Goal: Book appointment/travel/reservation

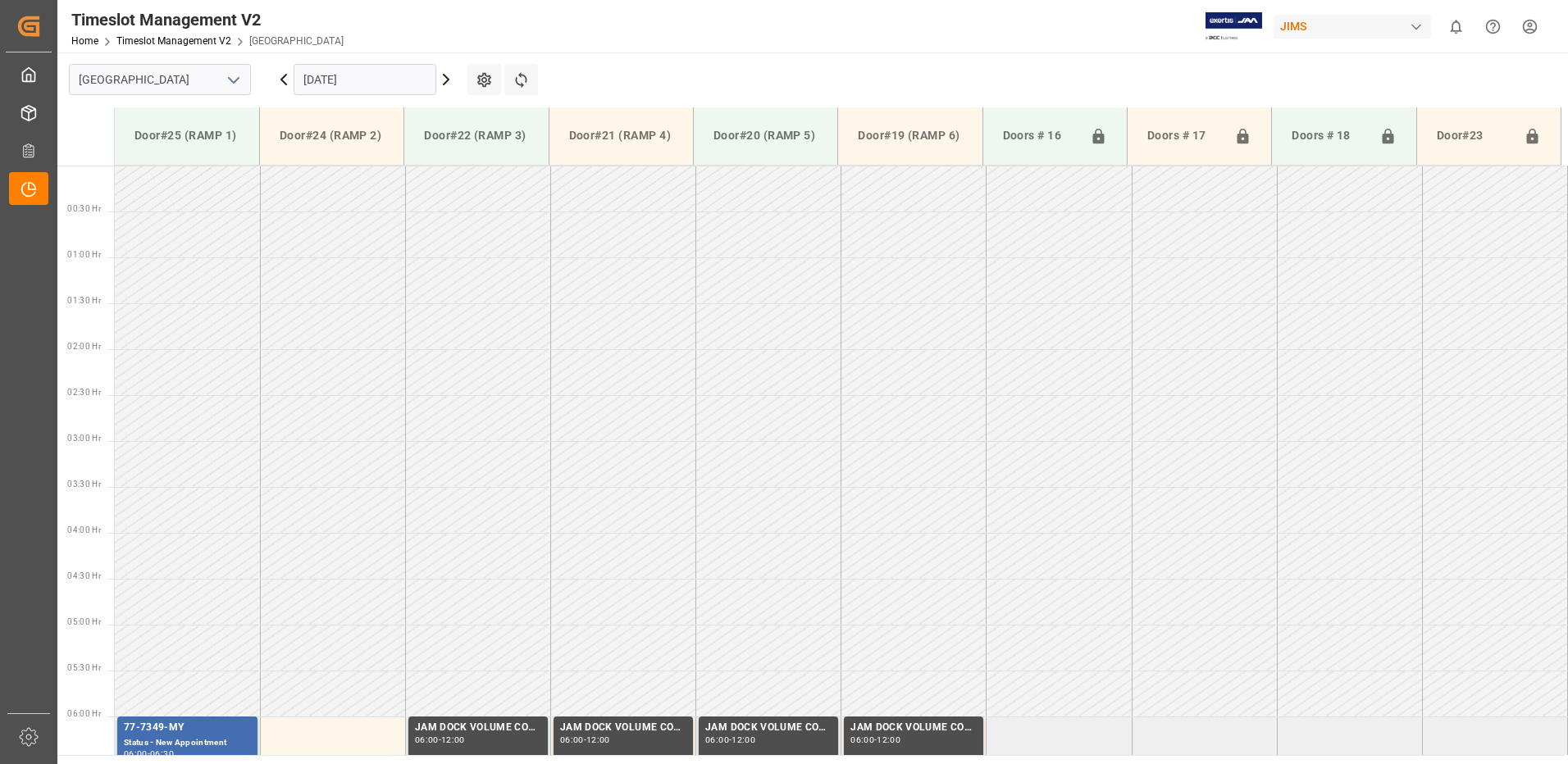
scroll to position [449, 0]
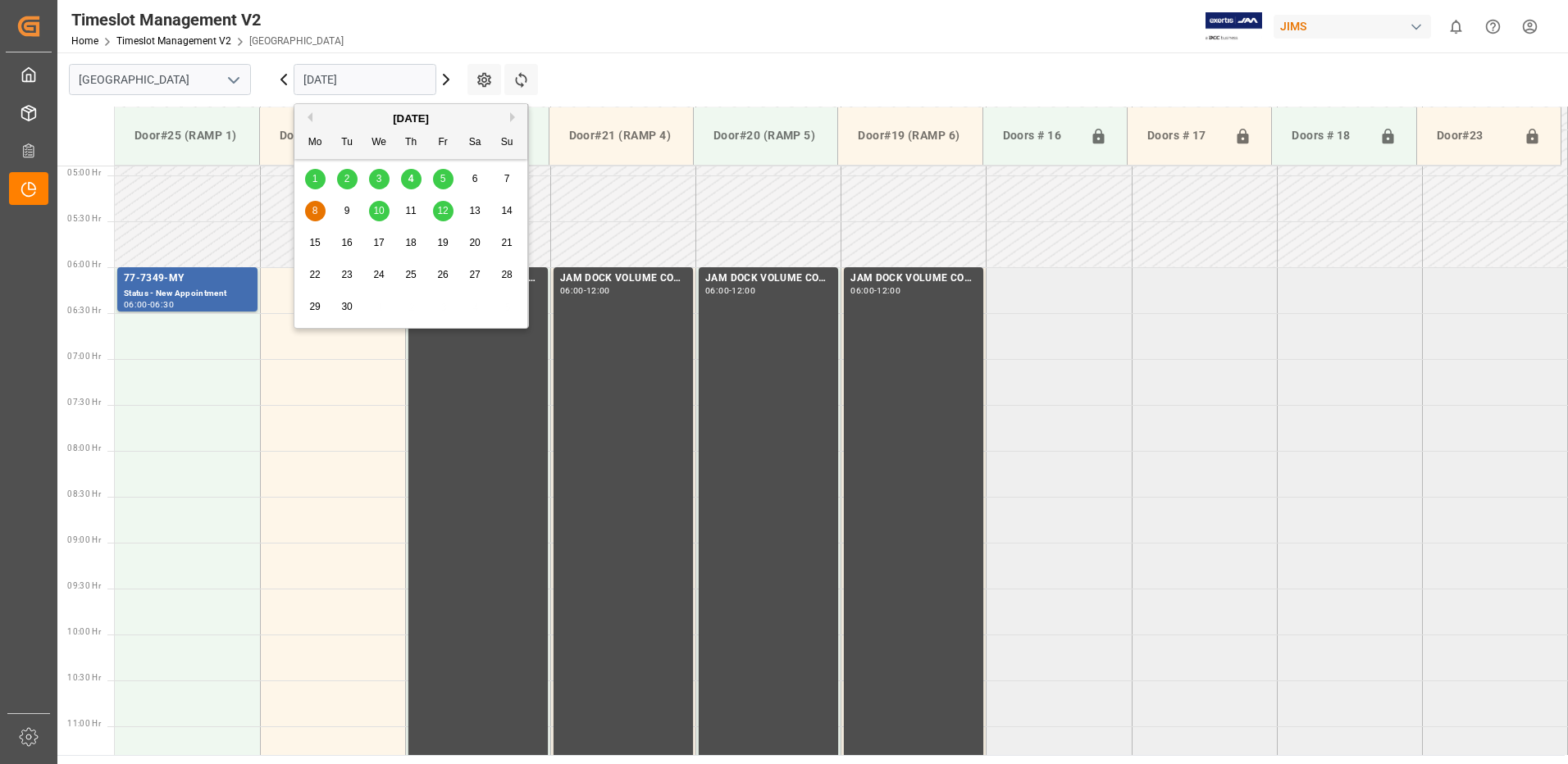
click at [375, 78] on input "[DATE]" at bounding box center [366, 79] width 143 height 31
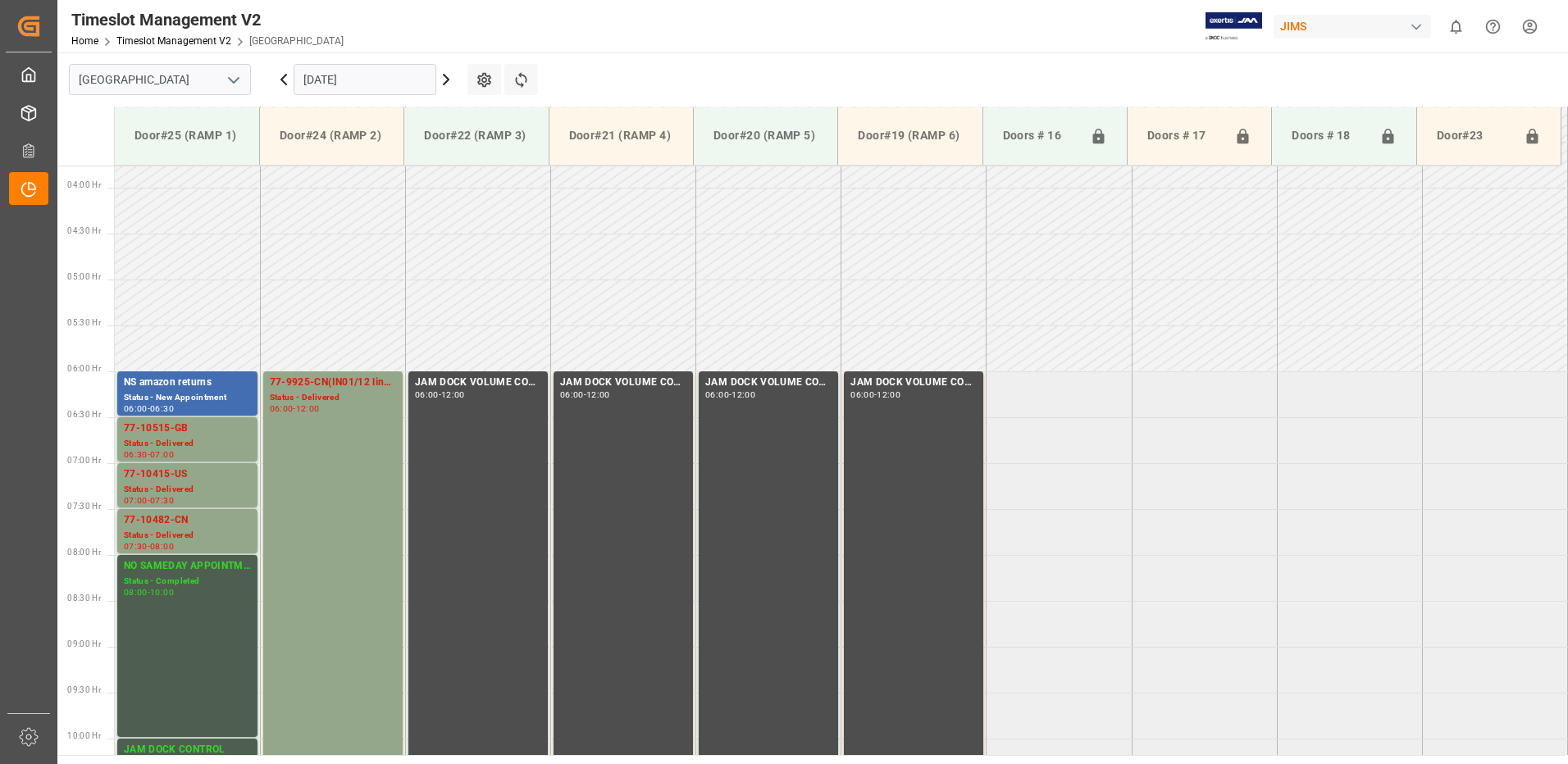
scroll to position [344, 0]
click at [389, 77] on input "[DATE]" at bounding box center [366, 79] width 143 height 31
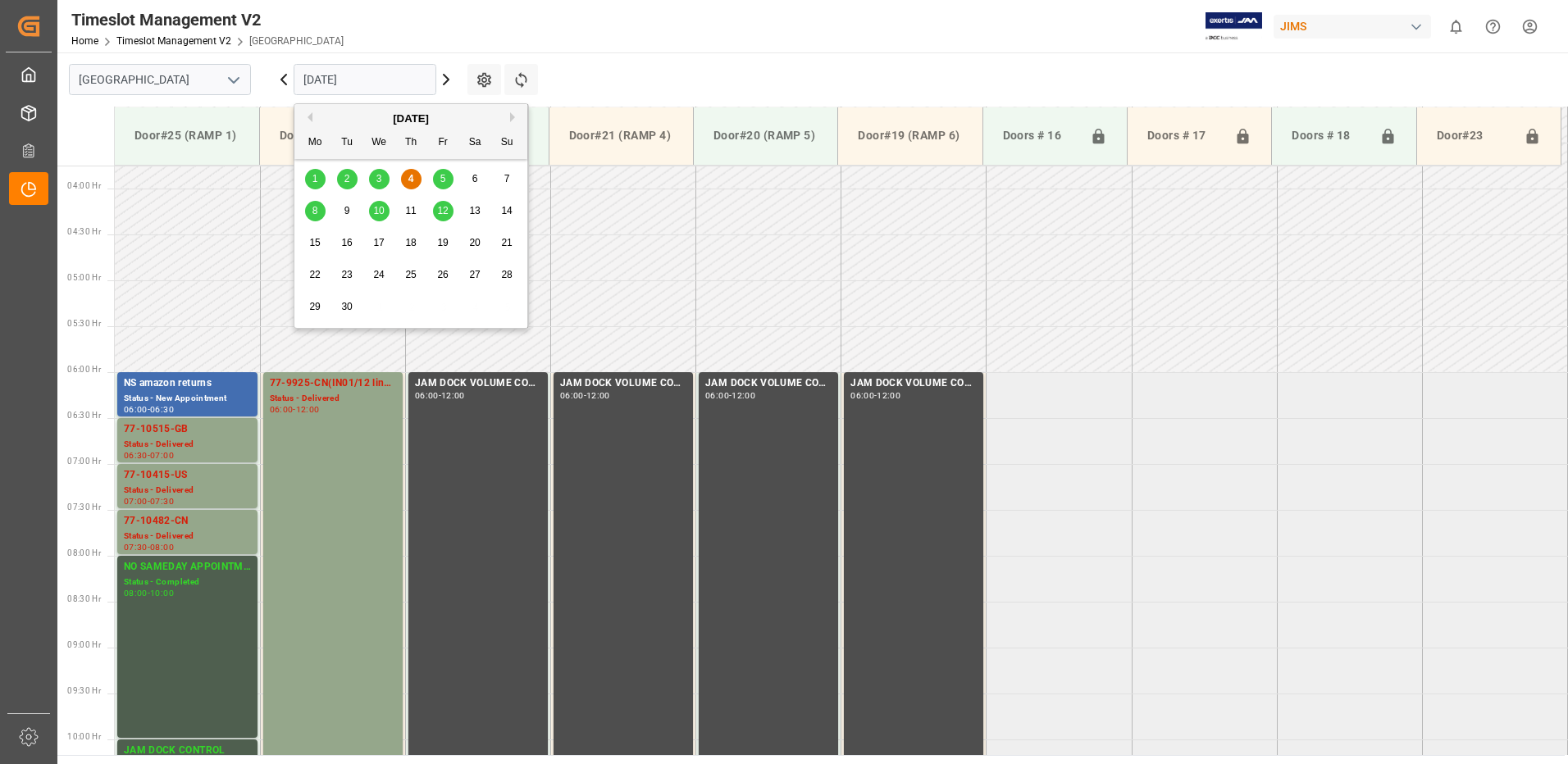
click at [314, 209] on span "8" at bounding box center [316, 211] width 6 height 12
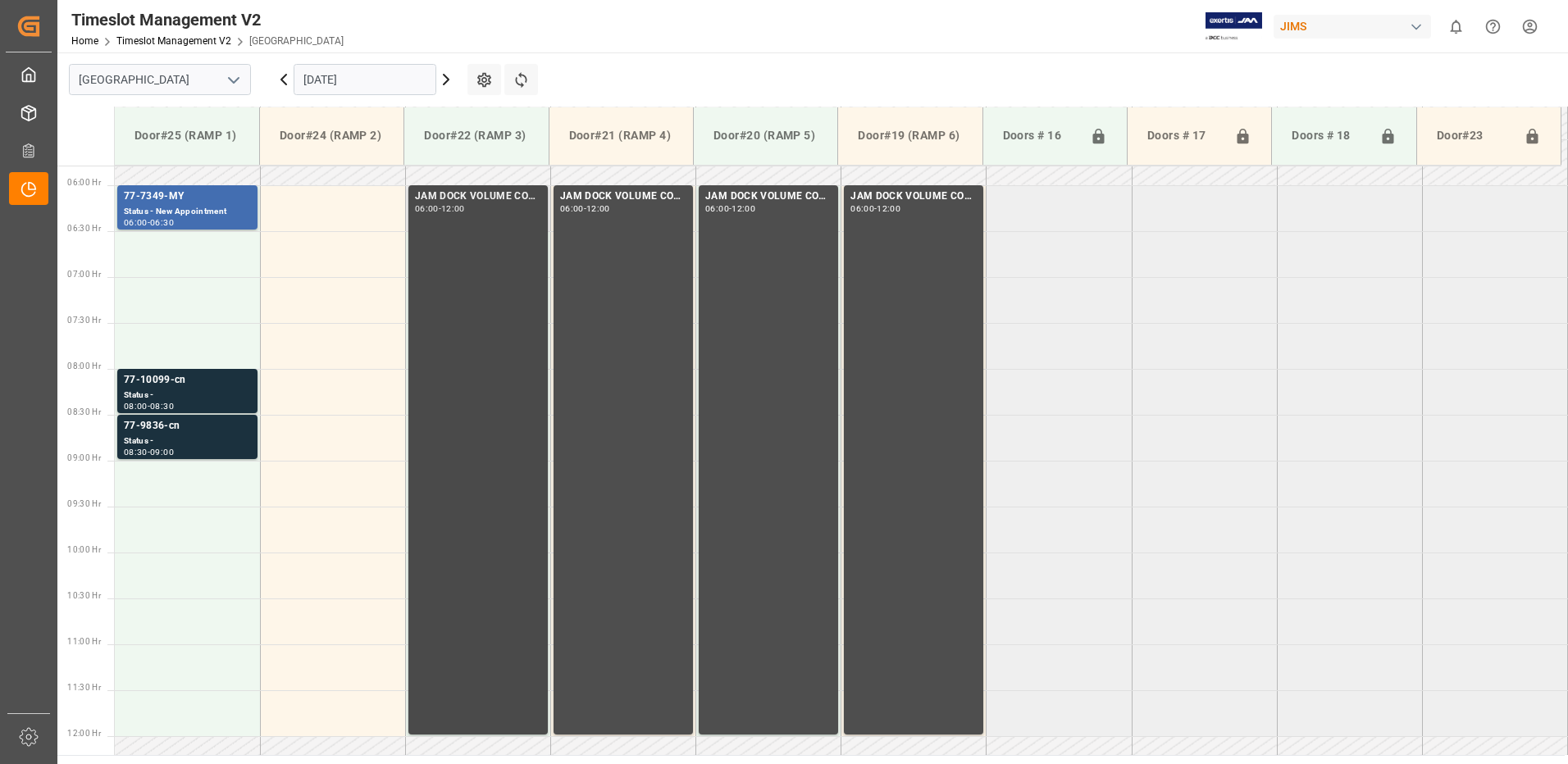
scroll to position [508, 0]
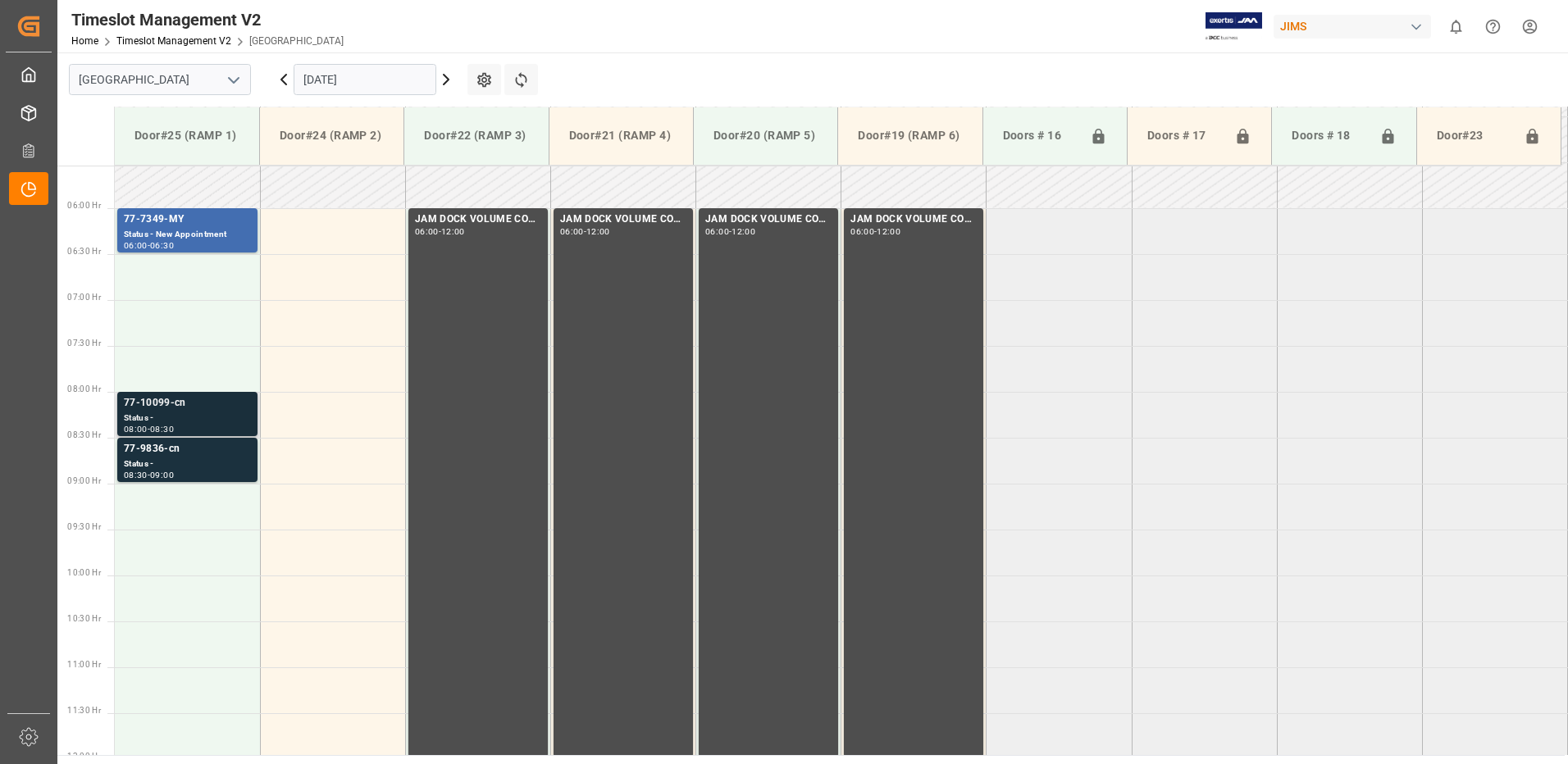
click at [155, 408] on div "77-10099-cn" at bounding box center [187, 403] width 127 height 17
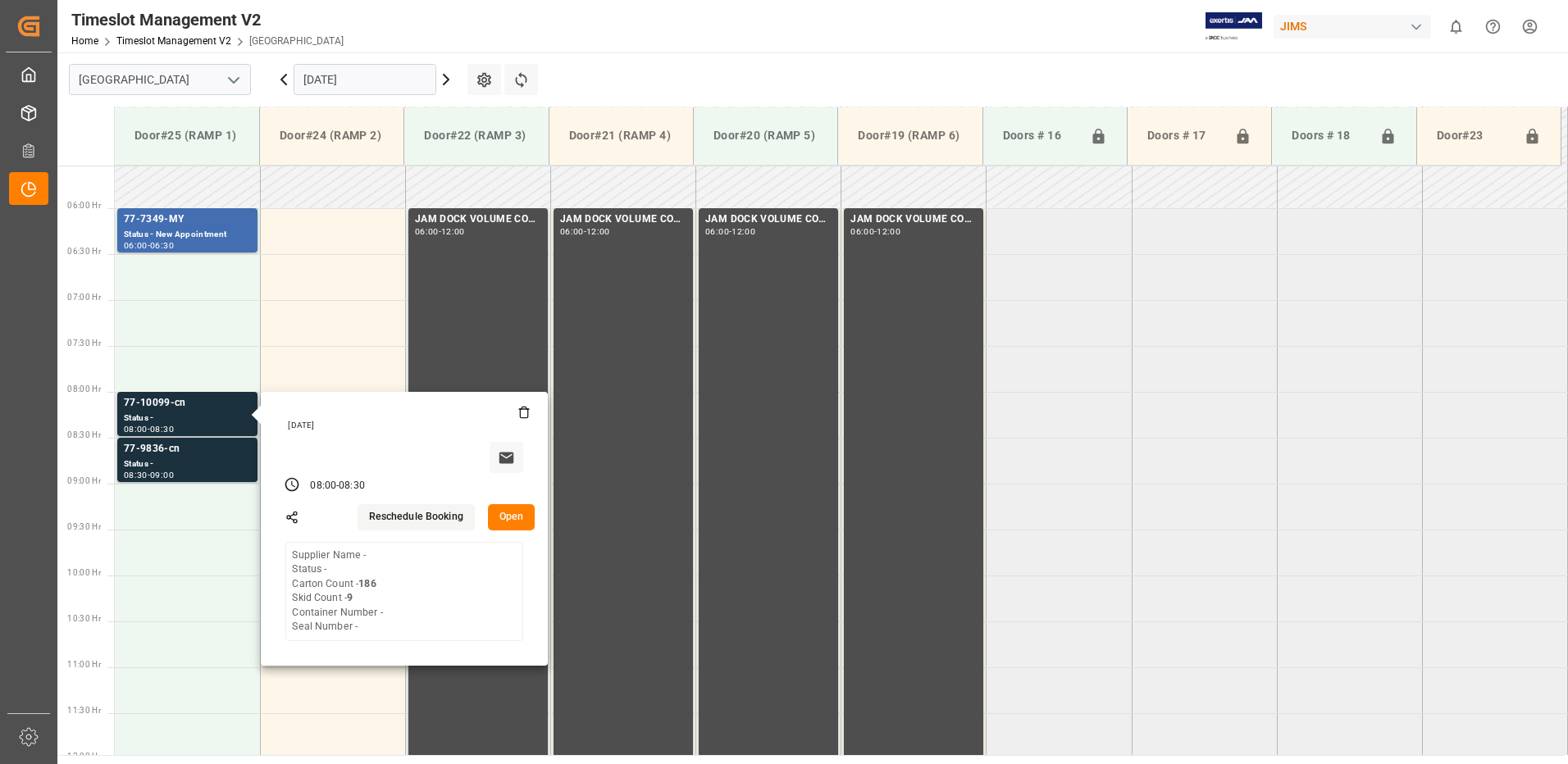
click at [508, 514] on button "Open" at bounding box center [512, 517] width 48 height 26
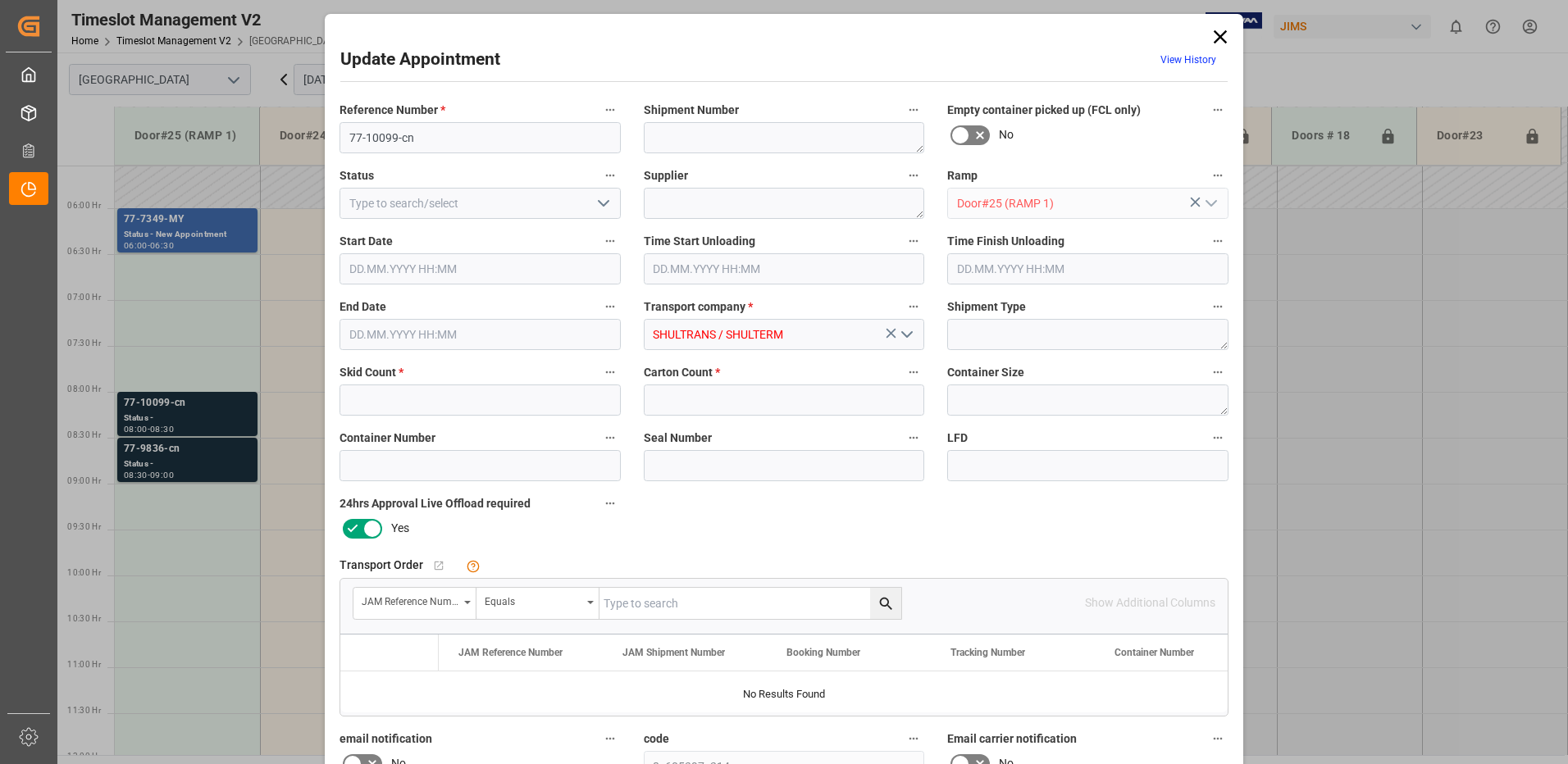
type input "9"
type input "186"
type input "[DATE] 08:00"
type input "[DATE] 08:30"
type input "[DATE] 15:30"
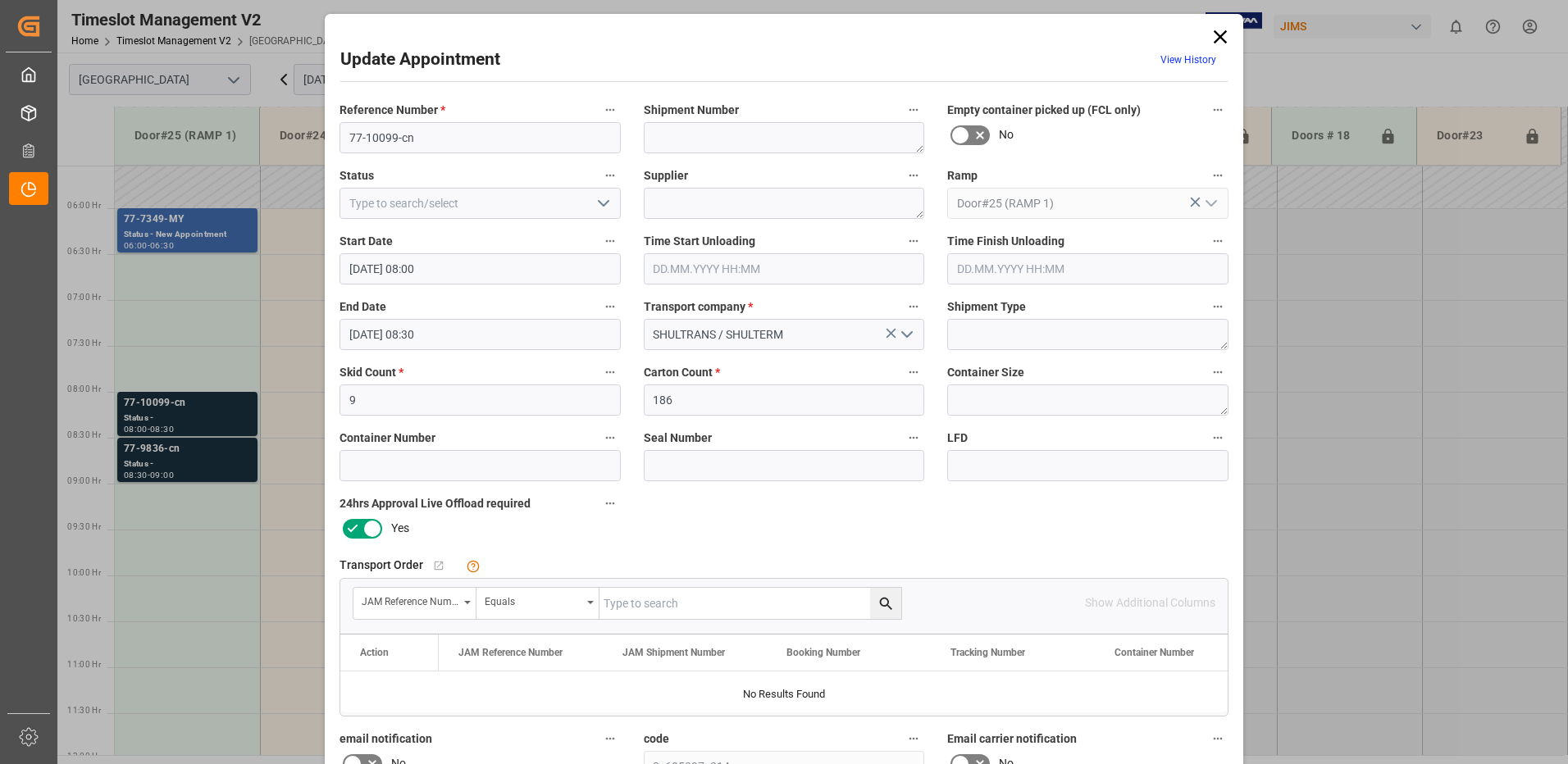
click at [665, 603] on input "text" at bounding box center [751, 603] width 302 height 31
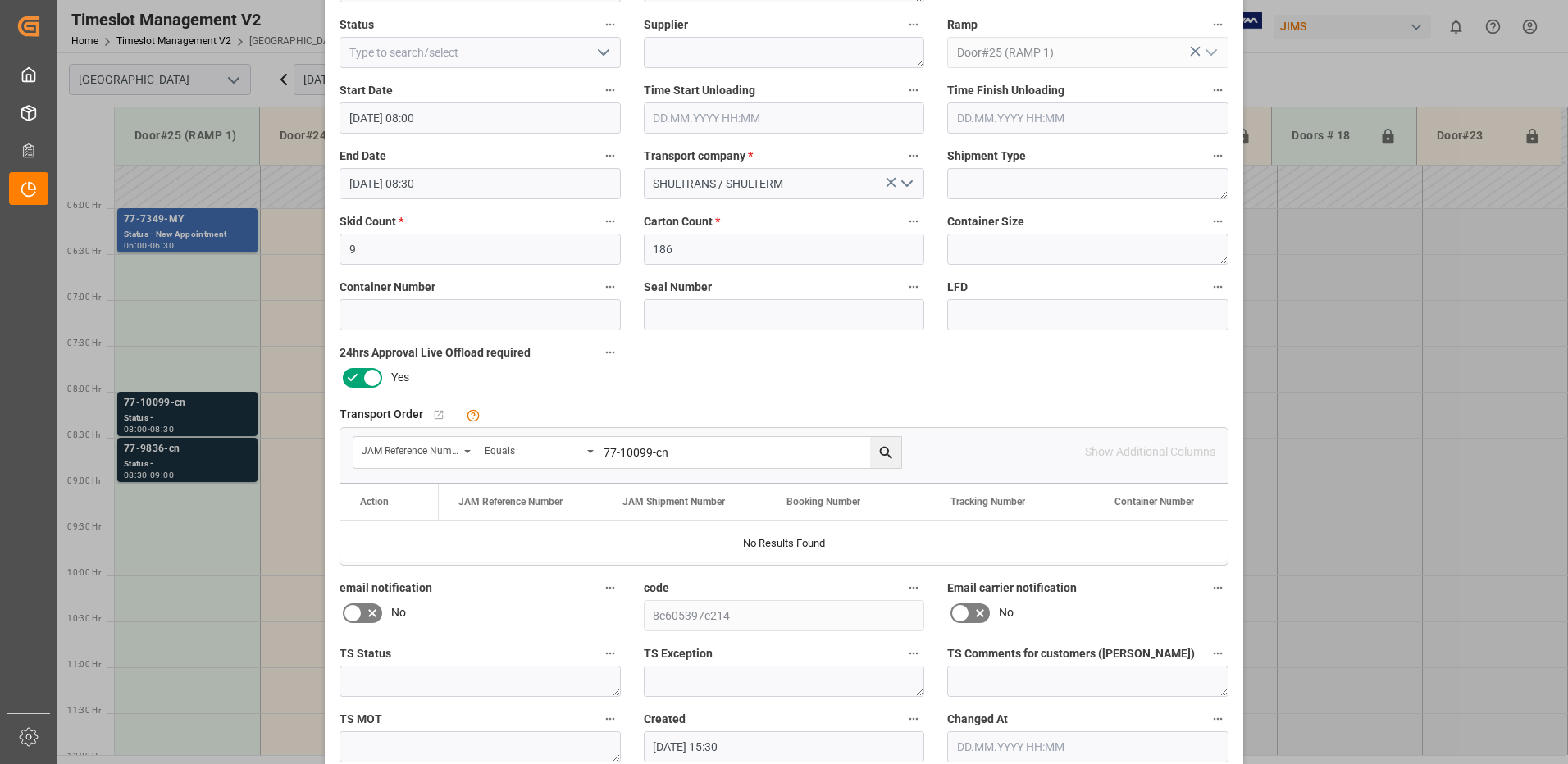
scroll to position [164, 0]
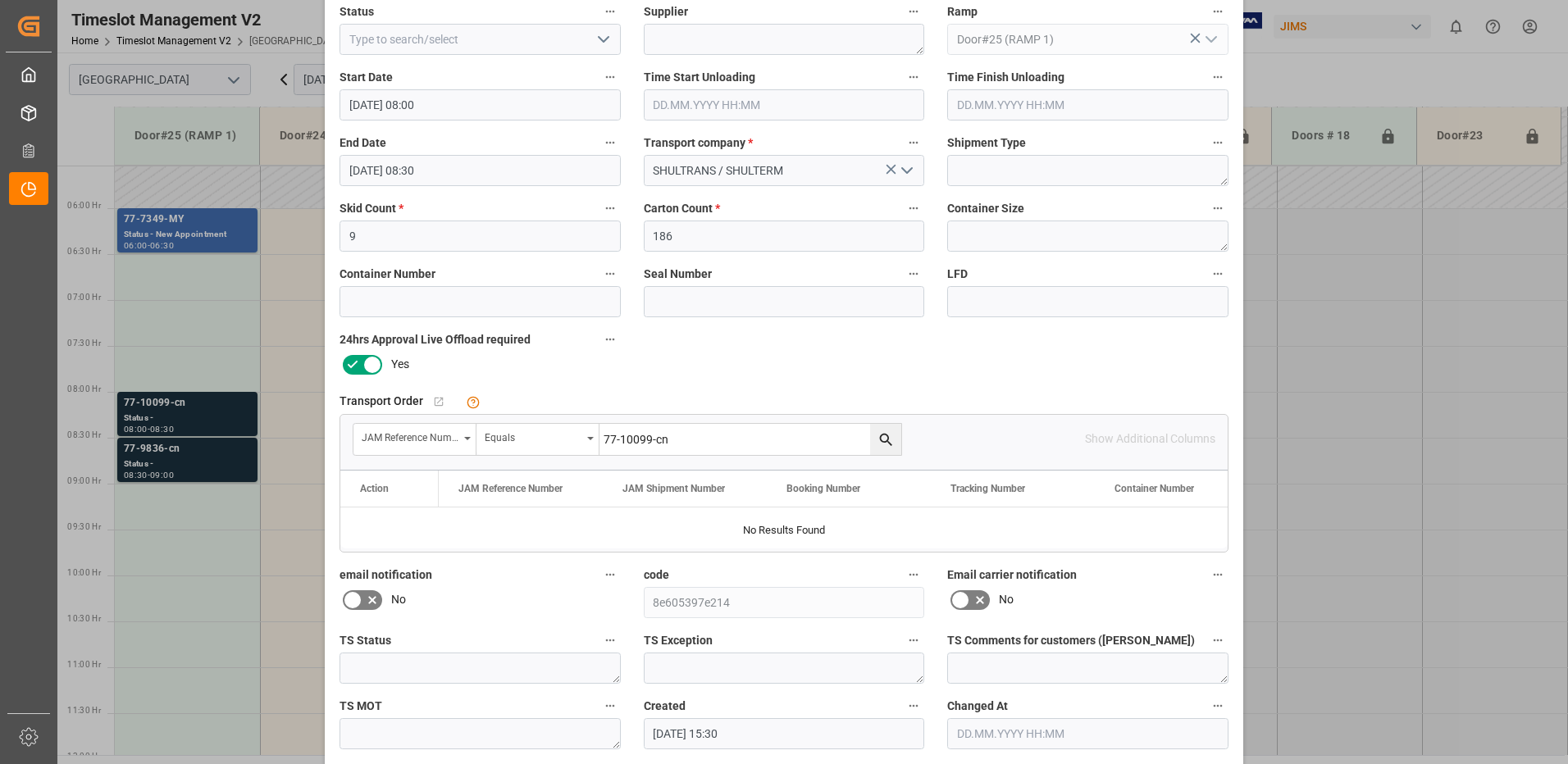
type input "77-10099-cn"
click at [881, 437] on icon "search button" at bounding box center [886, 440] width 18 height 18
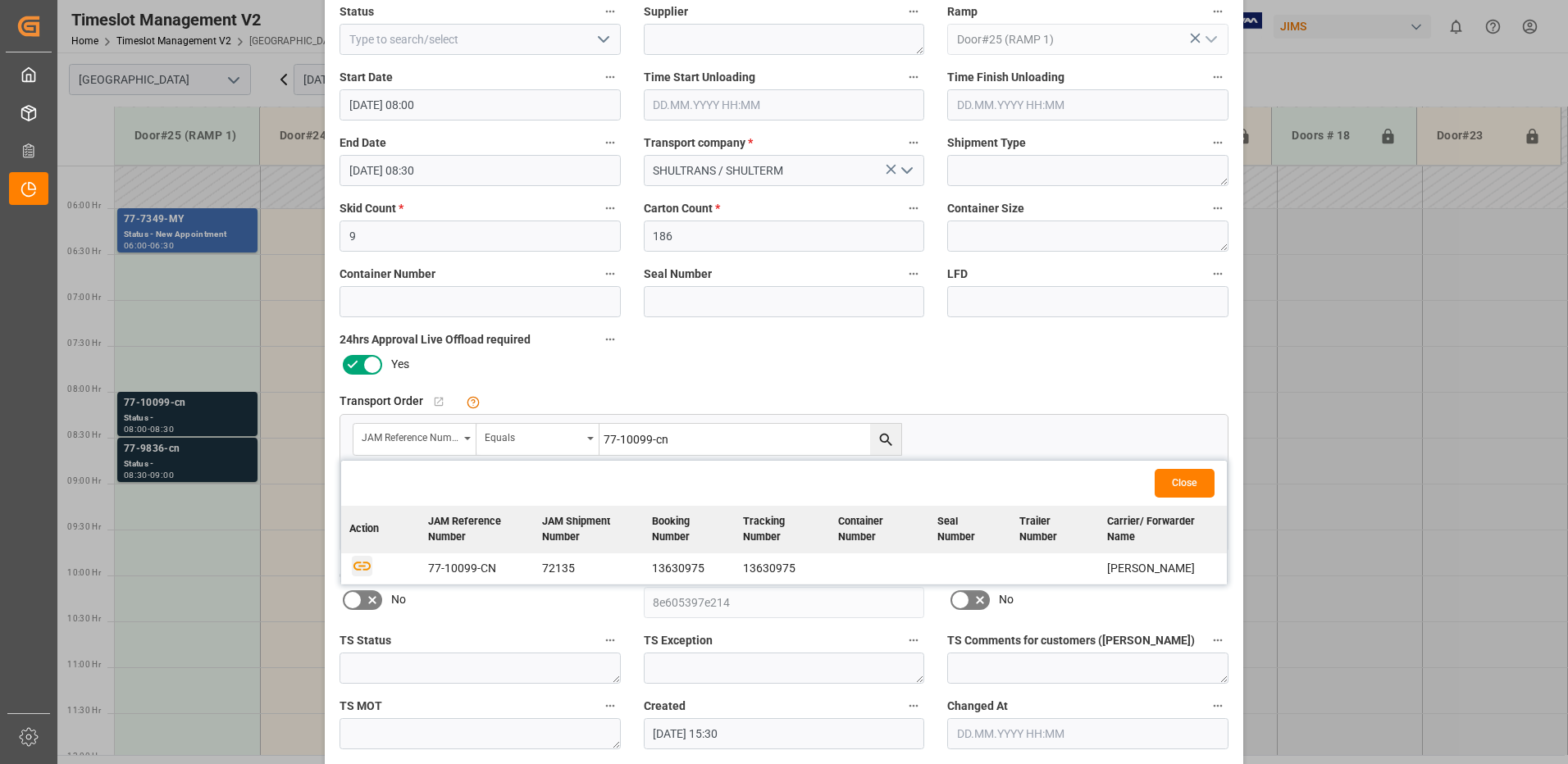
click at [357, 569] on icon "button" at bounding box center [363, 565] width 18 height 9
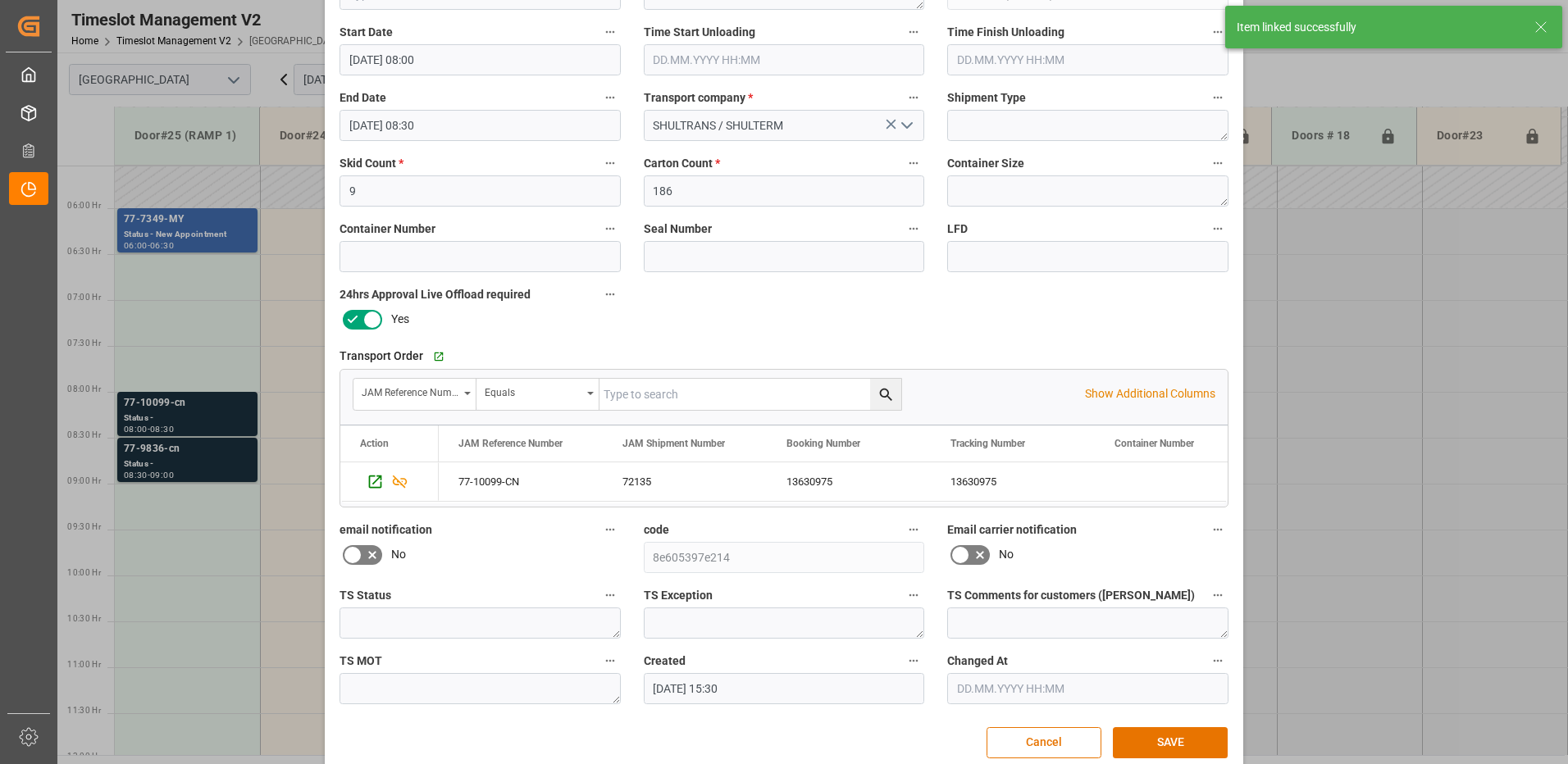
scroll to position [233, 0]
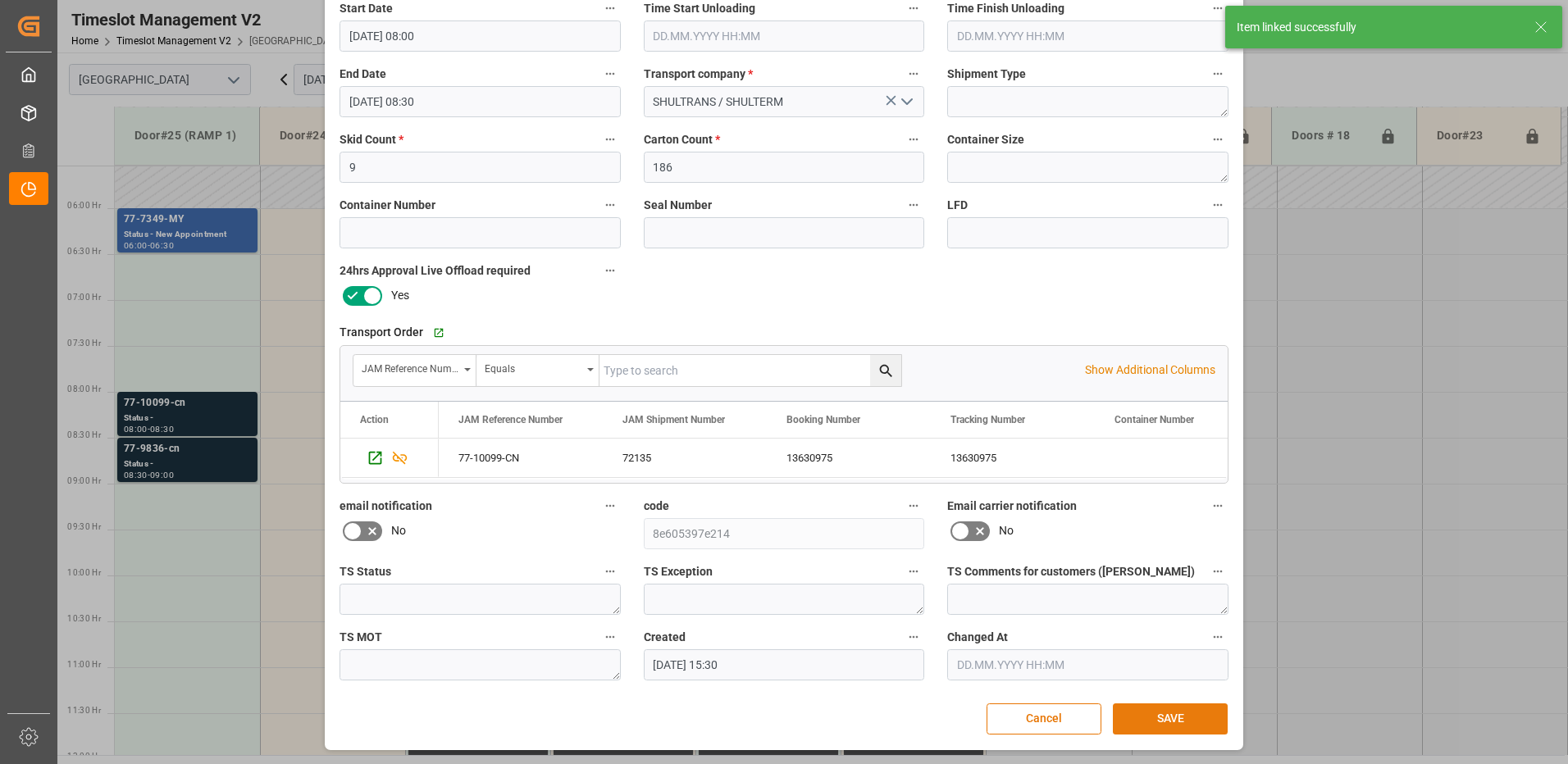
click at [1181, 720] on button "SAVE" at bounding box center [1169, 719] width 115 height 31
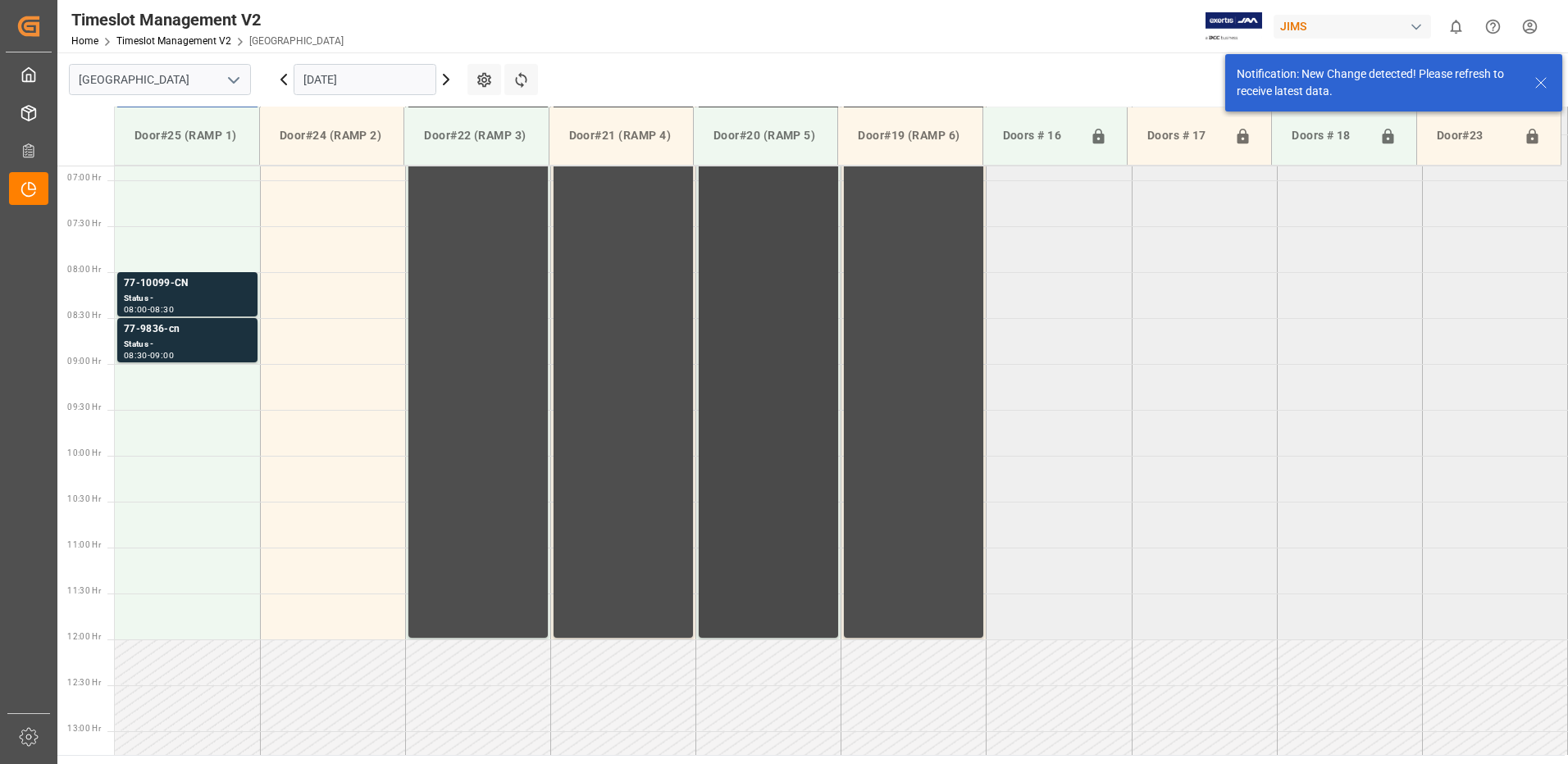
scroll to position [633, 0]
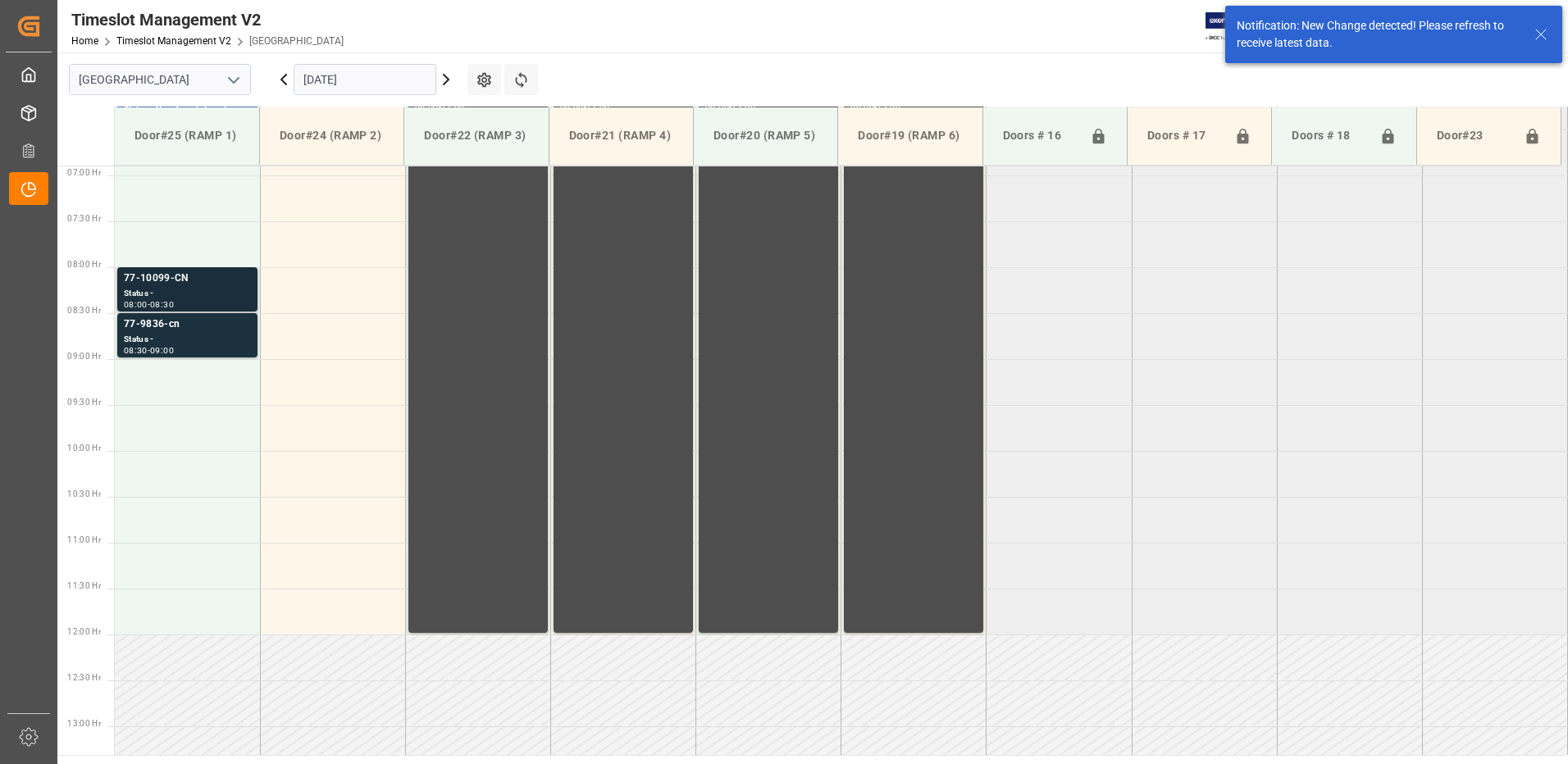
click at [190, 289] on div "Status -" at bounding box center [187, 294] width 127 height 14
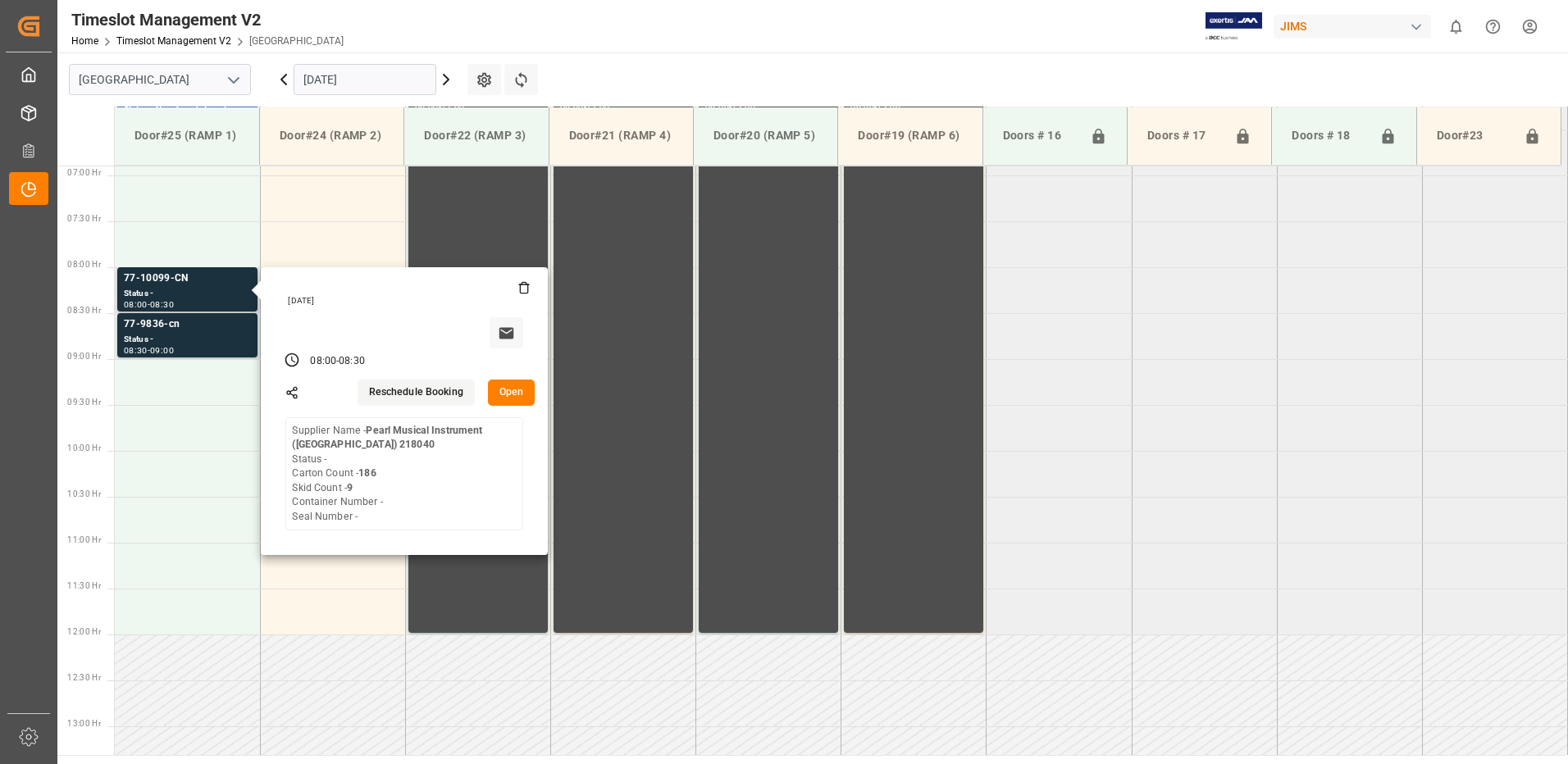
click at [515, 389] on button "Open" at bounding box center [512, 392] width 48 height 26
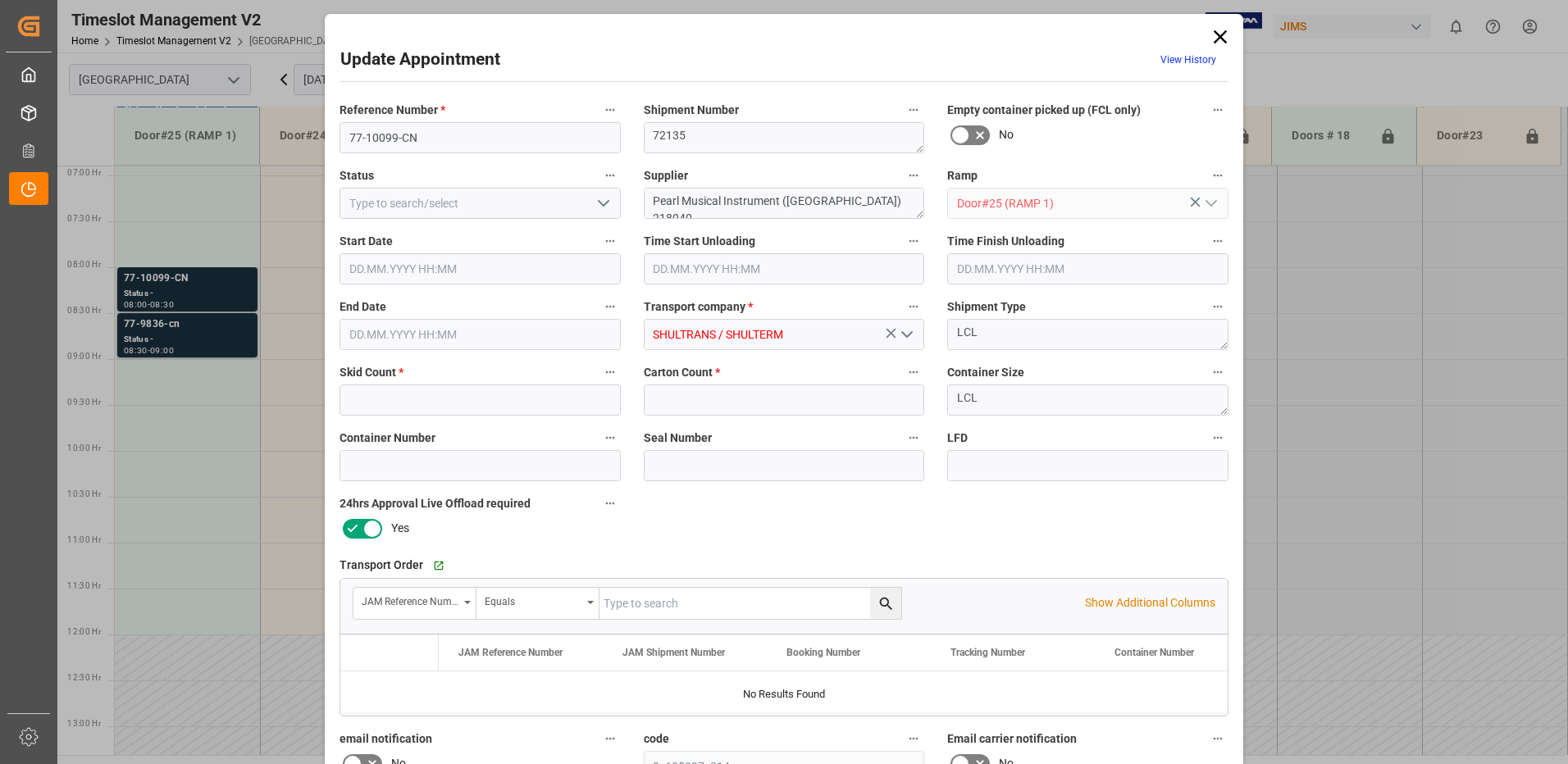
type input "9"
type input "186"
type input "[DATE] 08:00"
type input "[DATE] 08:30"
type input "[DATE] 15:30"
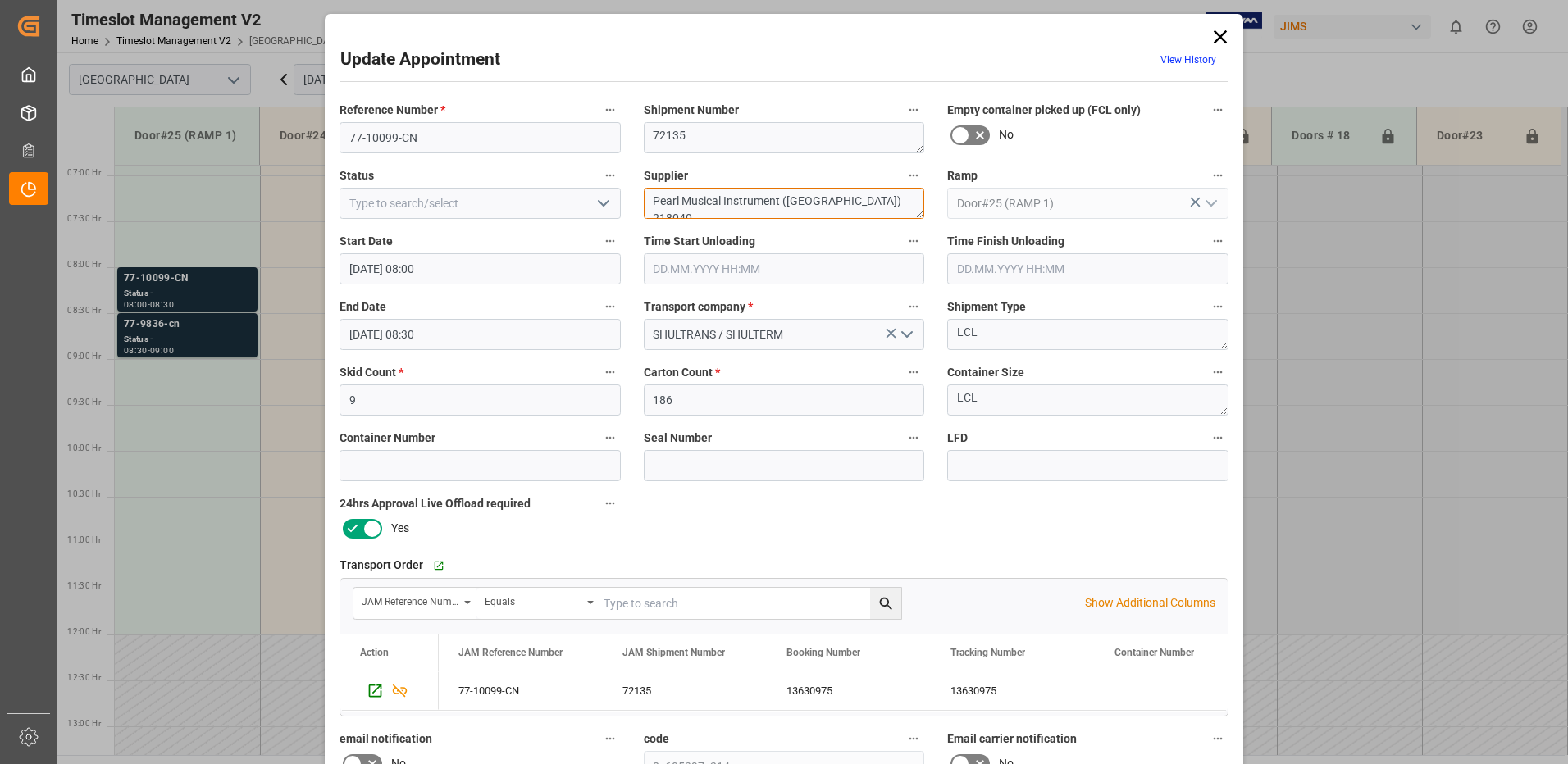
drag, startPoint x: 876, startPoint y: 198, endPoint x: 720, endPoint y: 200, distance: 156.0
click at [720, 200] on textarea "Pearl Musical Instrument ([GEOGRAPHIC_DATA]) 218040" at bounding box center [784, 204] width 281 height 31
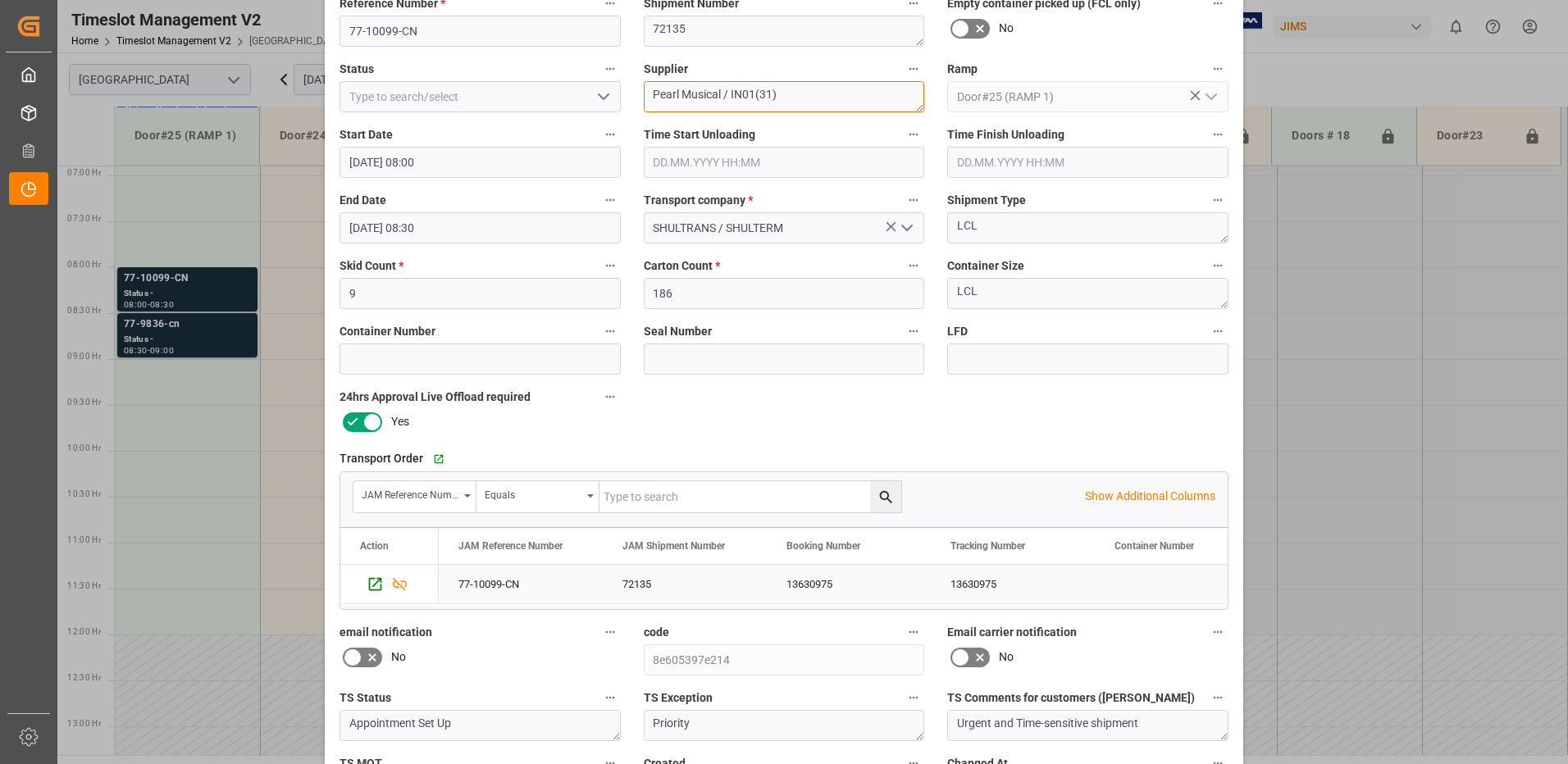
scroll to position [233, 0]
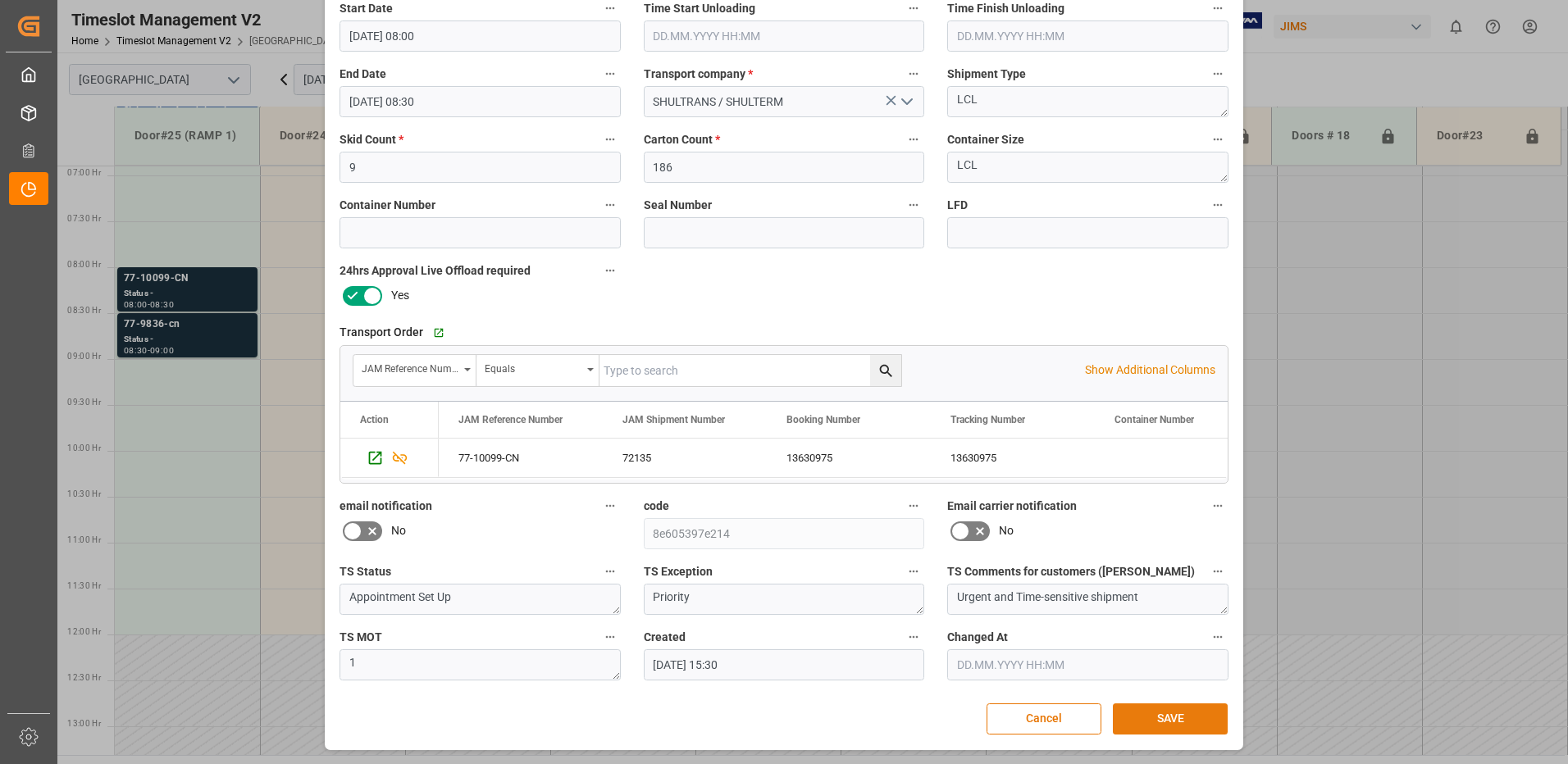
type textarea "Pearl Musical / IN01(31)"
click at [1172, 721] on button "SAVE" at bounding box center [1169, 719] width 115 height 31
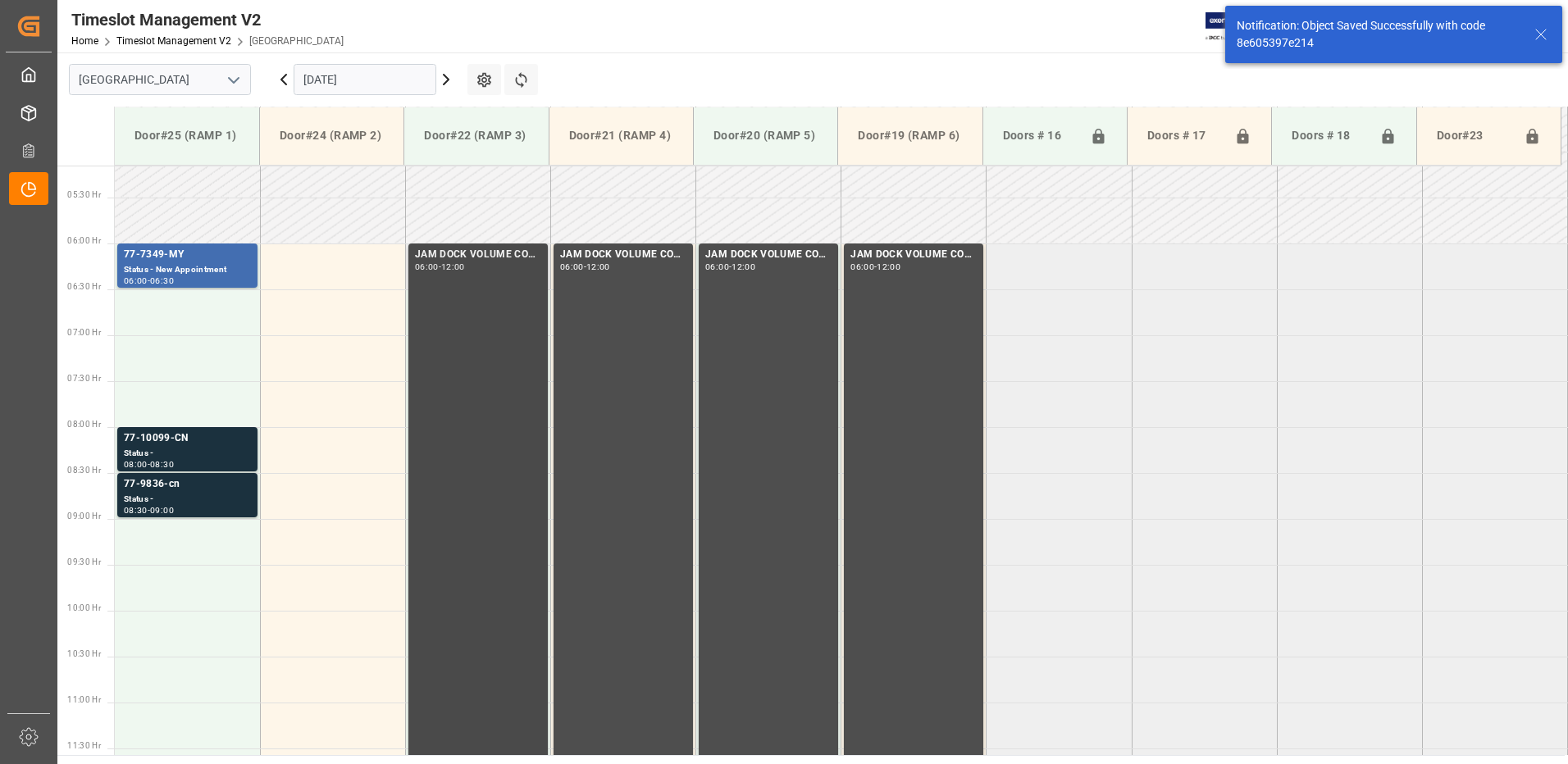
scroll to position [469, 0]
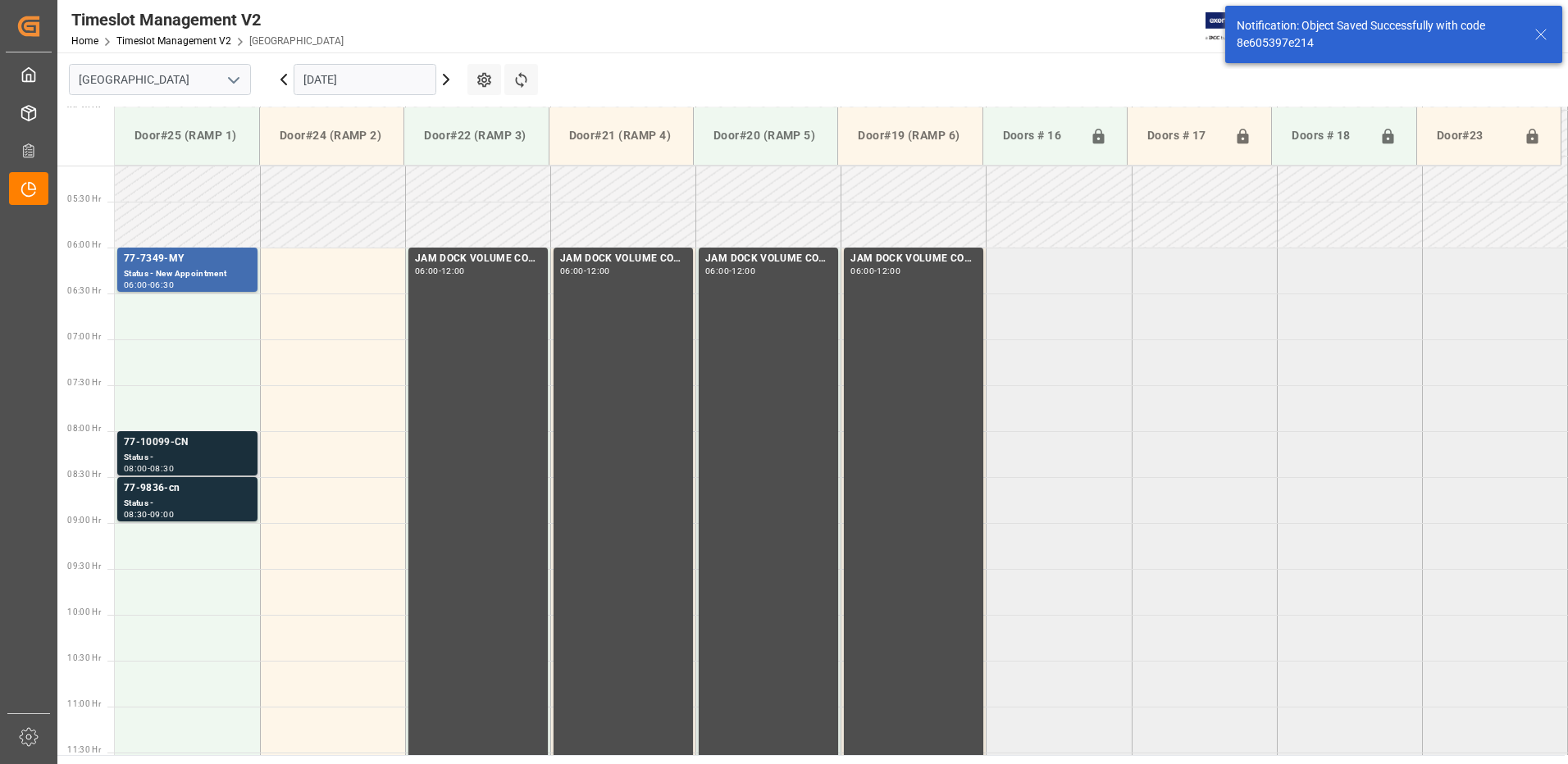
click at [206, 449] on div "77-10099-CN" at bounding box center [187, 442] width 127 height 17
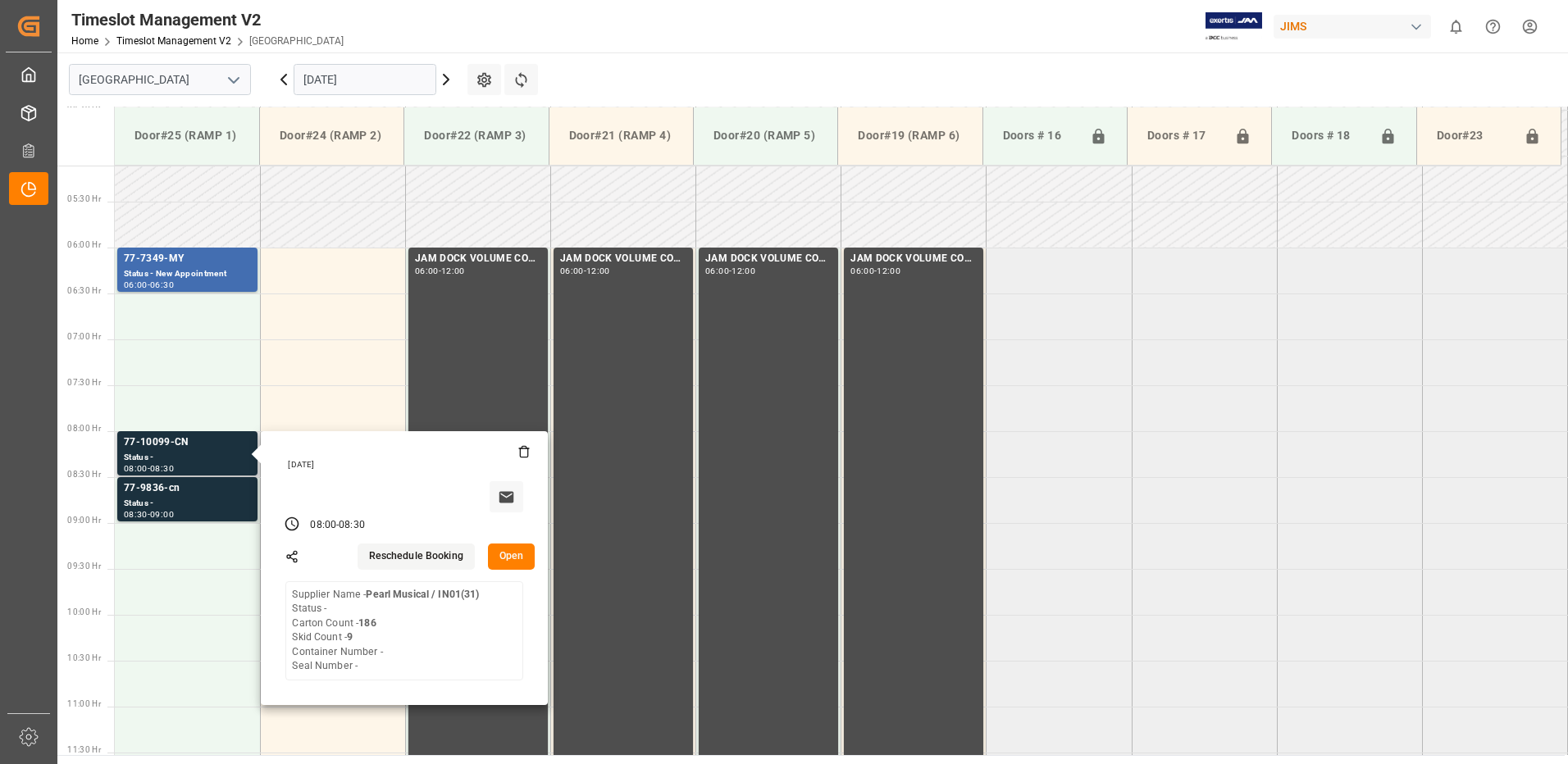
click at [512, 551] on button "Open" at bounding box center [512, 556] width 48 height 26
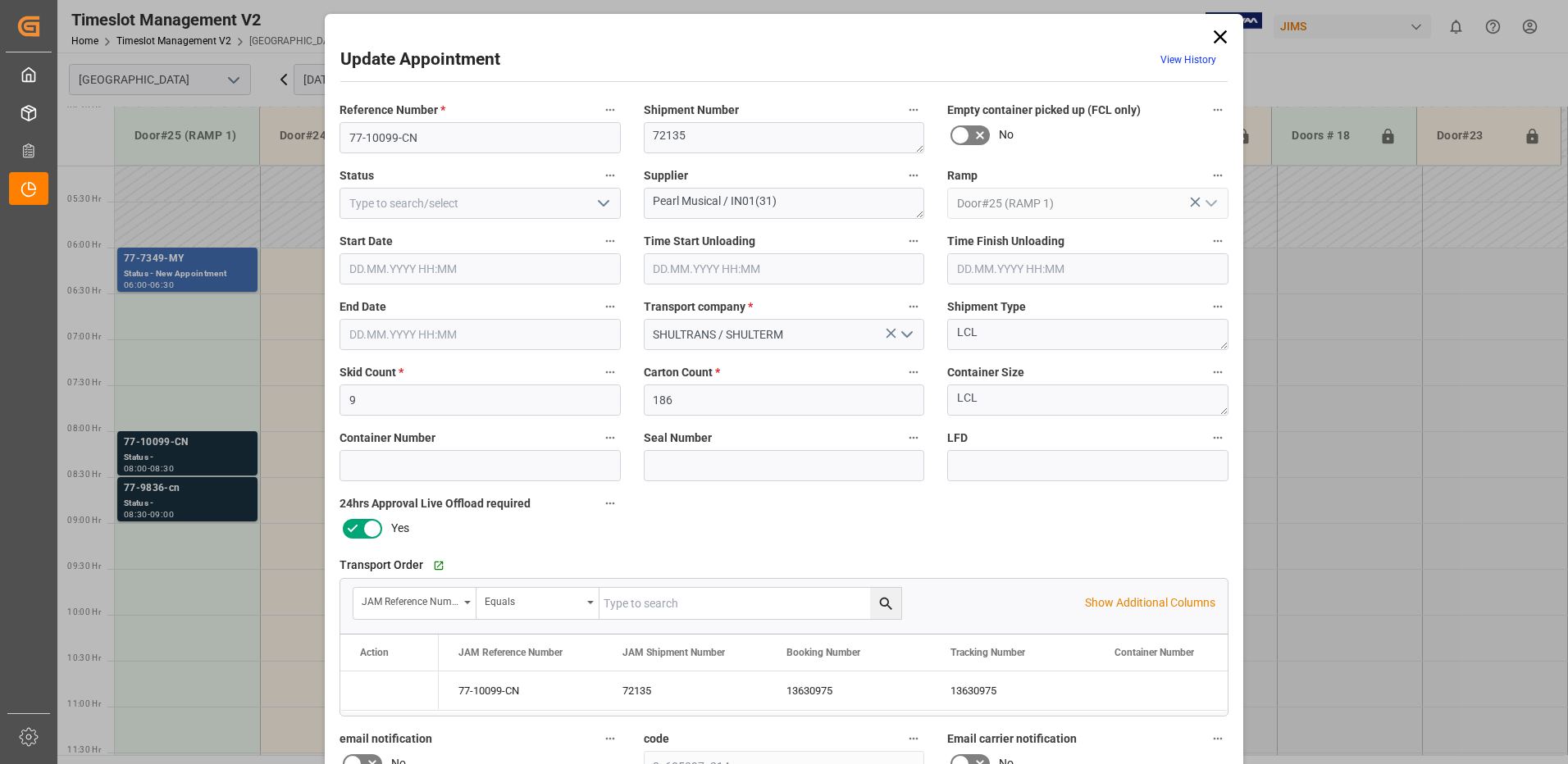
type input "9"
type input "186"
type input "[DATE] 08:00"
type input "[DATE] 08:30"
type input "[DATE] 15:30"
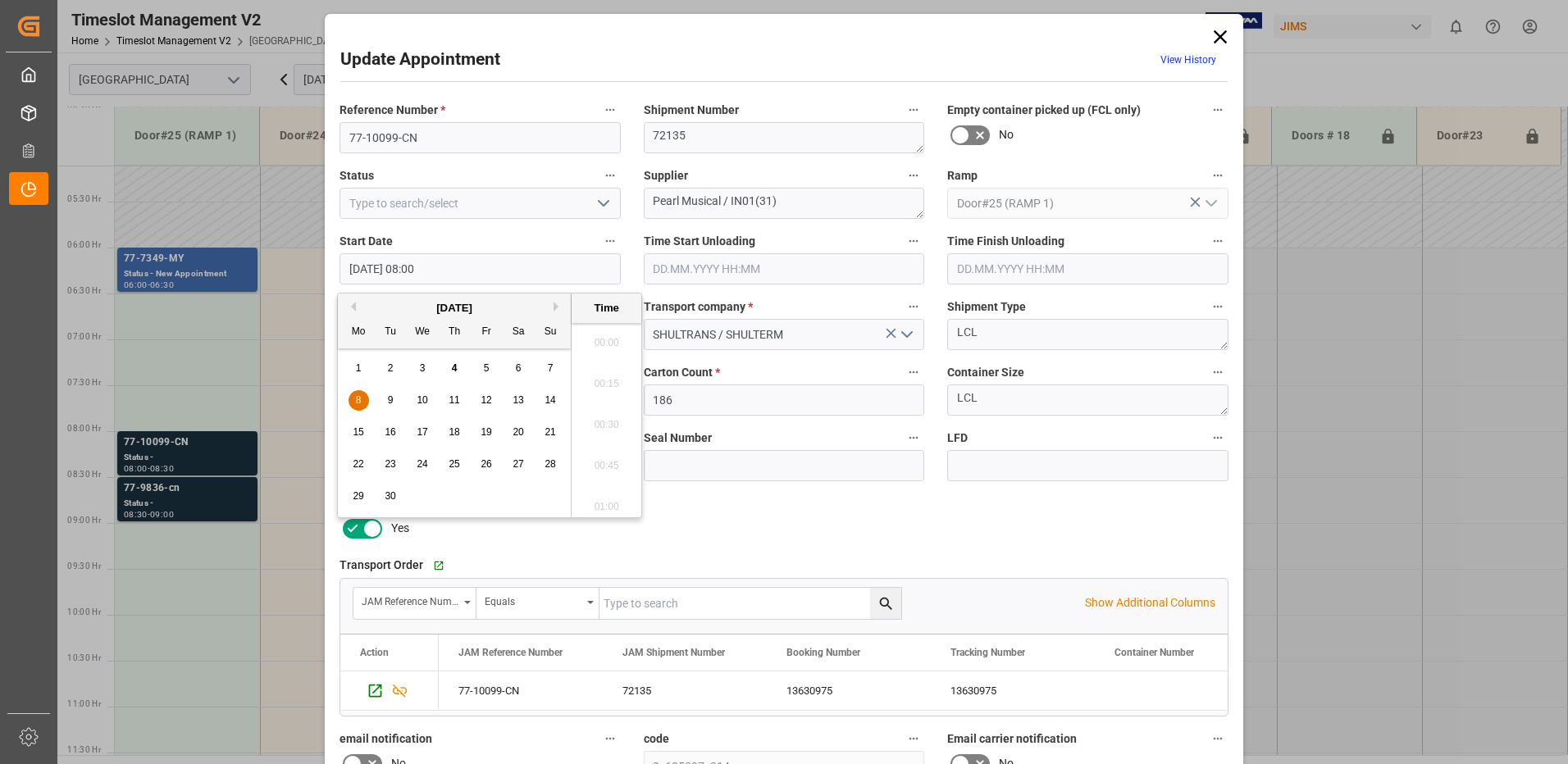
scroll to position [1235, 0]
click at [454, 269] on input "[DATE] 08:00" at bounding box center [479, 269] width 281 height 31
click at [361, 399] on span "8" at bounding box center [359, 400] width 6 height 12
click at [604, 336] on li "06:30" at bounding box center [606, 338] width 70 height 41
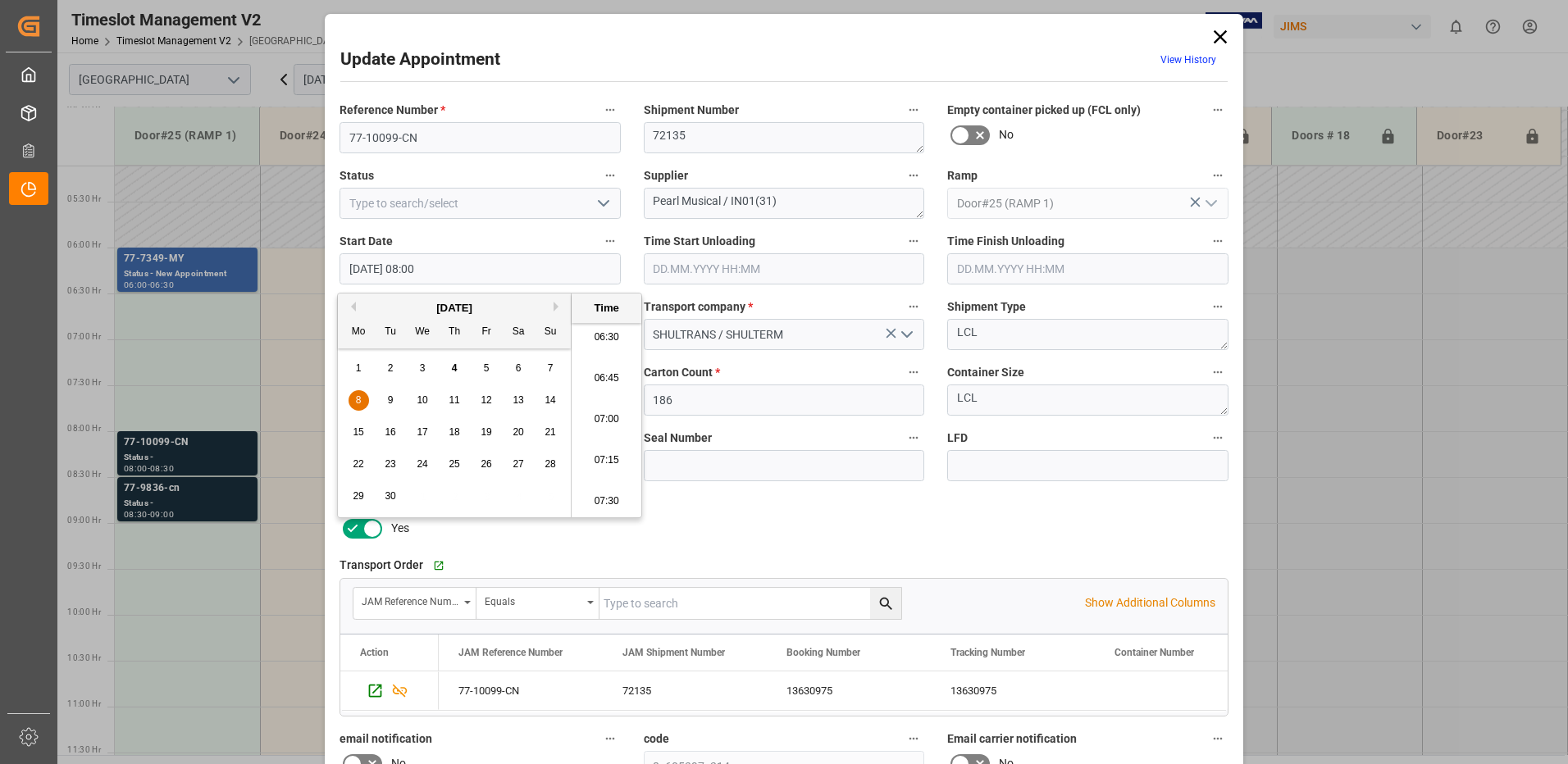
type input "[DATE] 06:30"
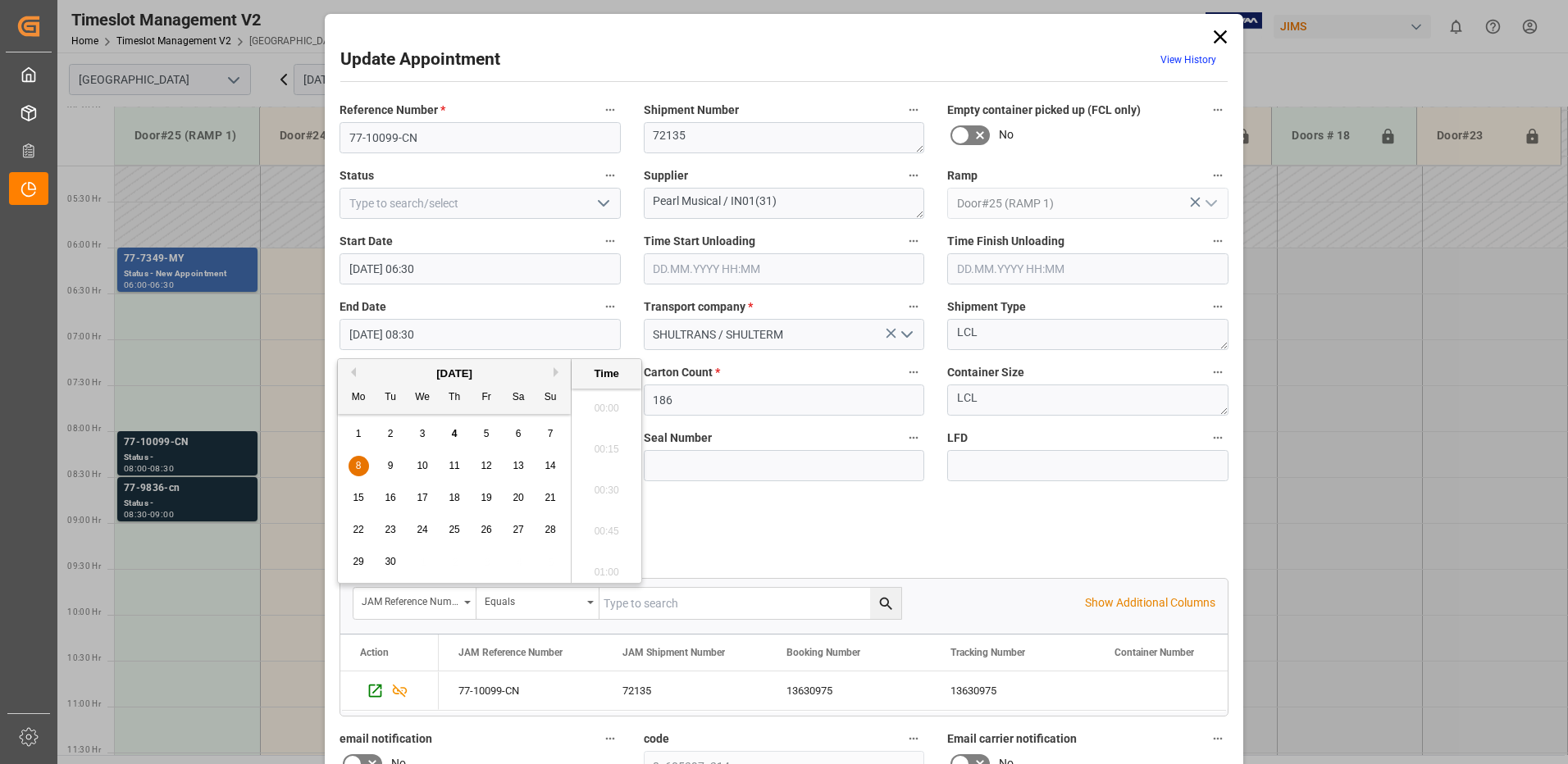
click at [445, 330] on input "[DATE] 08:30" at bounding box center [479, 334] width 281 height 31
click at [358, 464] on span "8" at bounding box center [359, 465] width 6 height 12
click at [605, 404] on li "07:00" at bounding box center [606, 404] width 70 height 41
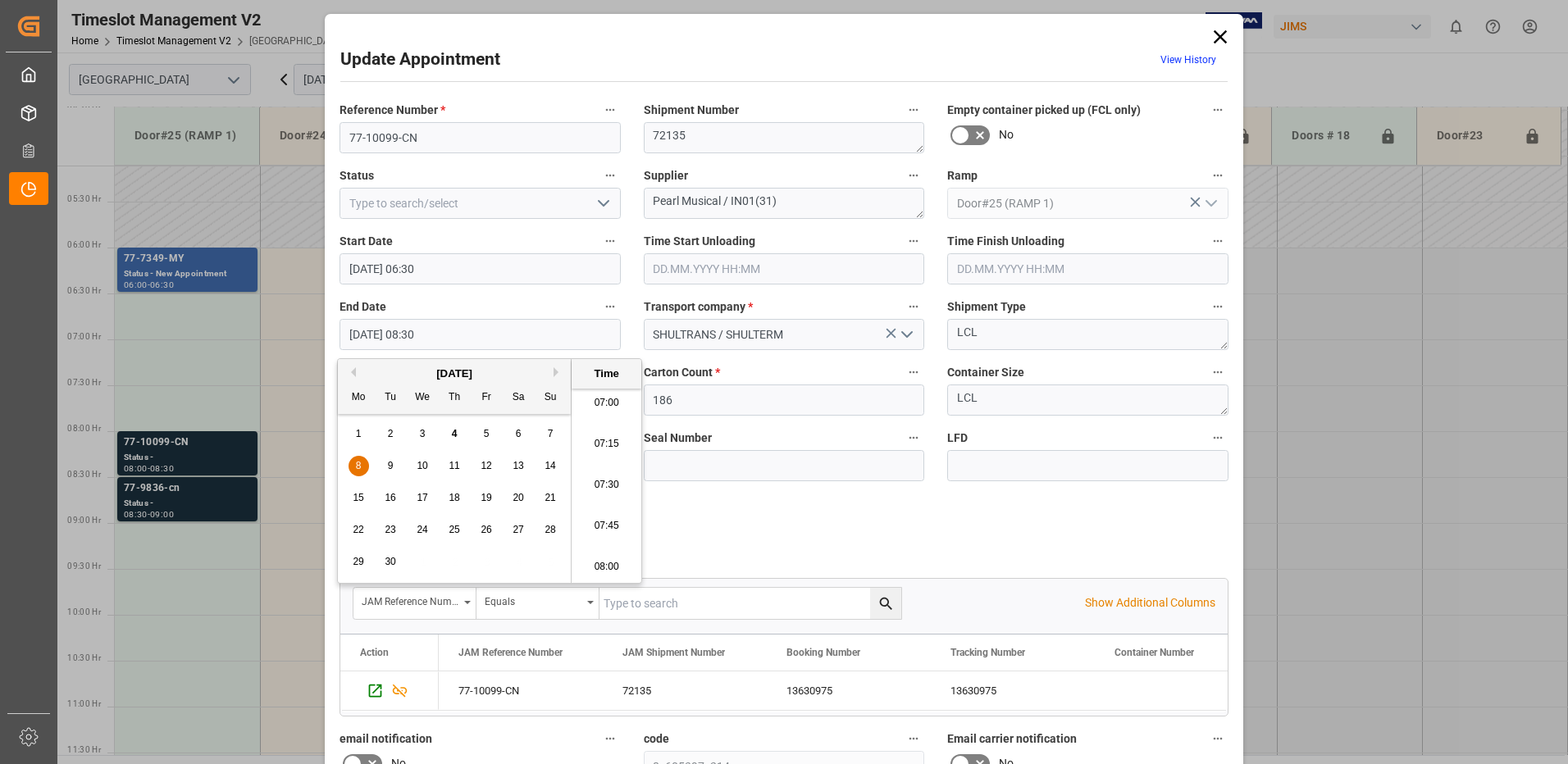
type input "[DATE] 07:00"
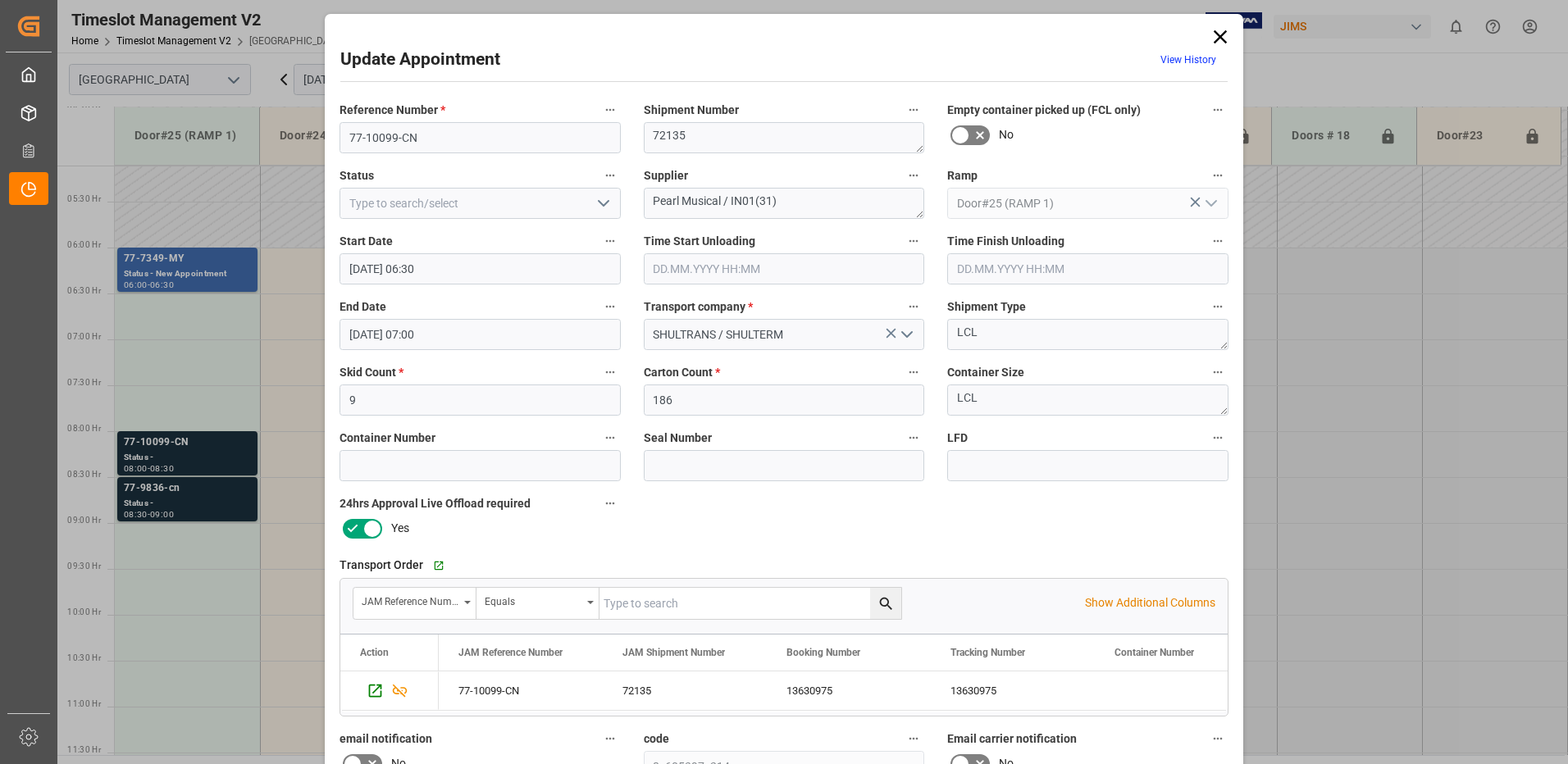
click at [599, 205] on polyline "open menu" at bounding box center [604, 203] width 10 height 5
click at [510, 343] on div "New Appointment" at bounding box center [479, 351] width 279 height 37
type input "New Appointment"
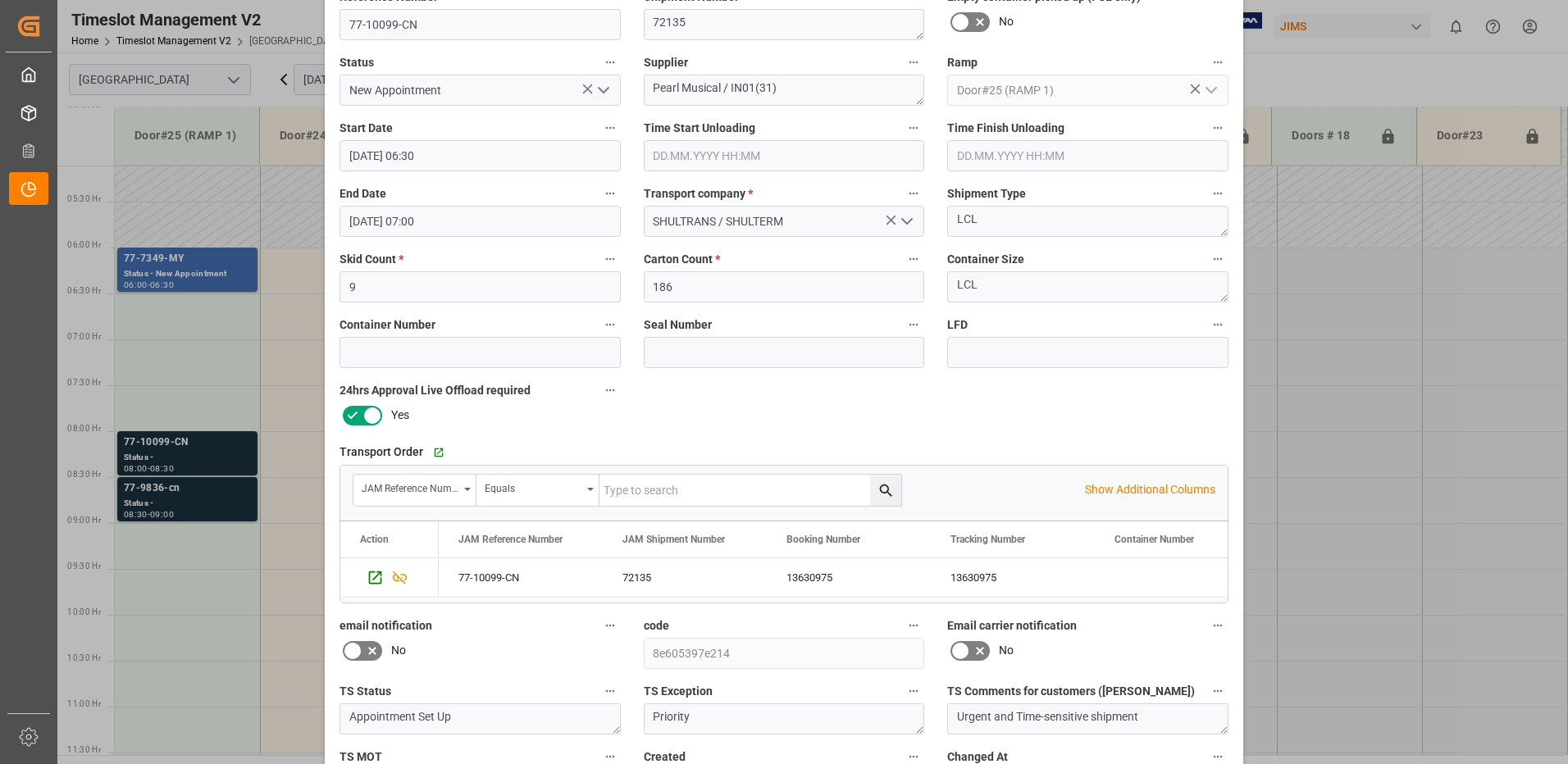
scroll to position [233, 0]
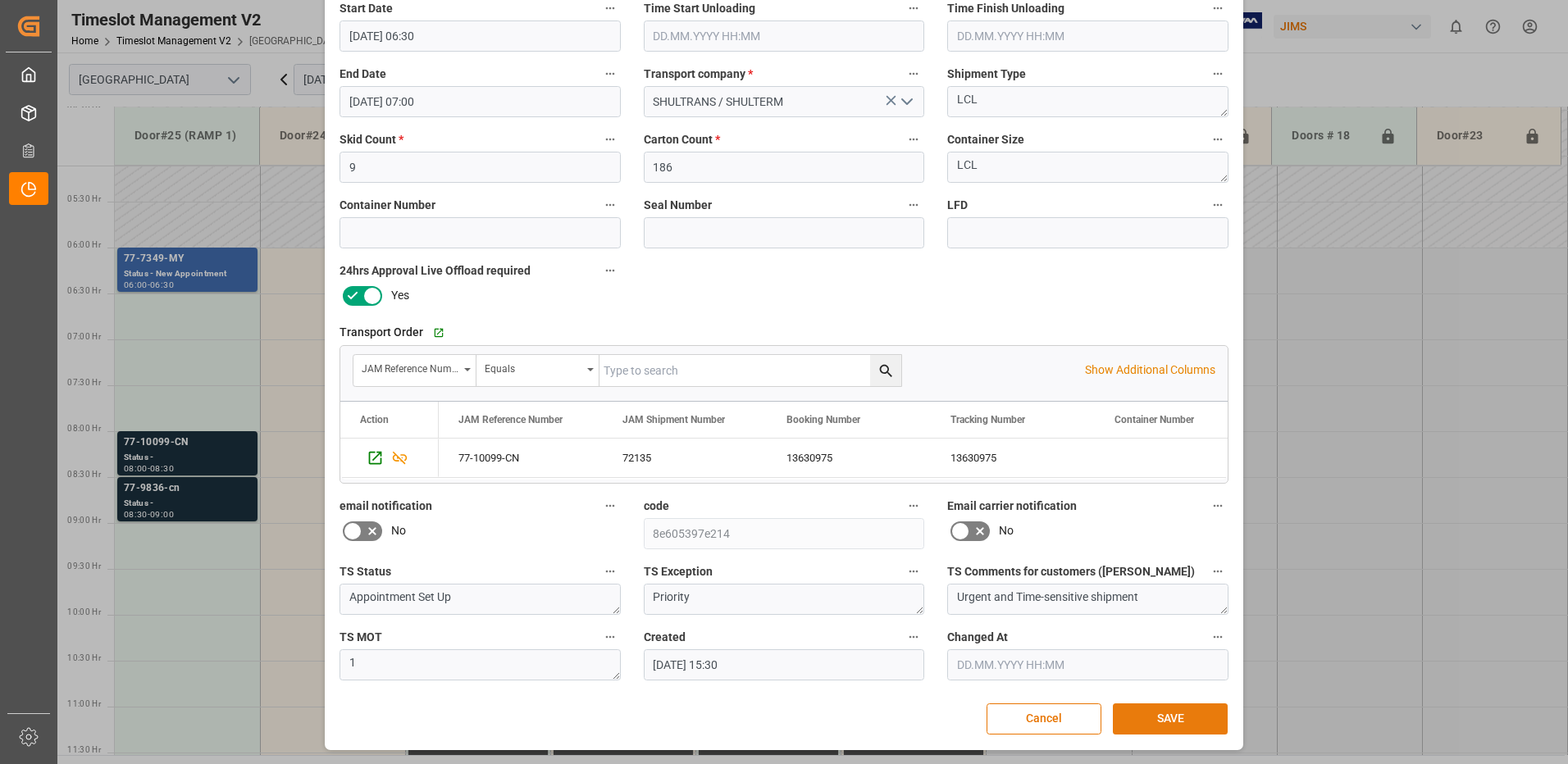
click at [1186, 719] on button "SAVE" at bounding box center [1169, 719] width 115 height 31
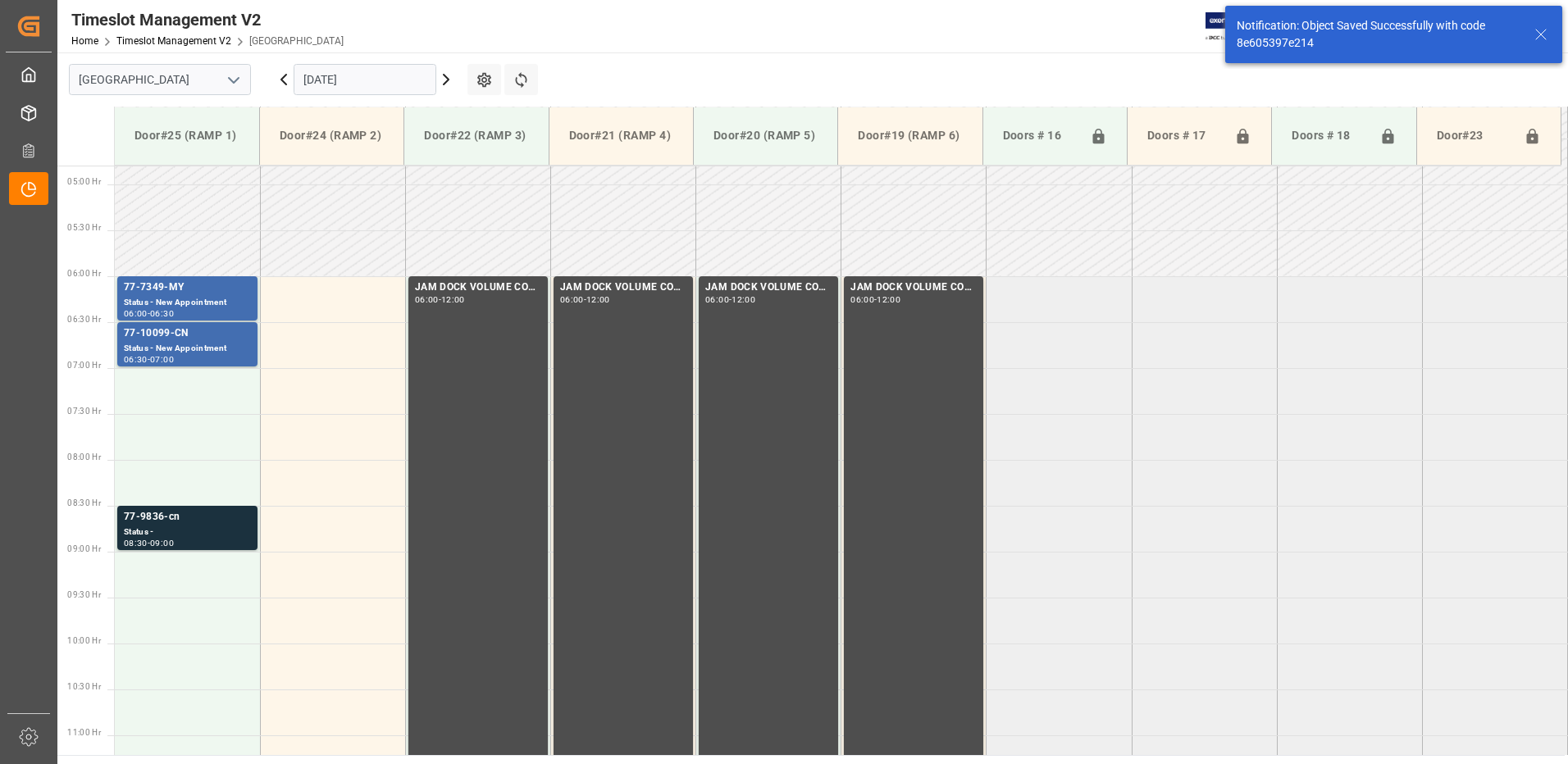
scroll to position [449, 0]
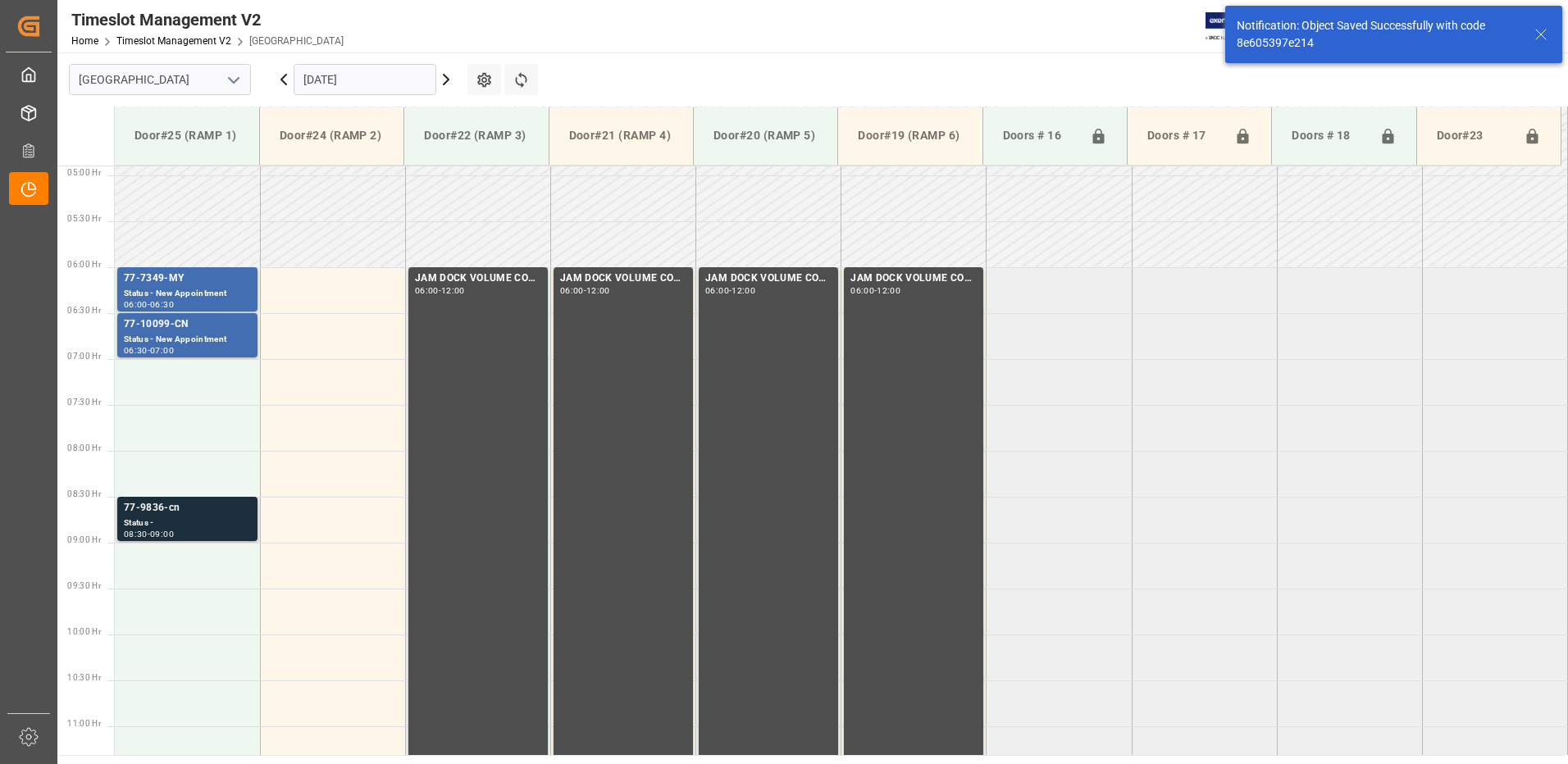
click at [178, 509] on div "77-9836-cn" at bounding box center [187, 507] width 127 height 17
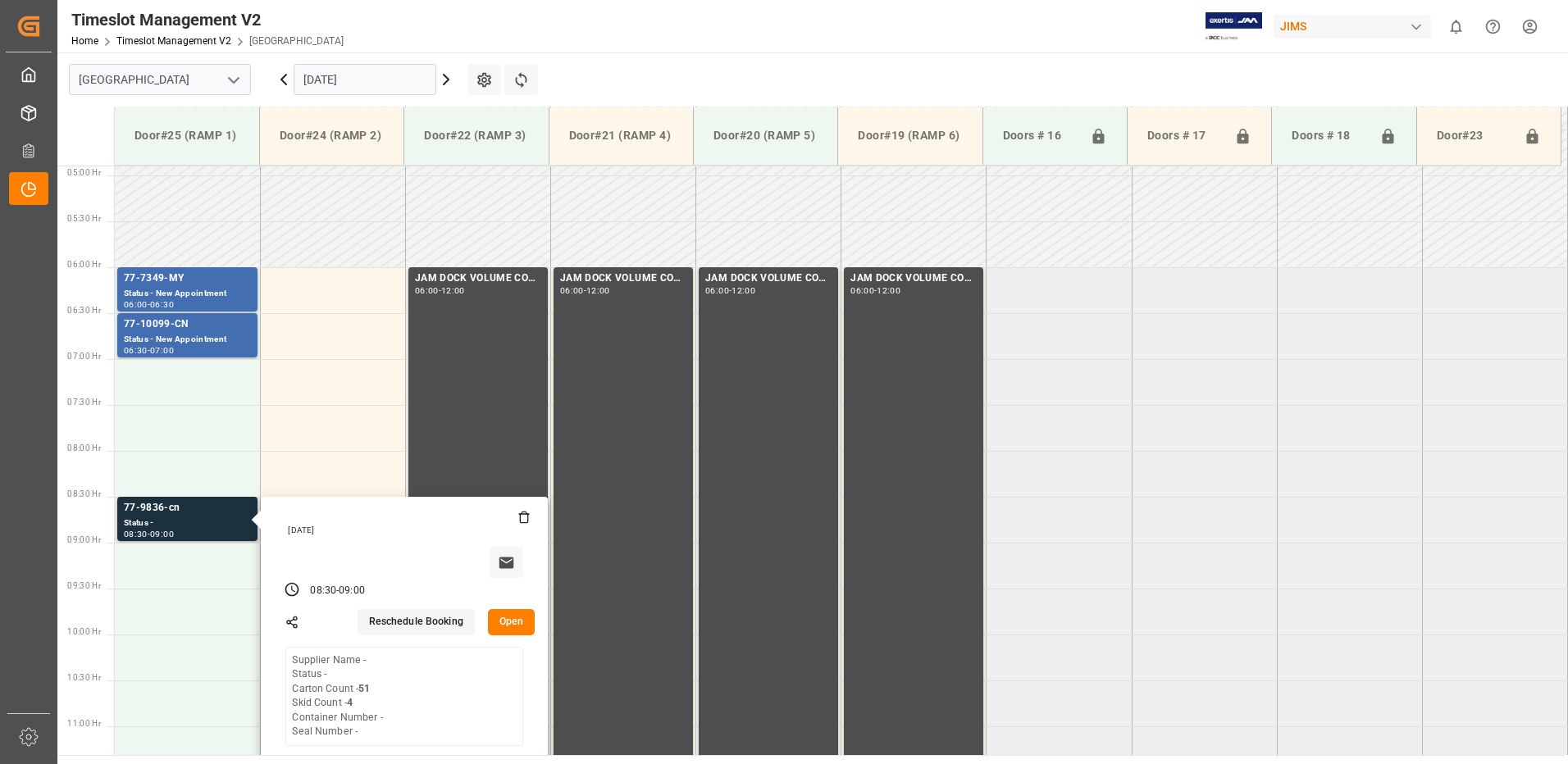
click at [514, 623] on button "Open" at bounding box center [512, 622] width 48 height 26
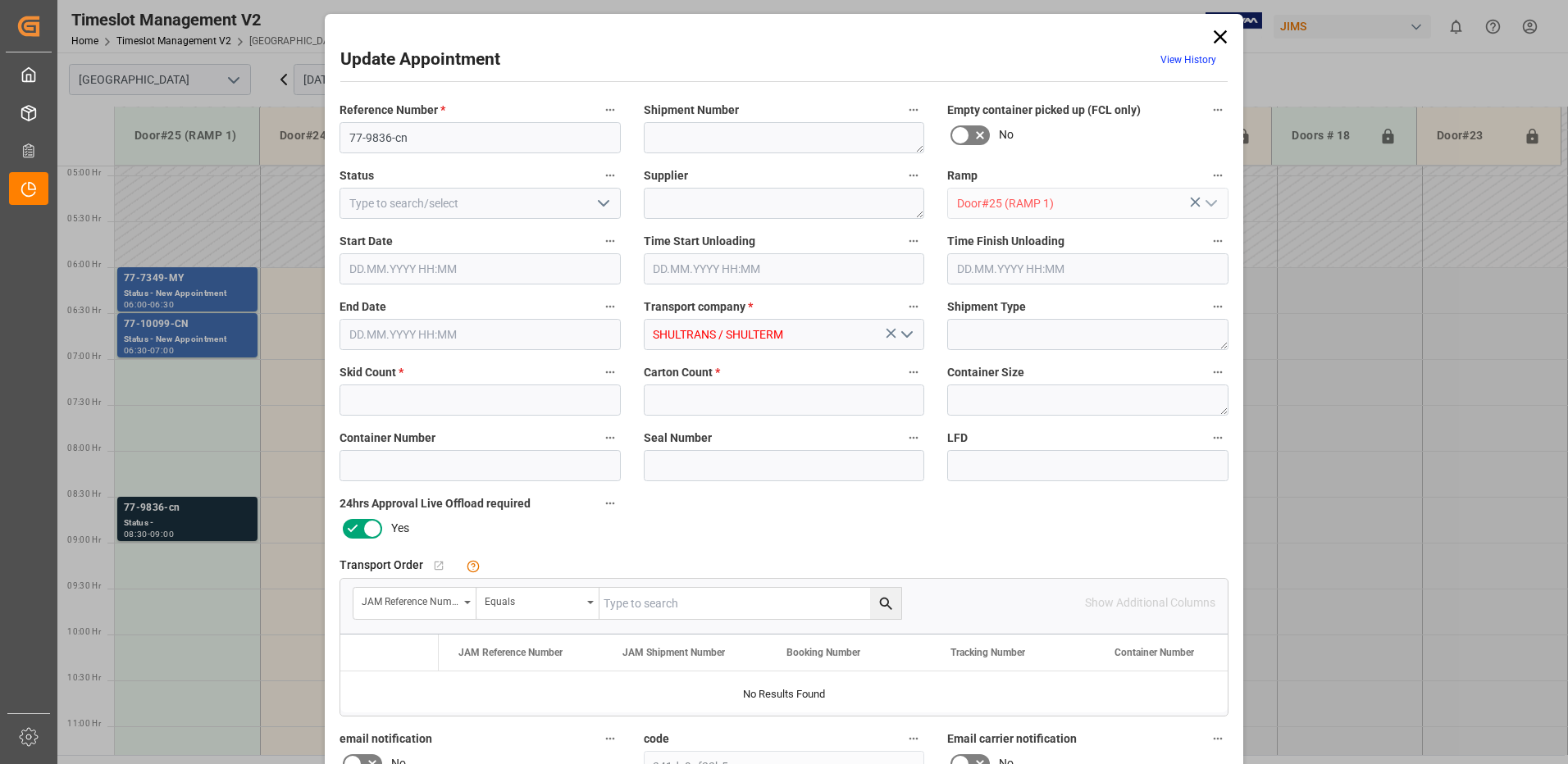
type input "4"
type input "51"
type input "[DATE] 08:30"
type input "[DATE] 09:00"
type input "[DATE] 15:30"
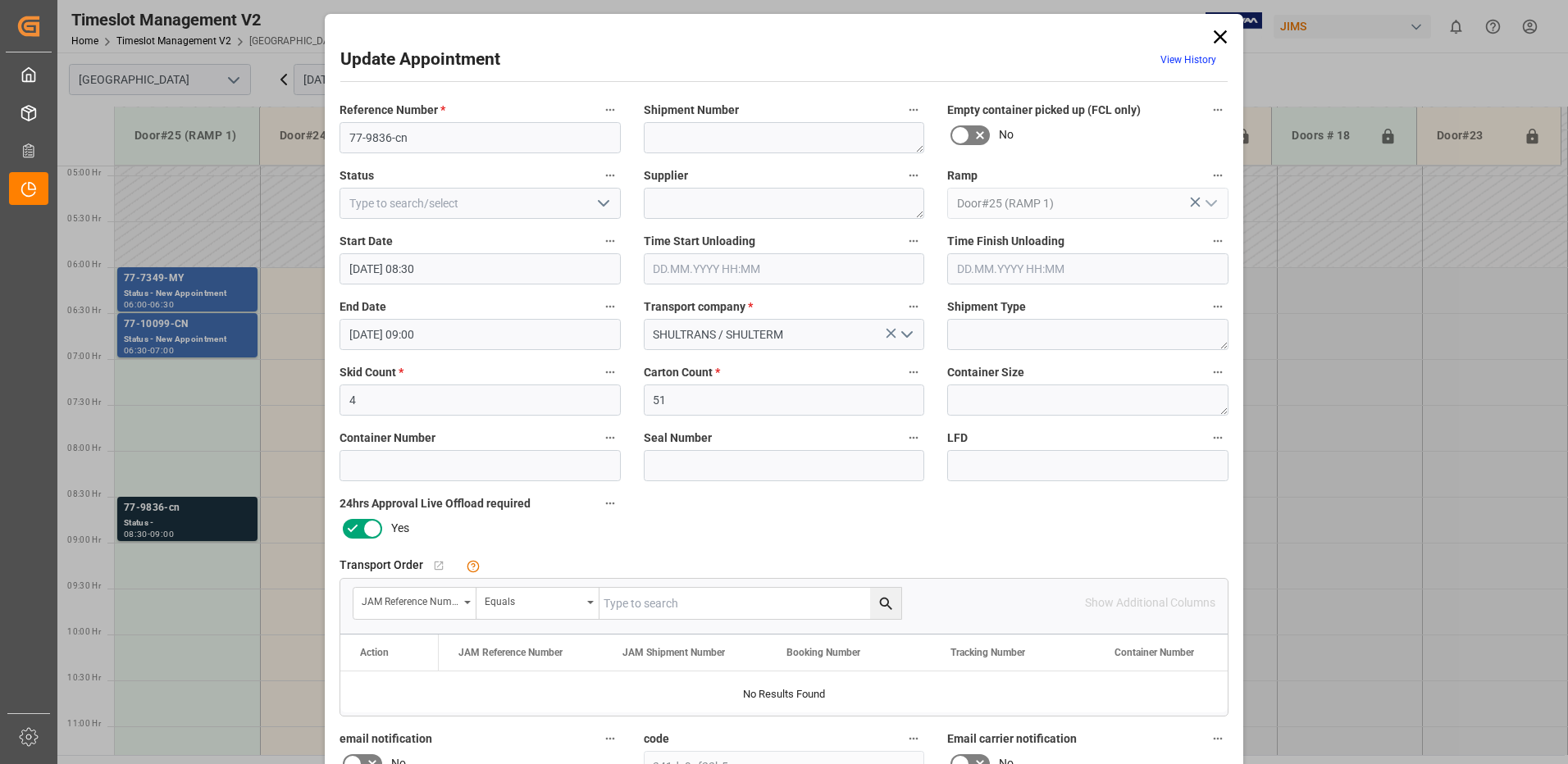
click at [655, 606] on input "text" at bounding box center [751, 603] width 302 height 31
type input "77-9836-CN"
click at [880, 599] on icon "search button" at bounding box center [886, 603] width 18 height 18
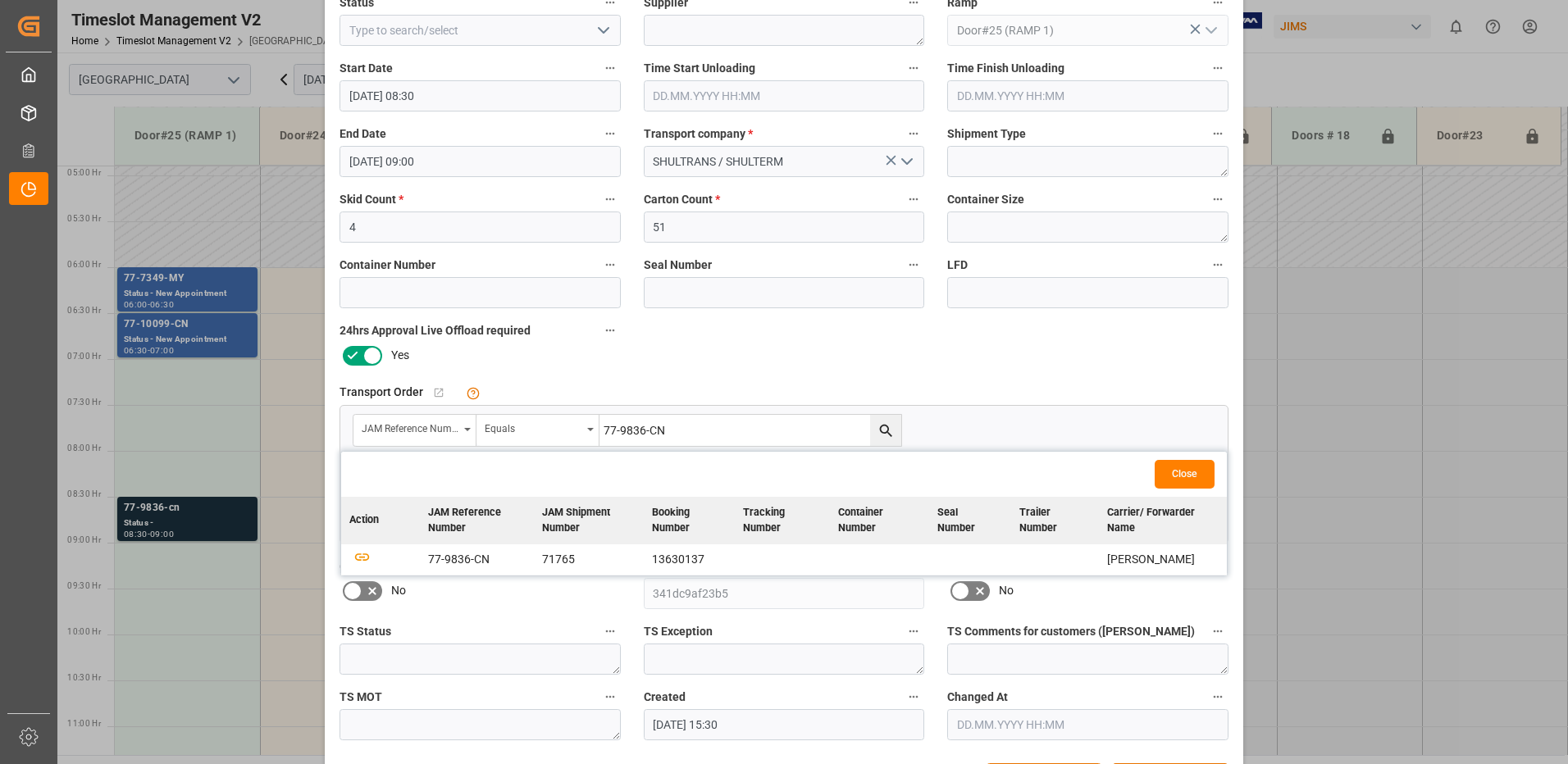
scroll to position [233, 0]
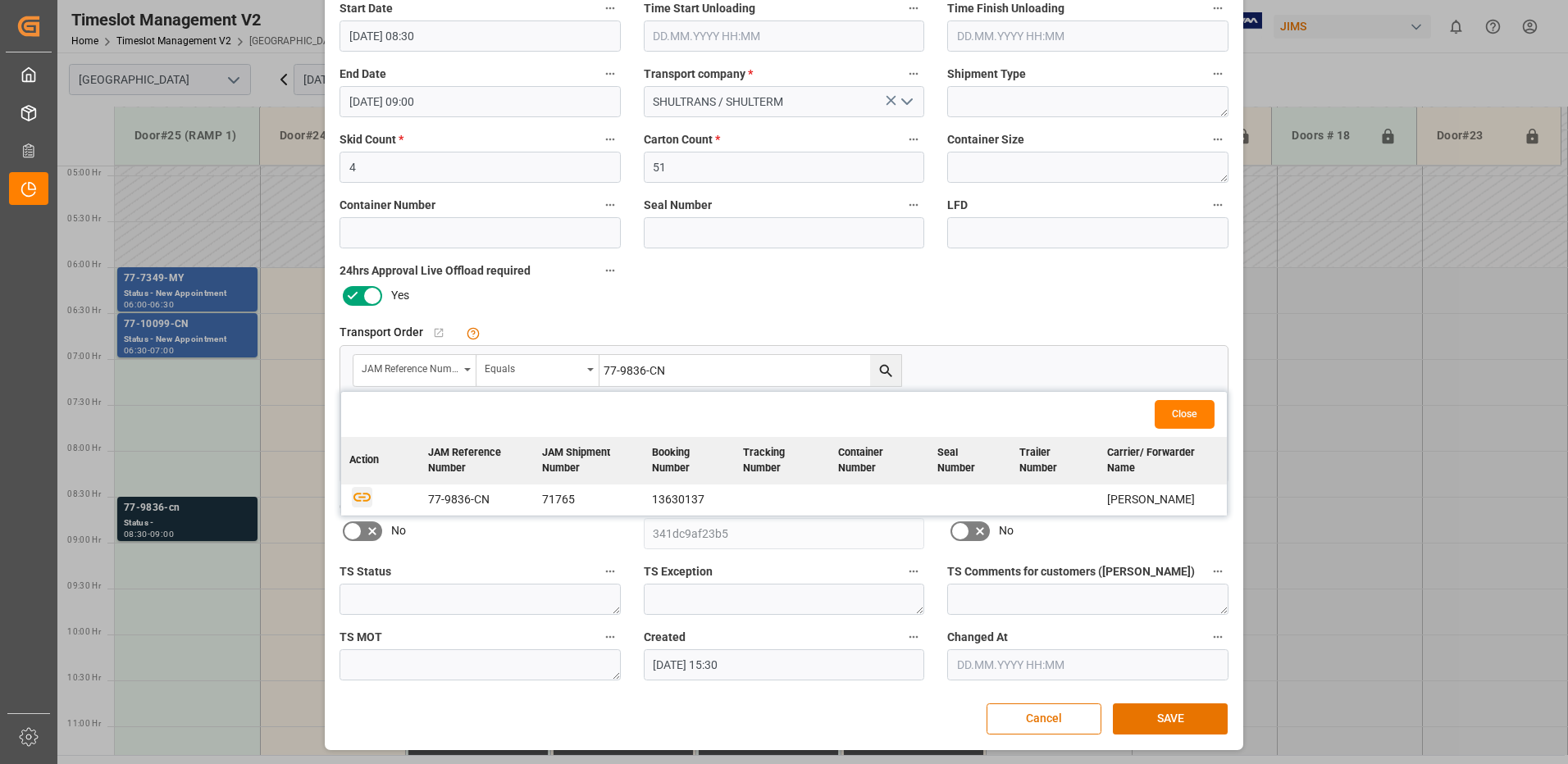
click at [359, 499] on icon "button" at bounding box center [362, 496] width 21 height 21
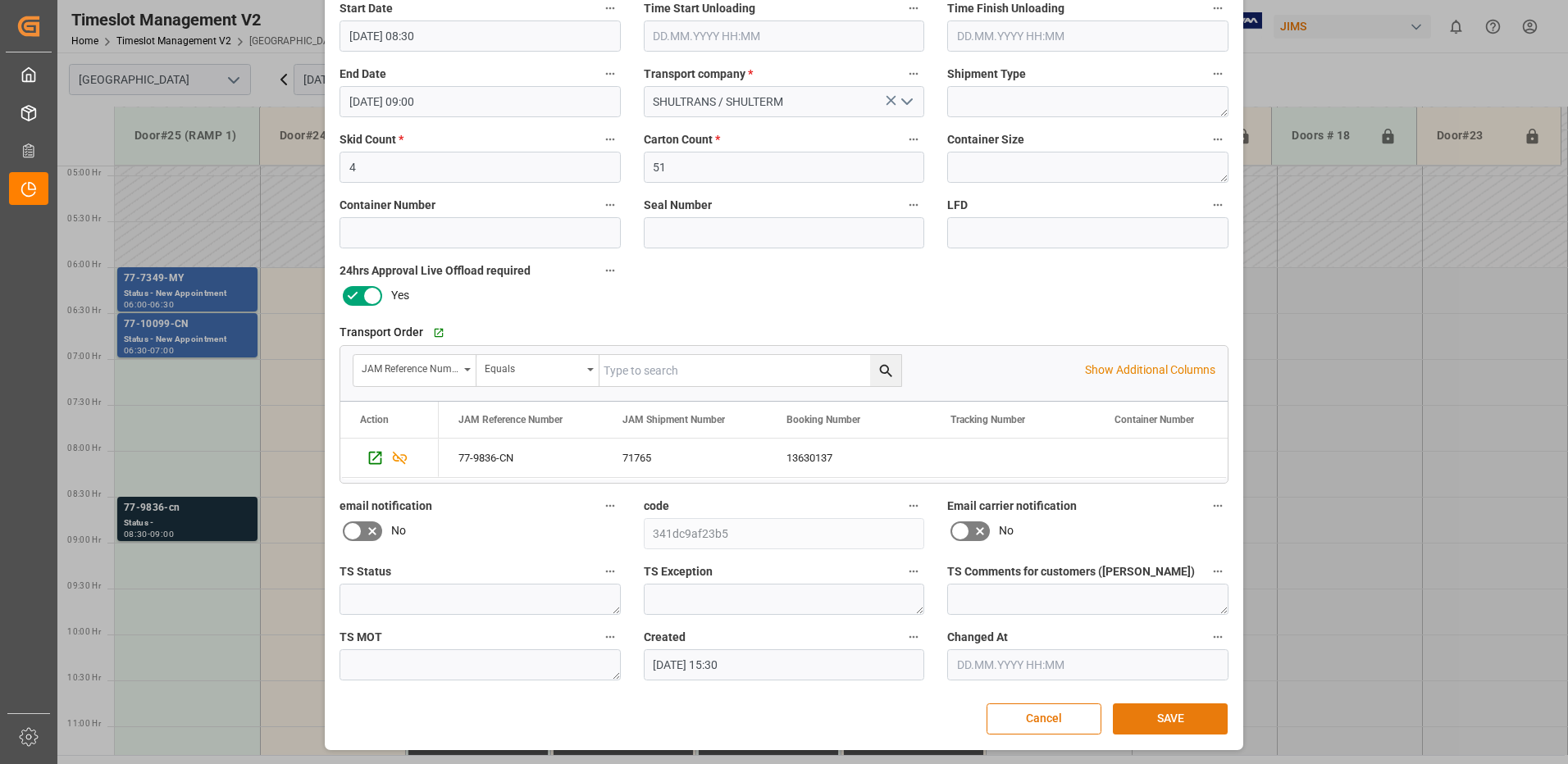
click at [1155, 717] on button "SAVE" at bounding box center [1169, 719] width 115 height 31
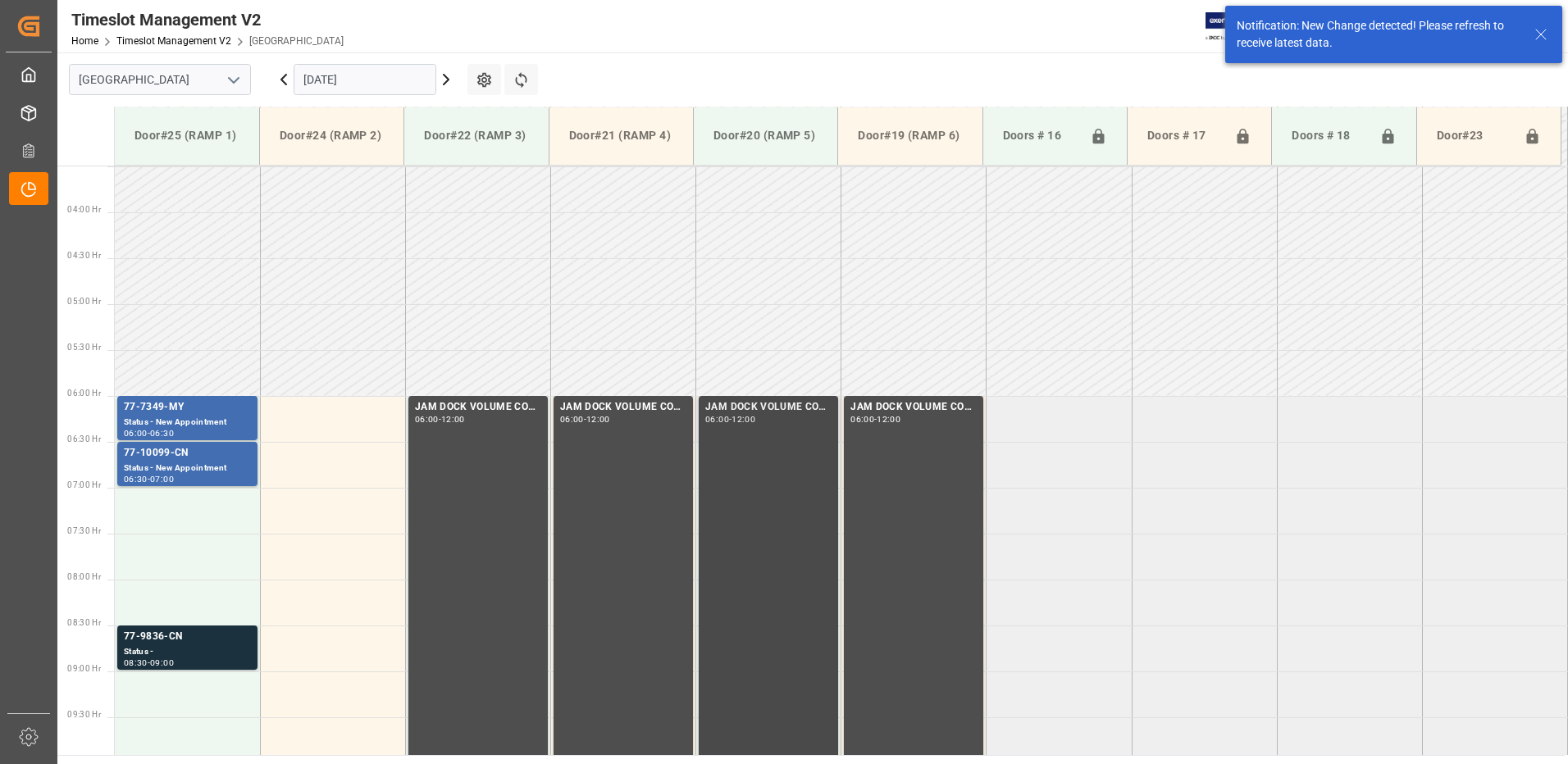
scroll to position [633, 0]
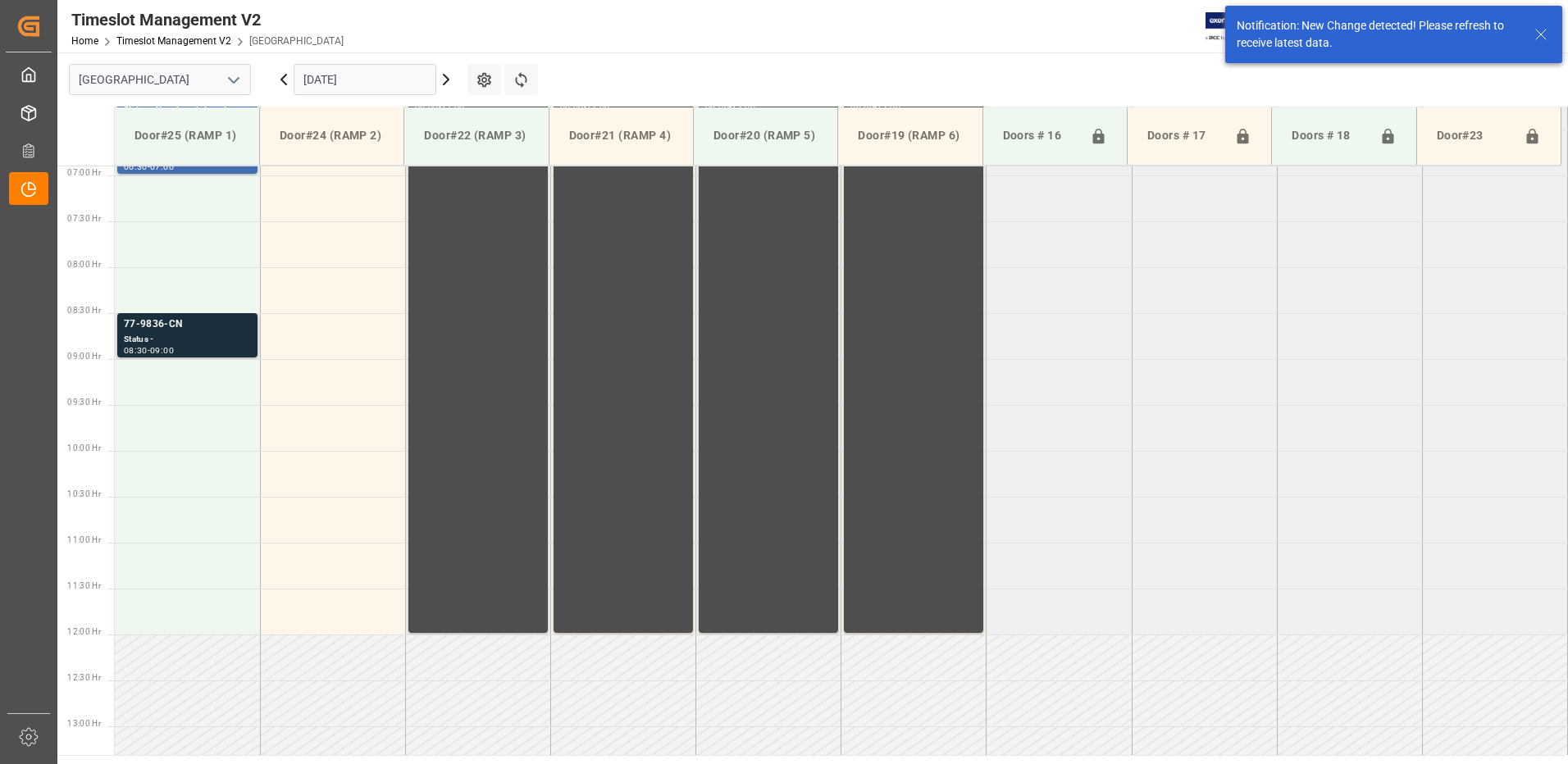
click at [166, 335] on div "Status -" at bounding box center [187, 340] width 127 height 14
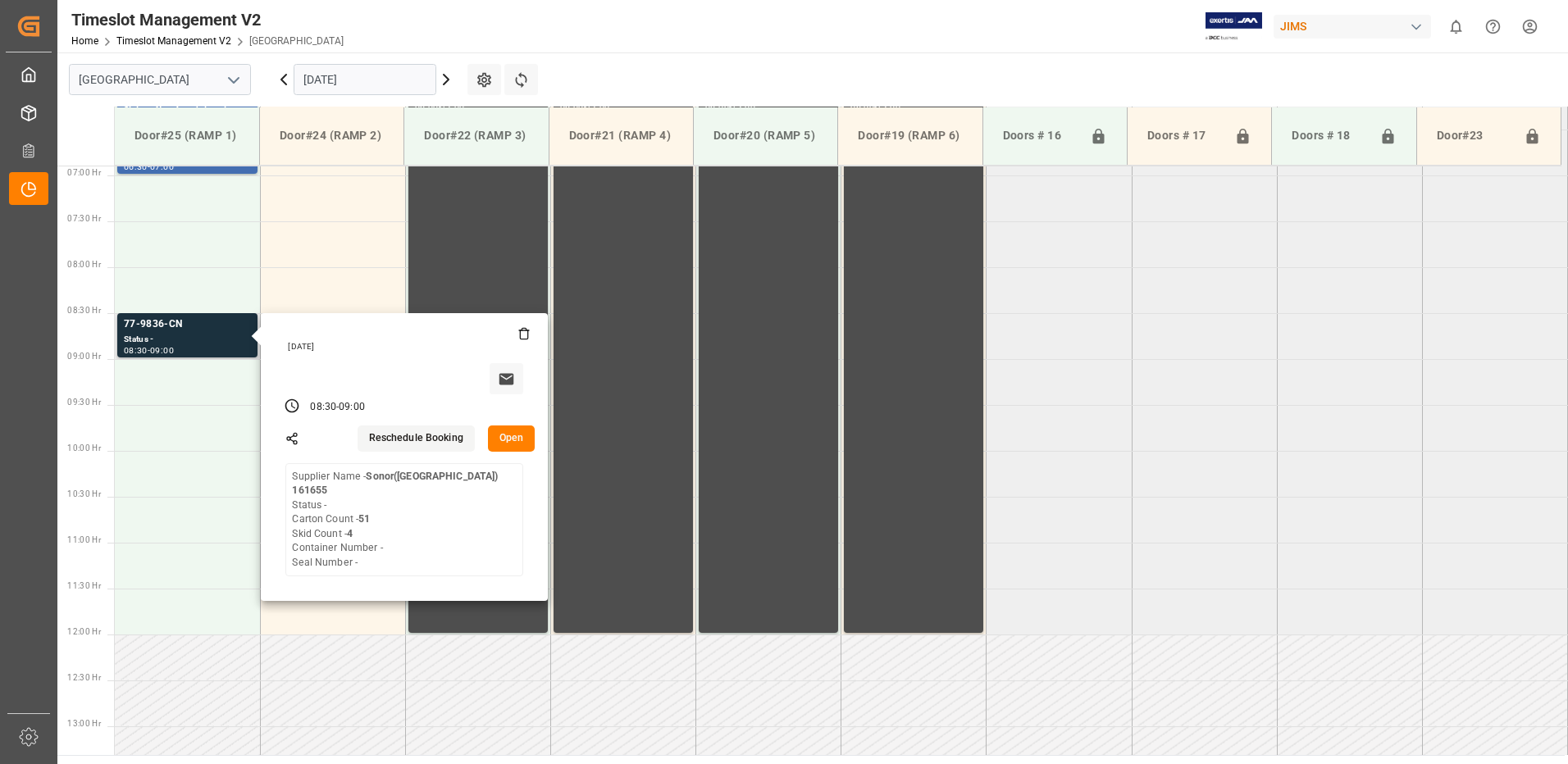
click at [514, 434] on button "Open" at bounding box center [512, 438] width 48 height 26
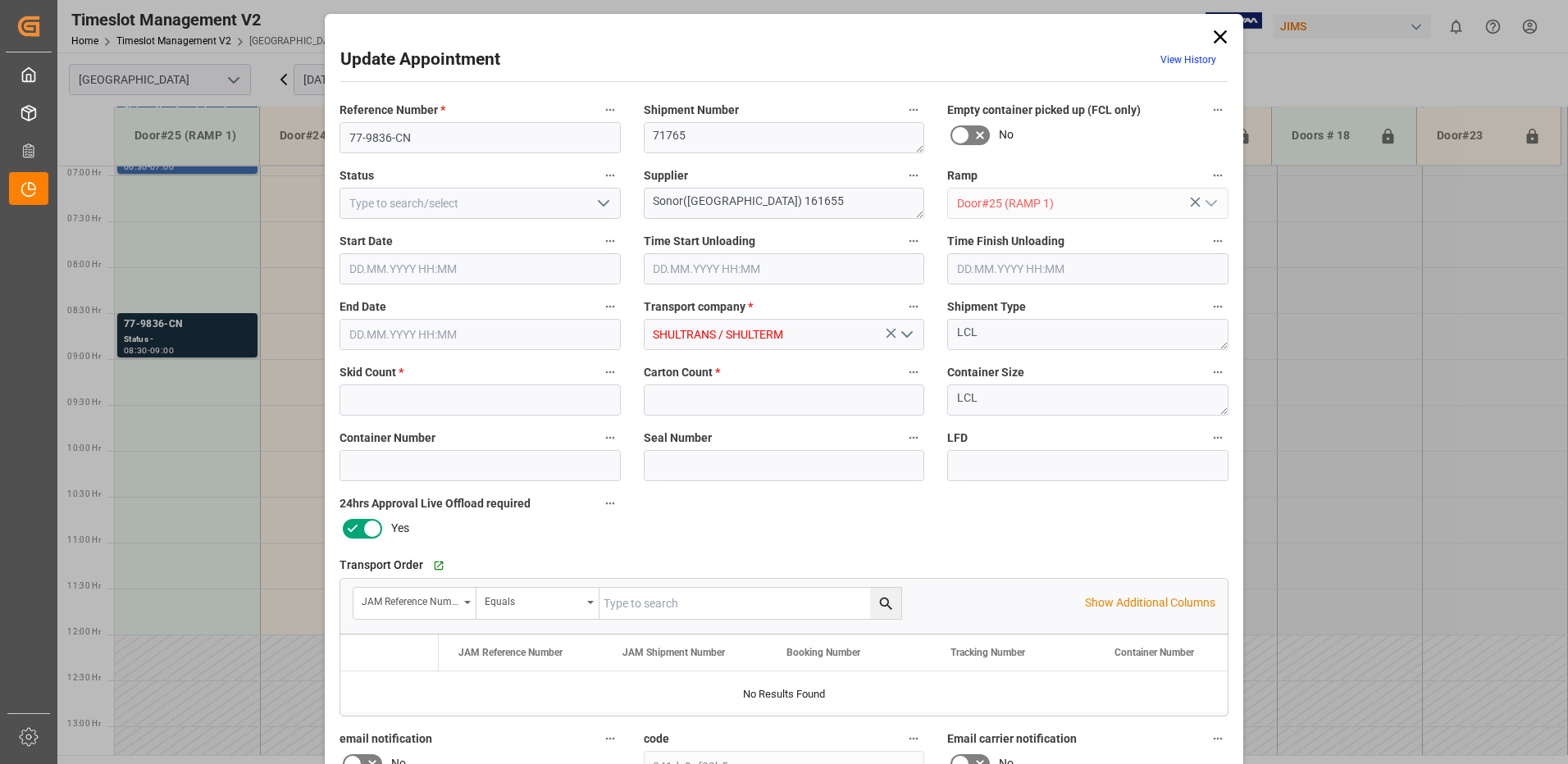
type input "4"
type input "51"
type input "[DATE] 08:30"
type input "[DATE] 09:00"
type input "[DATE] 15:30"
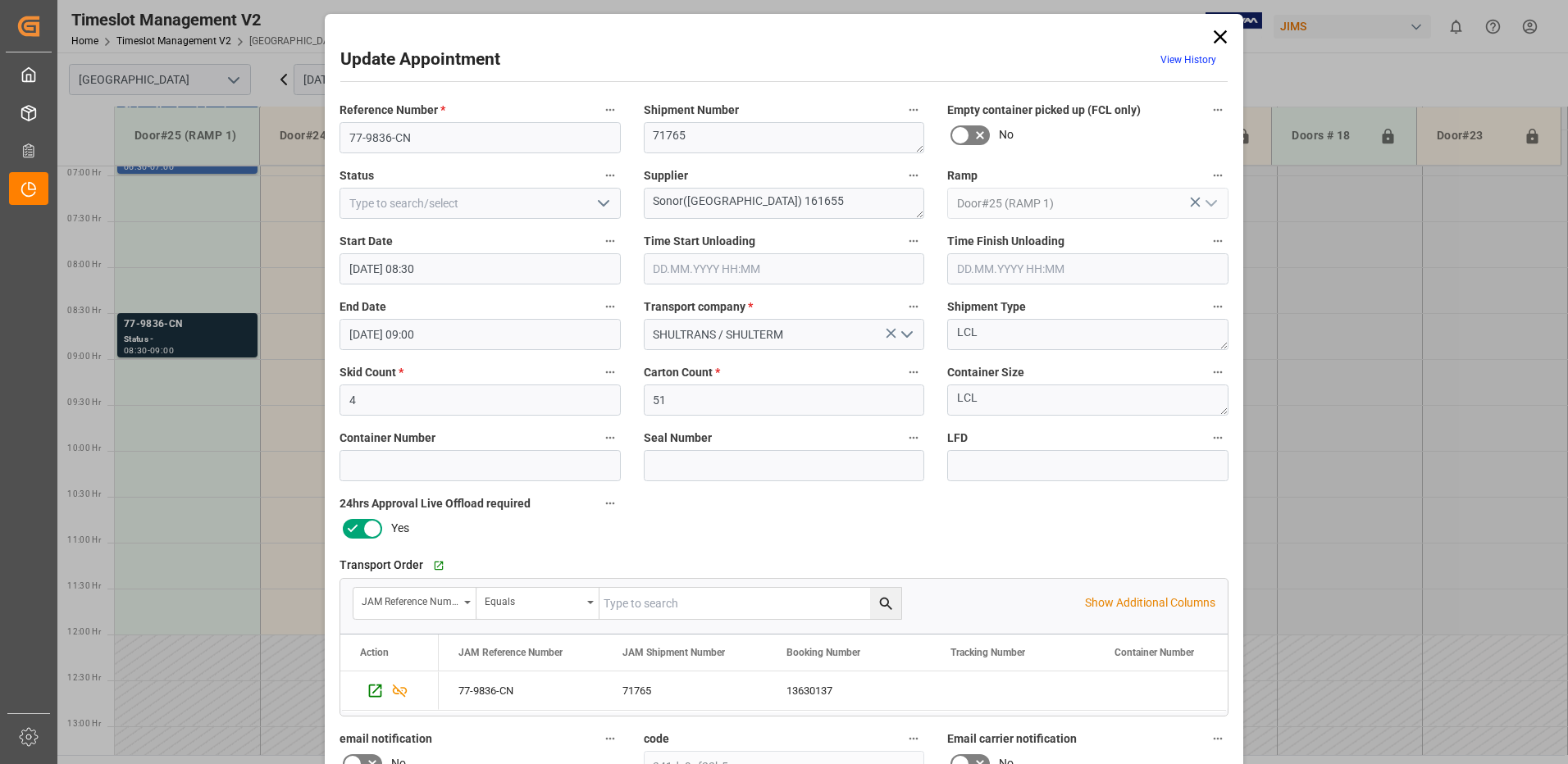
click at [599, 201] on icon "open menu" at bounding box center [604, 203] width 20 height 20
click at [470, 353] on div "New Appointment" at bounding box center [479, 351] width 279 height 37
type input "New Appointment"
click at [494, 271] on input "[DATE] 08:30" at bounding box center [479, 269] width 281 height 31
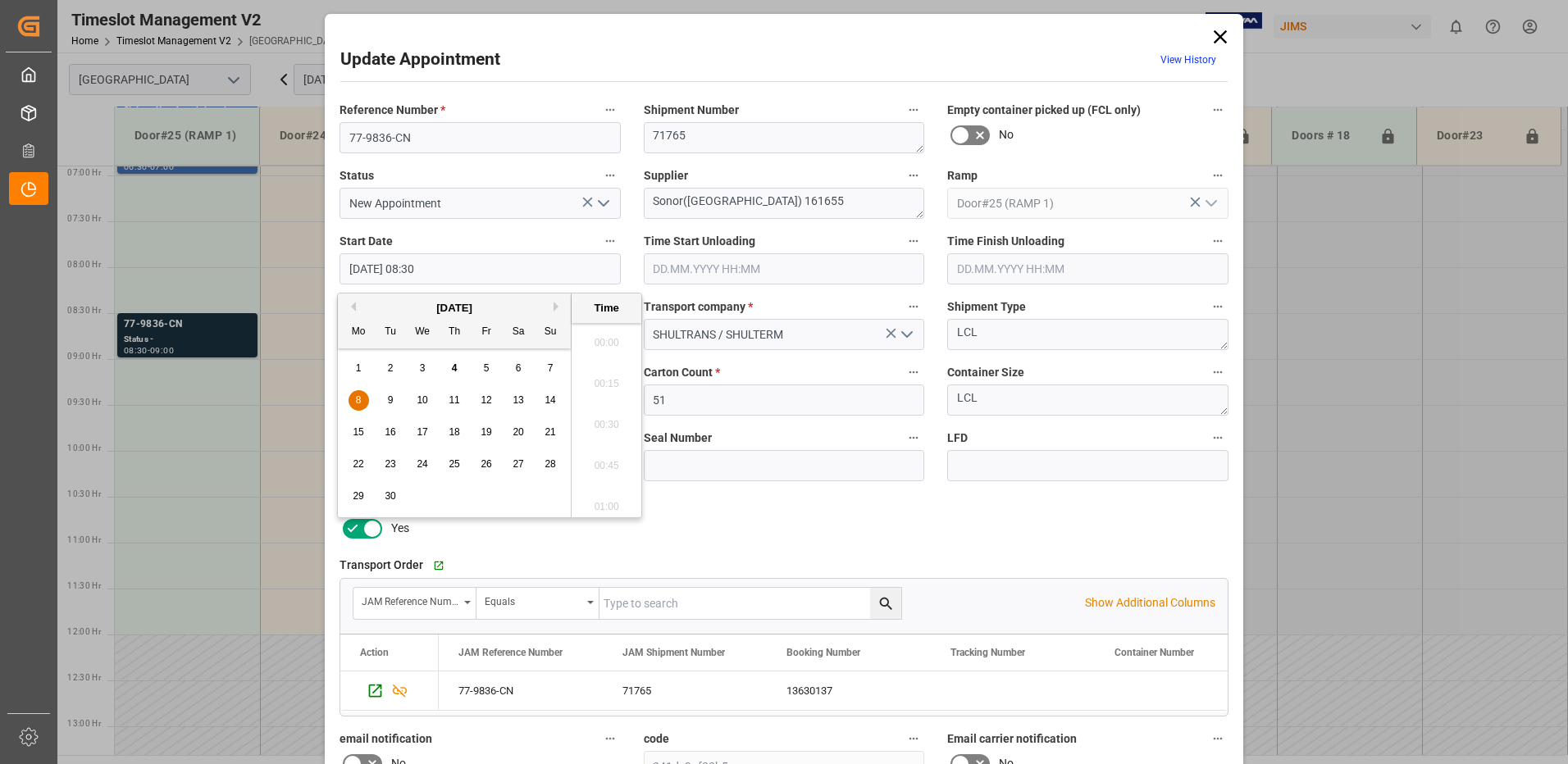
scroll to position [1316, 0]
click at [359, 399] on span "8" at bounding box center [359, 400] width 6 height 12
click at [600, 340] on li "07:00" at bounding box center [606, 338] width 70 height 41
type input "[DATE] 07:00"
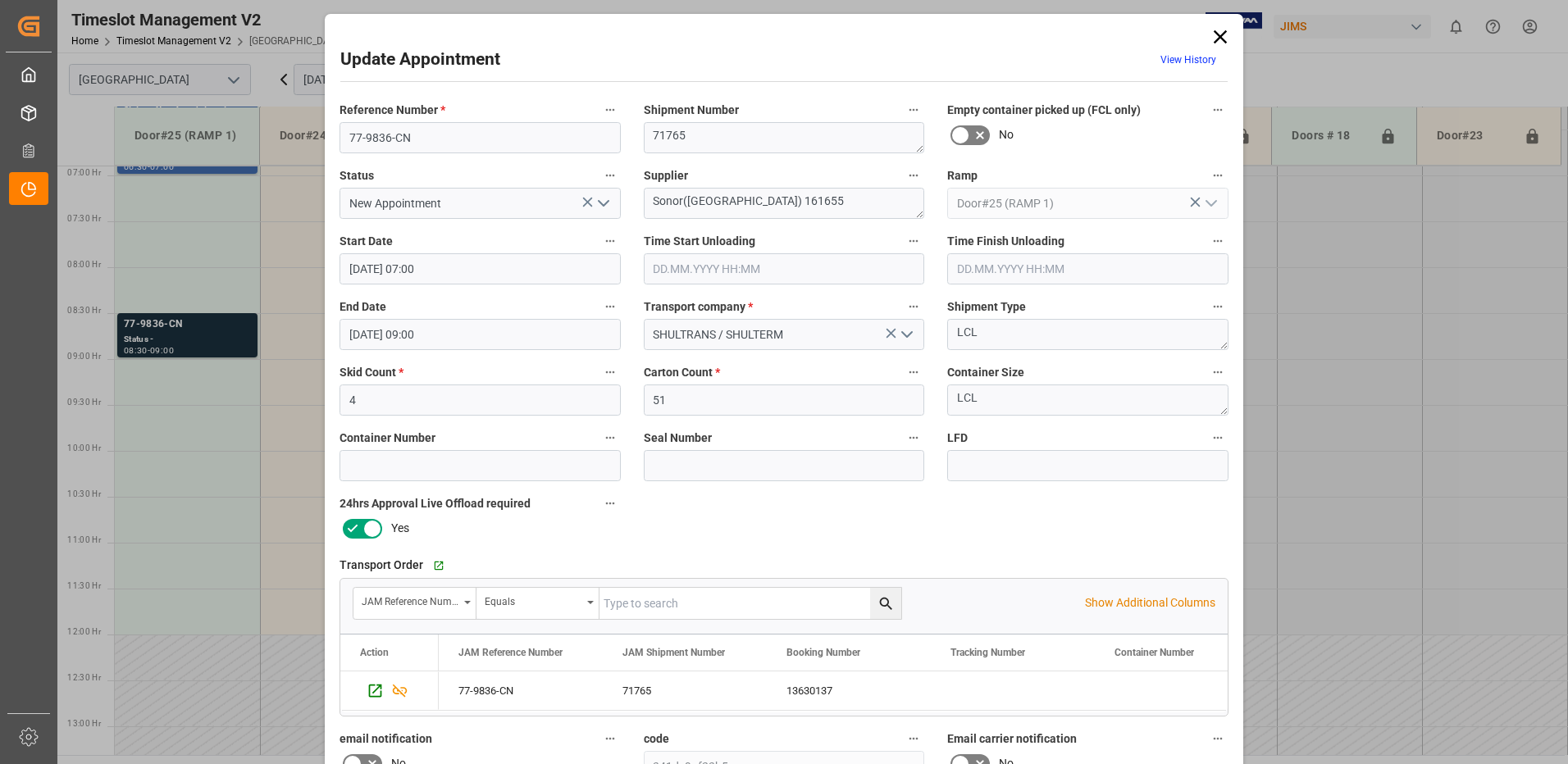
click at [473, 340] on input "[DATE] 09:00" at bounding box center [479, 334] width 281 height 31
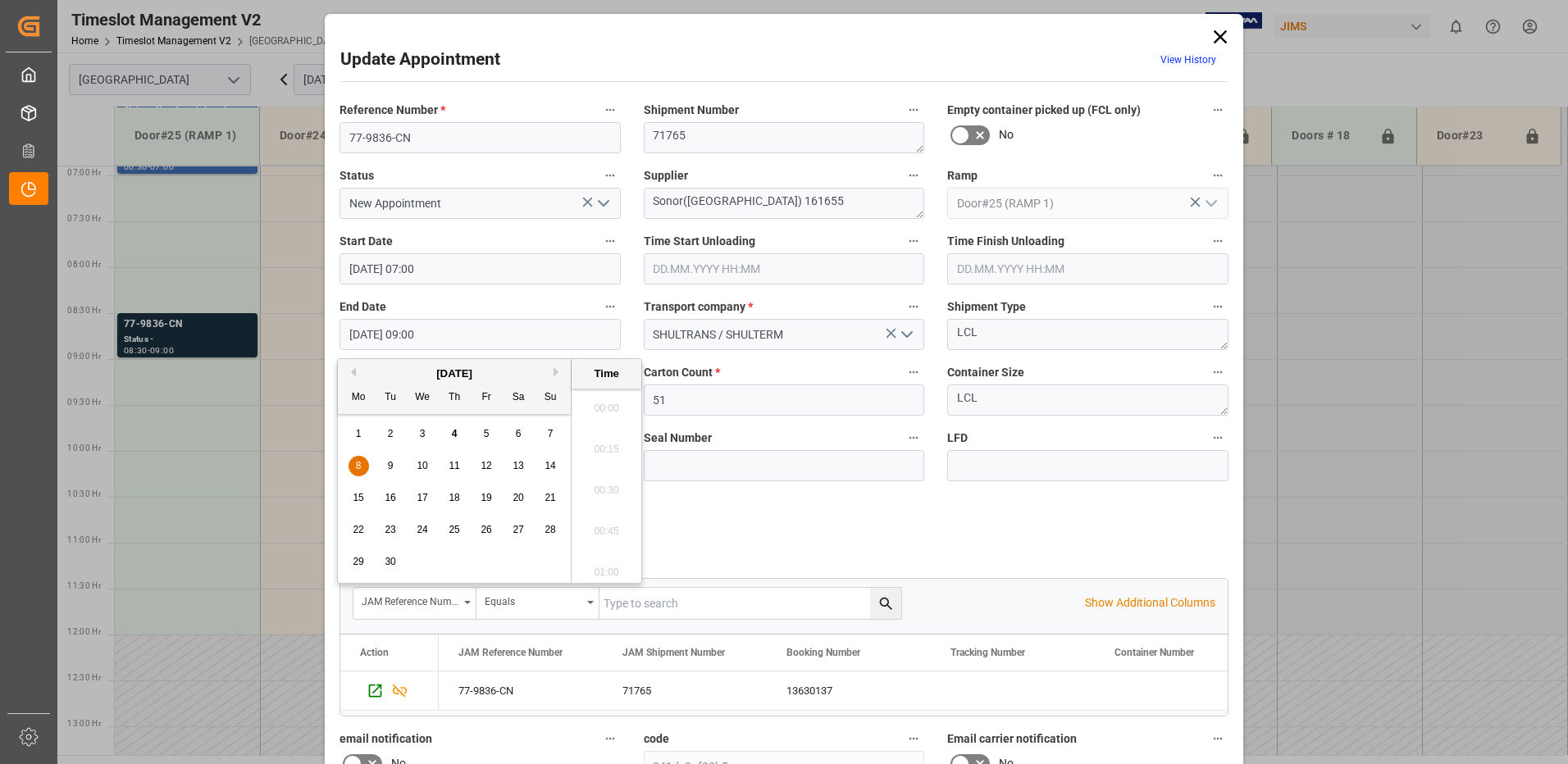
scroll to position [1399, 0]
click at [354, 460] on div "8" at bounding box center [359, 466] width 21 height 20
click at [602, 402] on li "07:30" at bounding box center [606, 404] width 70 height 41
type input "[DATE] 07:30"
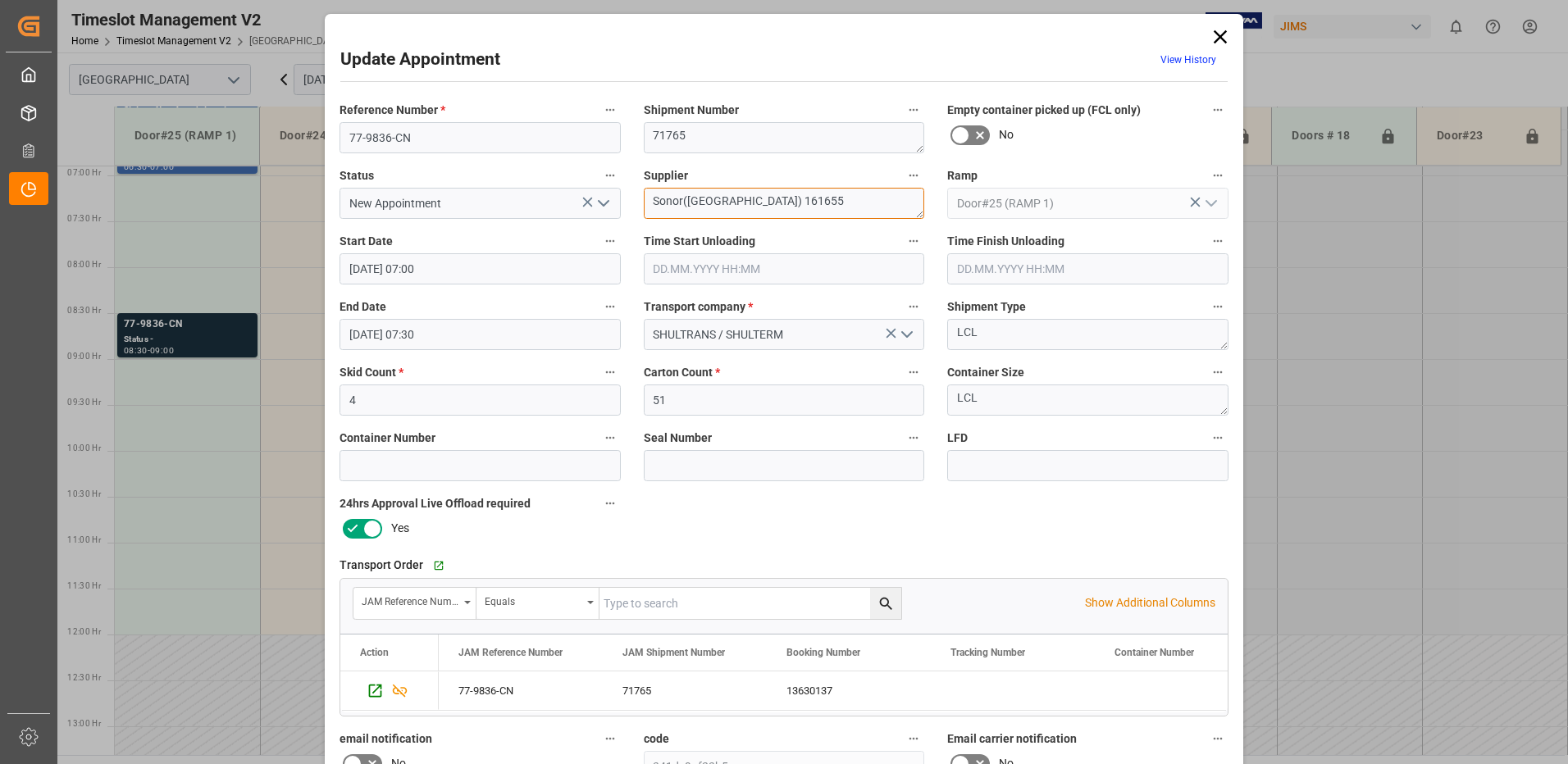
drag, startPoint x: 773, startPoint y: 202, endPoint x: 678, endPoint y: 198, distance: 95.1
click at [678, 198] on textarea "Sonor([GEOGRAPHIC_DATA]) 161655" at bounding box center [784, 204] width 281 height 31
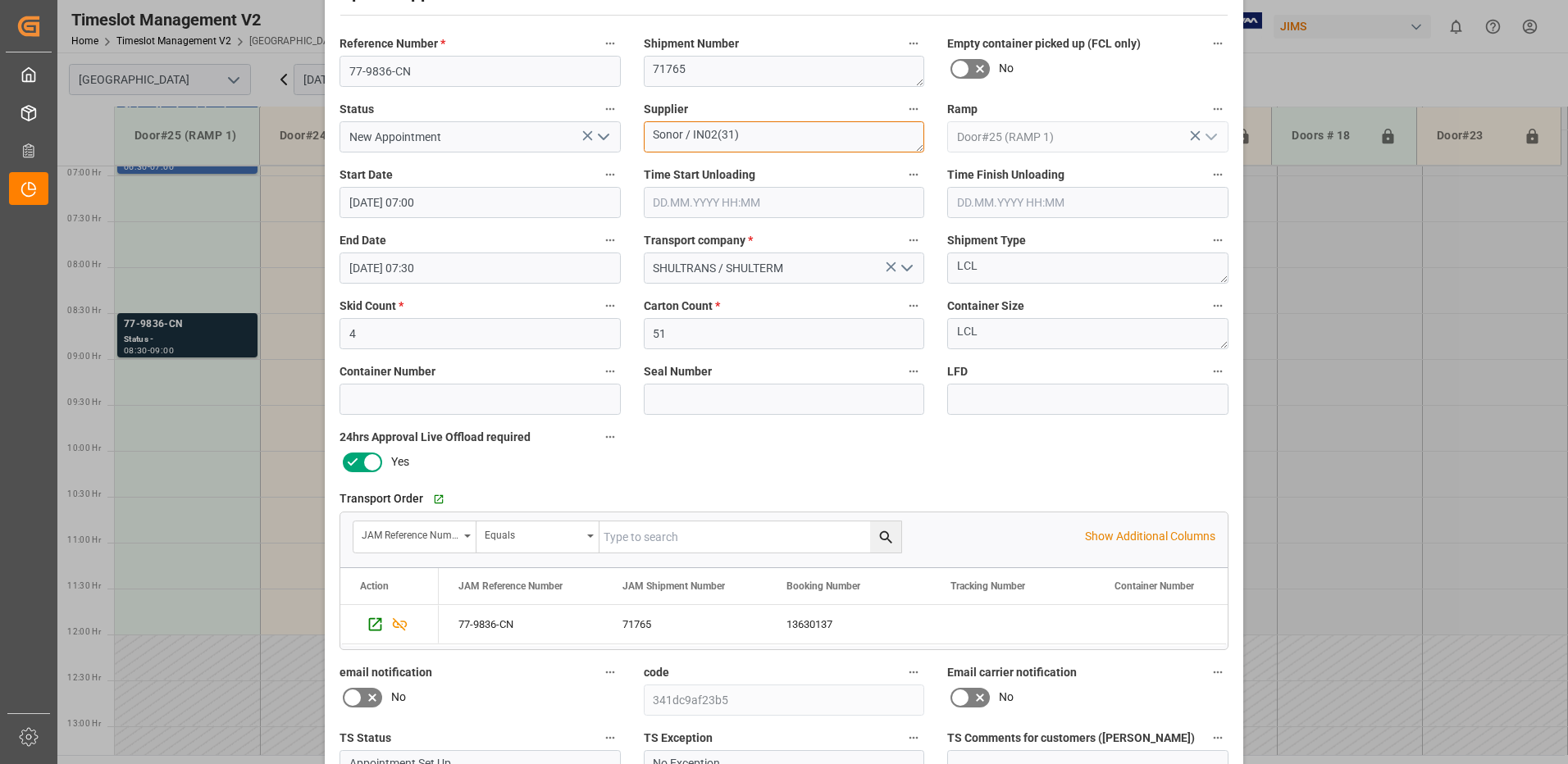
scroll to position [233, 0]
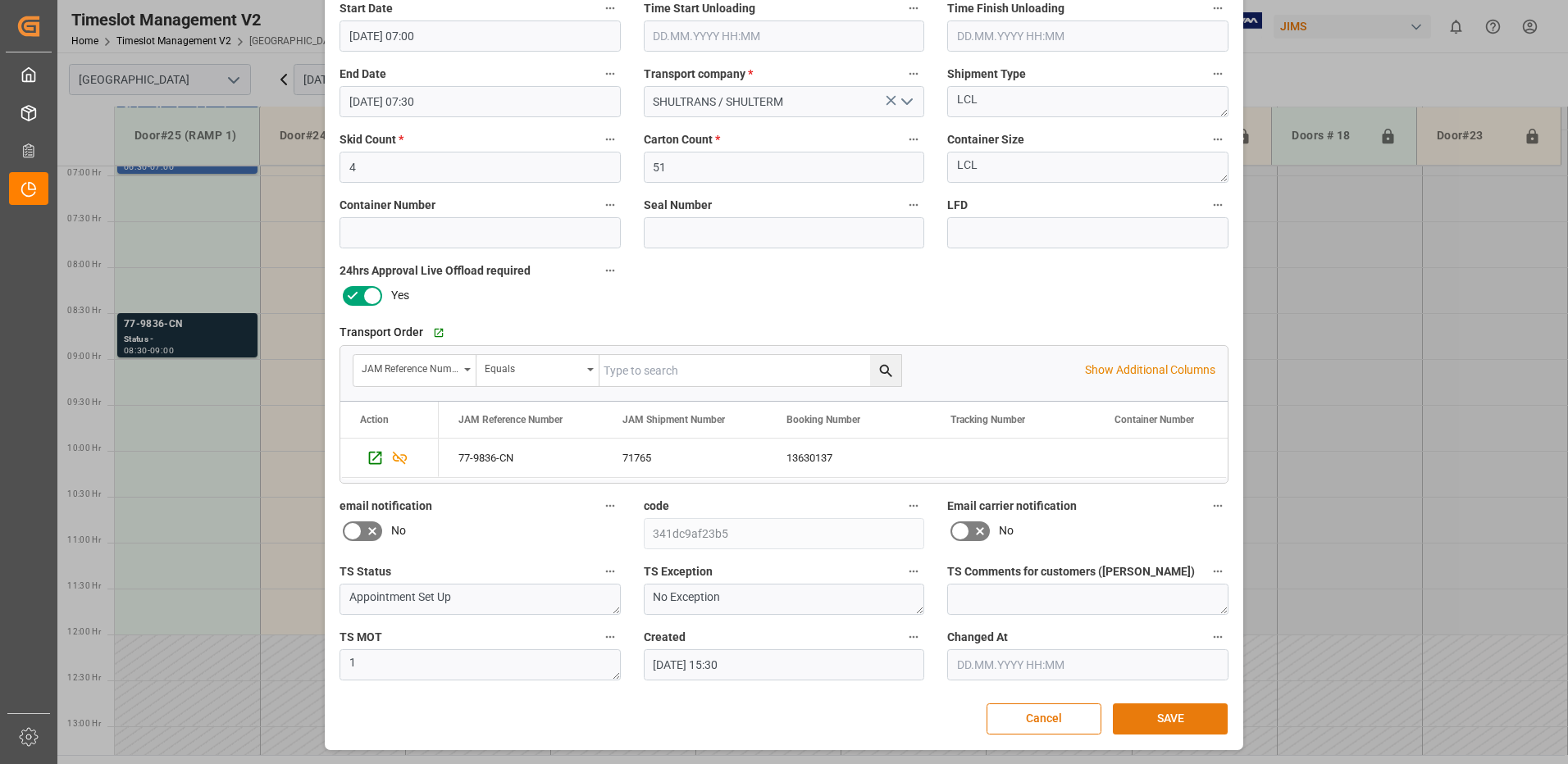
type textarea "Sonor / IN02(31)"
click at [1170, 718] on button "SAVE" at bounding box center [1169, 719] width 115 height 31
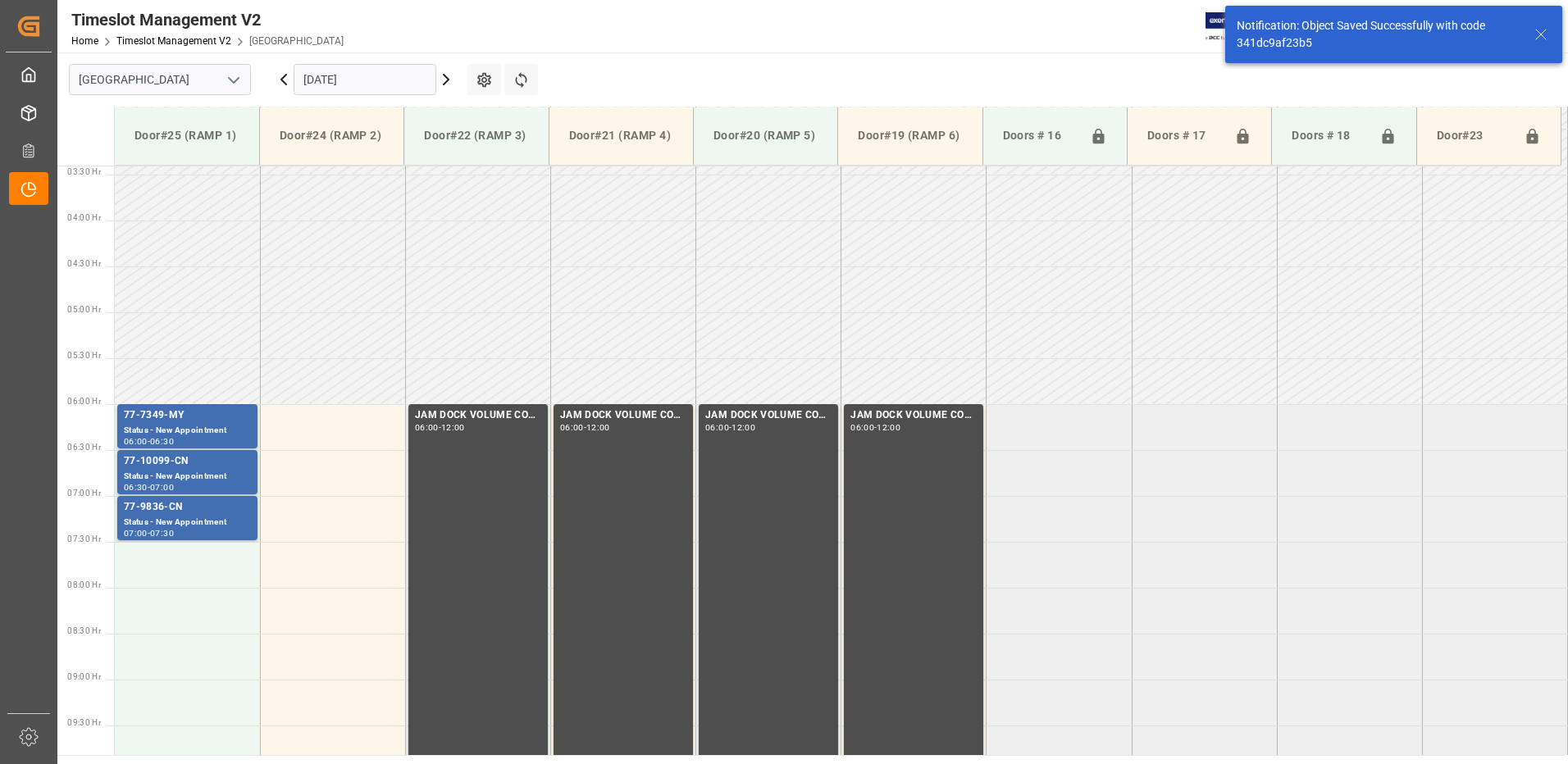
scroll to position [541, 0]
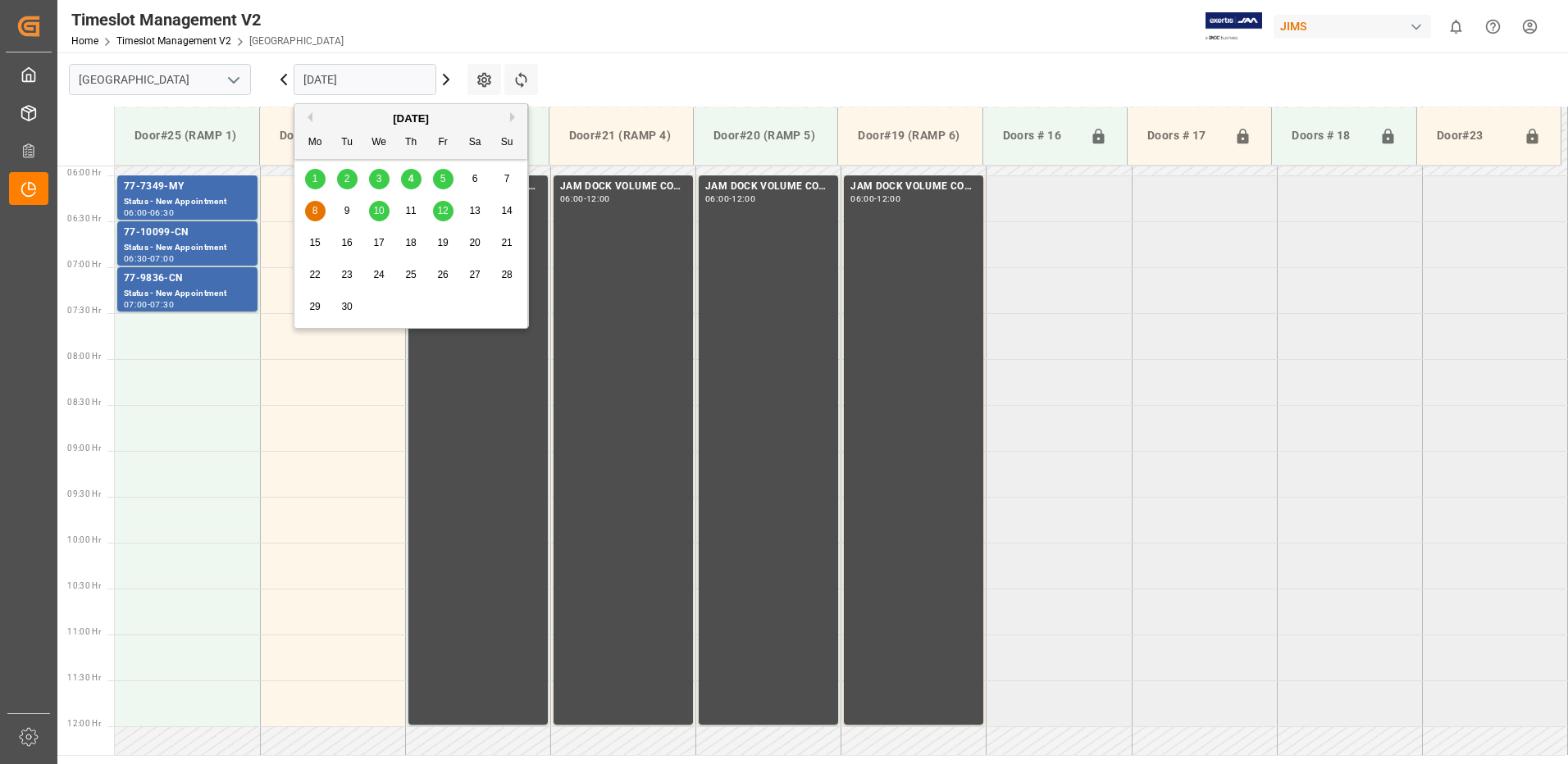
click at [363, 76] on input "[DATE]" at bounding box center [366, 79] width 143 height 31
click at [379, 211] on span "10" at bounding box center [378, 211] width 11 height 12
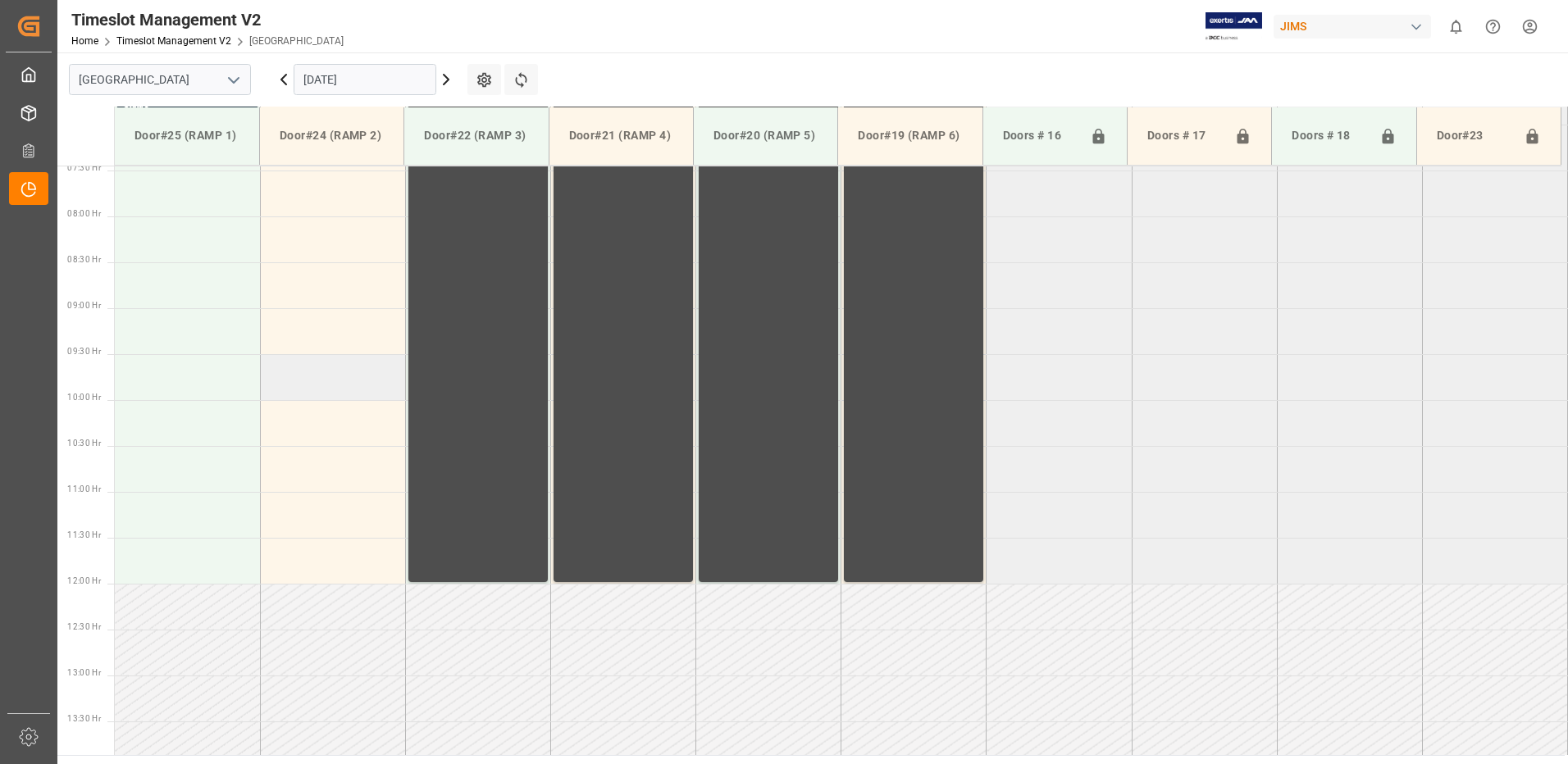
scroll to position [508, 0]
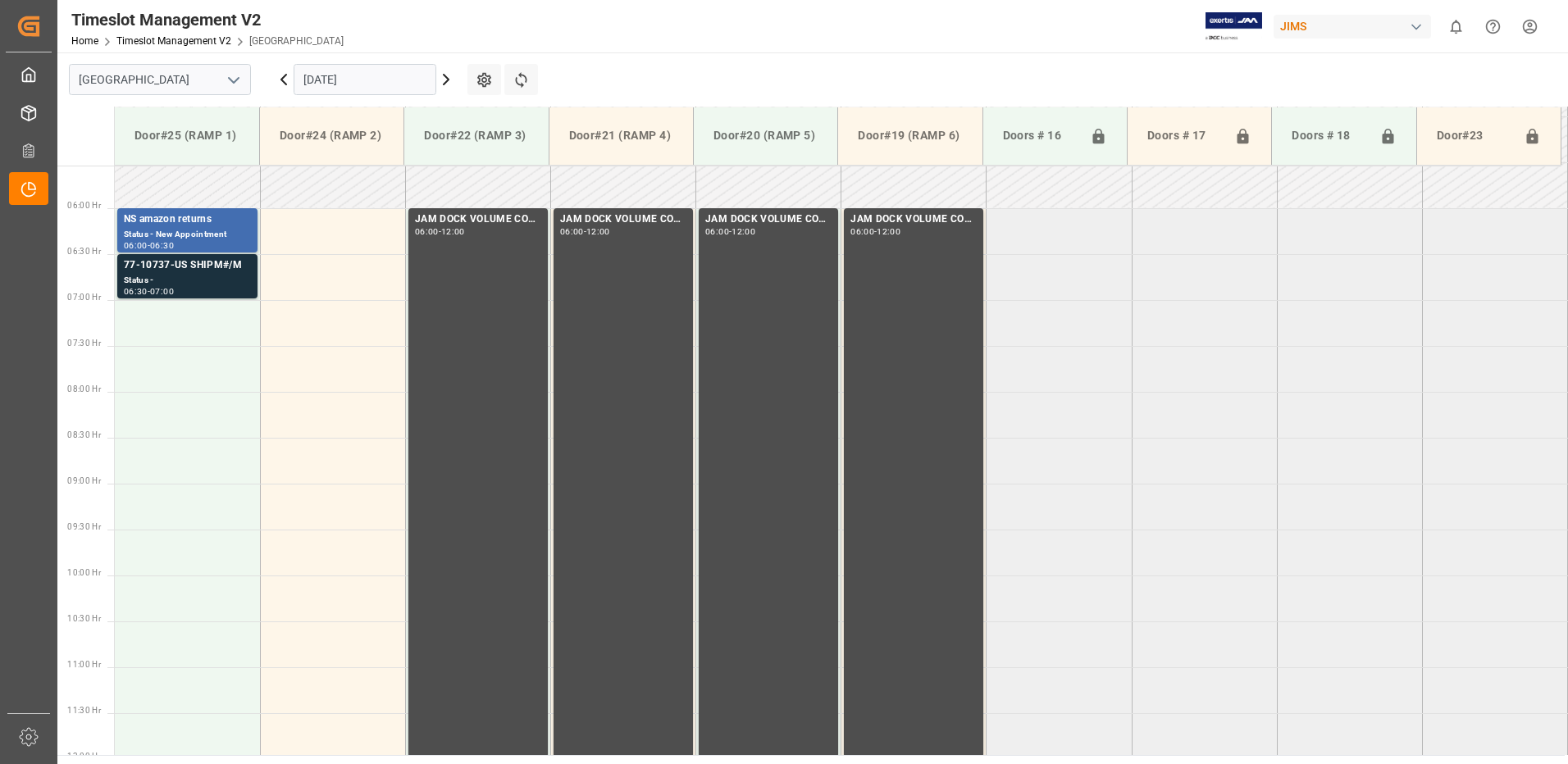
click at [400, 77] on input "[DATE]" at bounding box center [366, 79] width 143 height 31
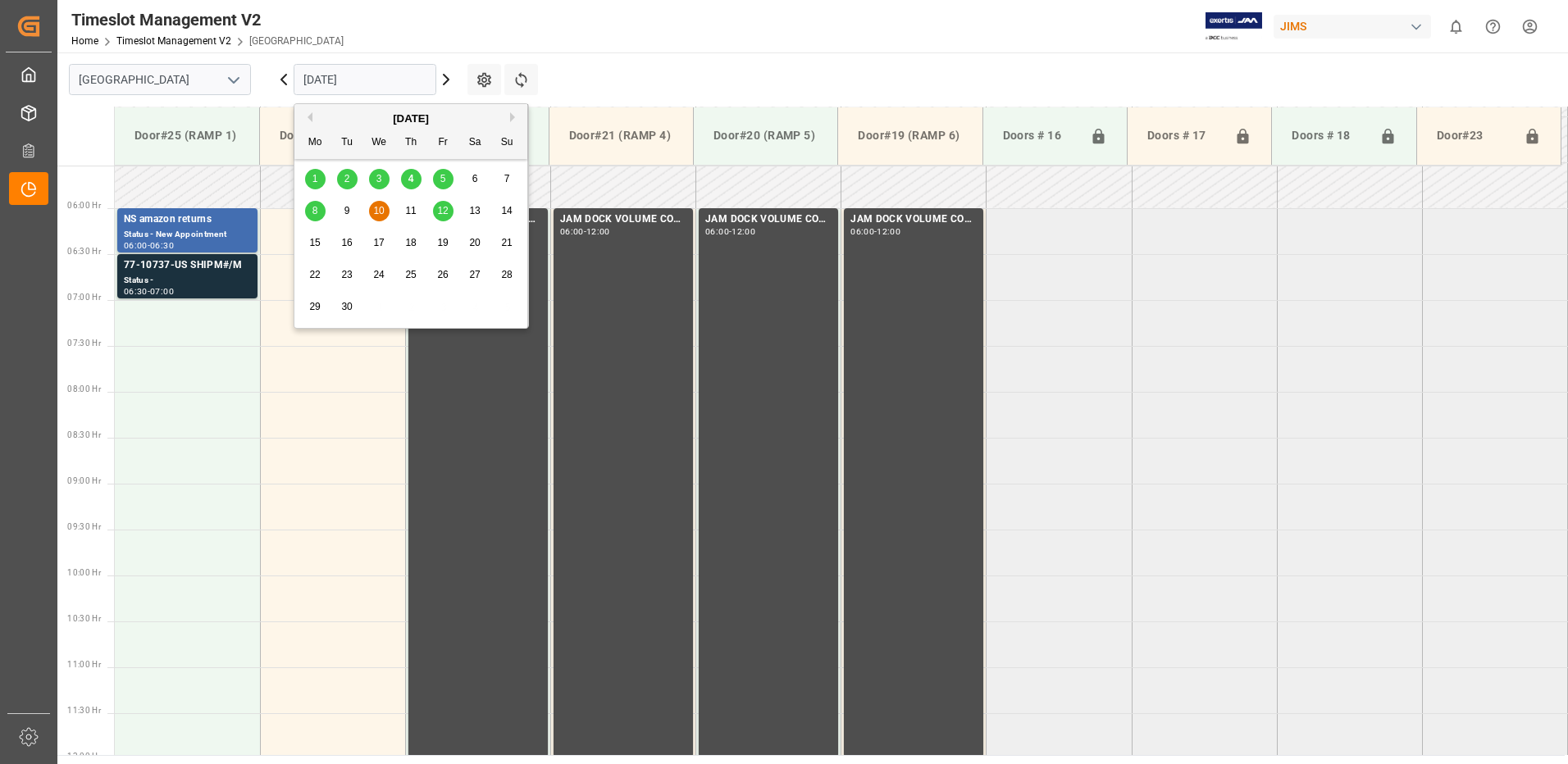
click at [443, 208] on span "12" at bounding box center [442, 211] width 11 height 12
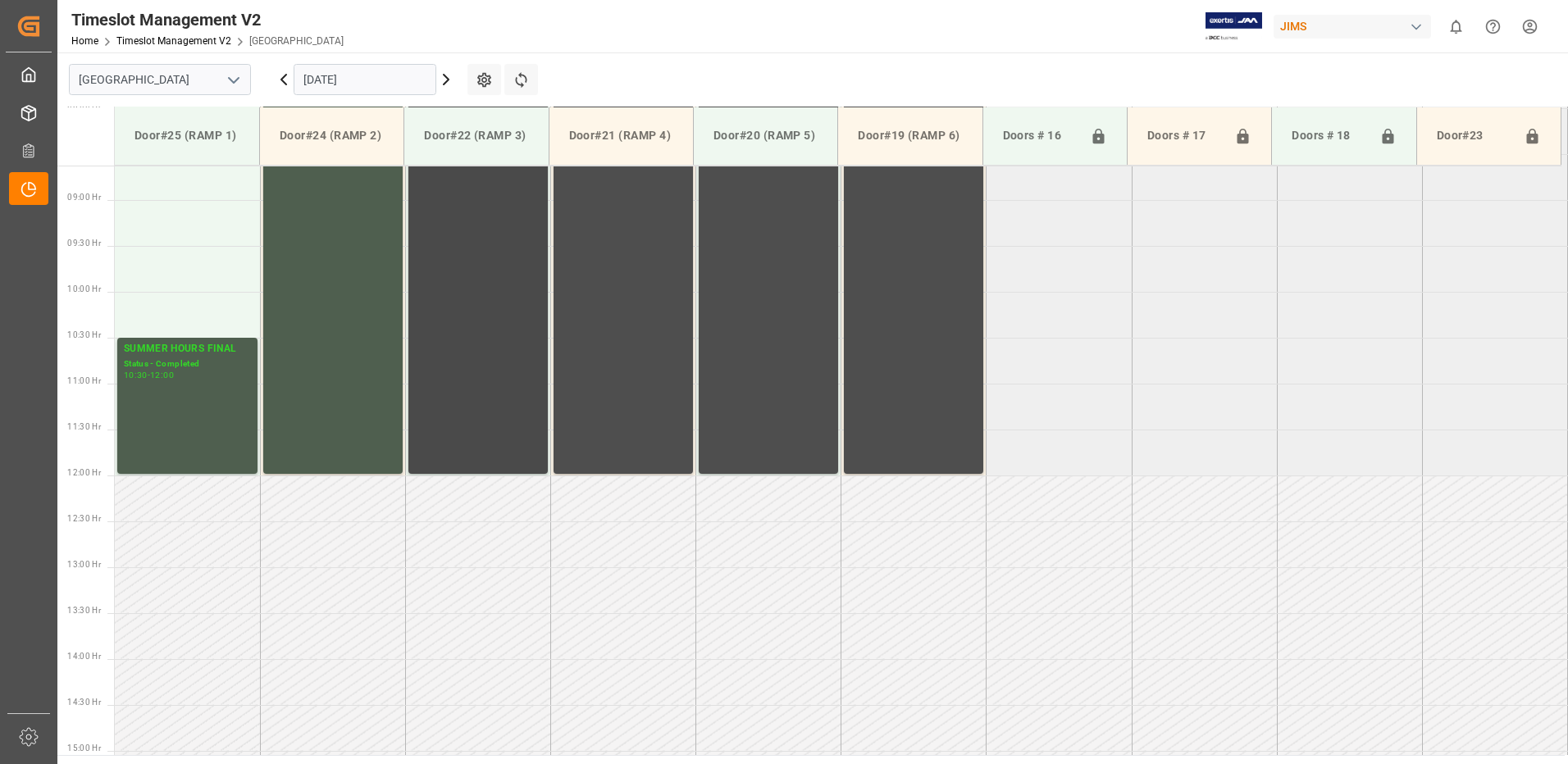
scroll to position [590, 0]
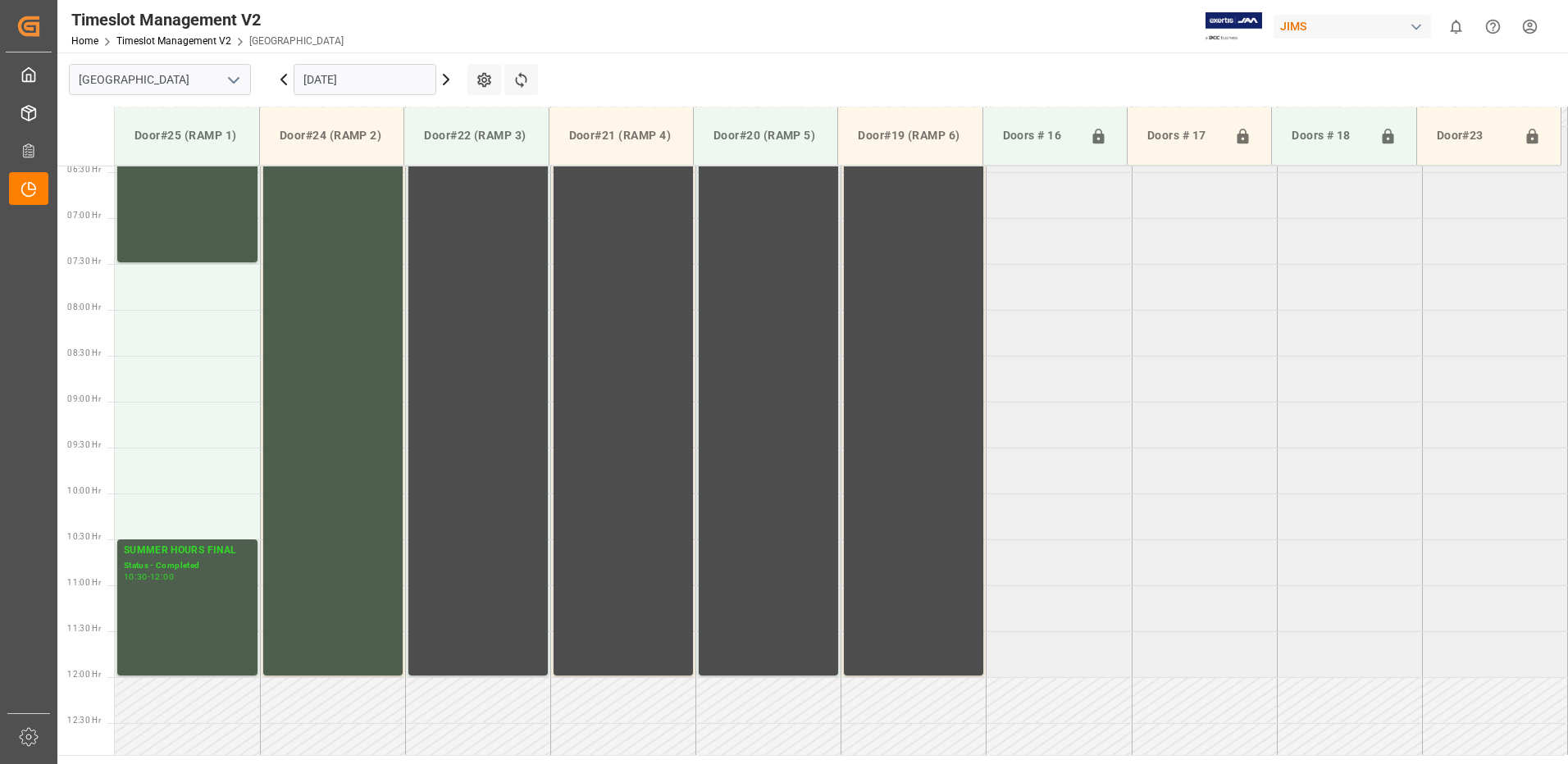
click at [379, 81] on input "[DATE]" at bounding box center [366, 79] width 143 height 31
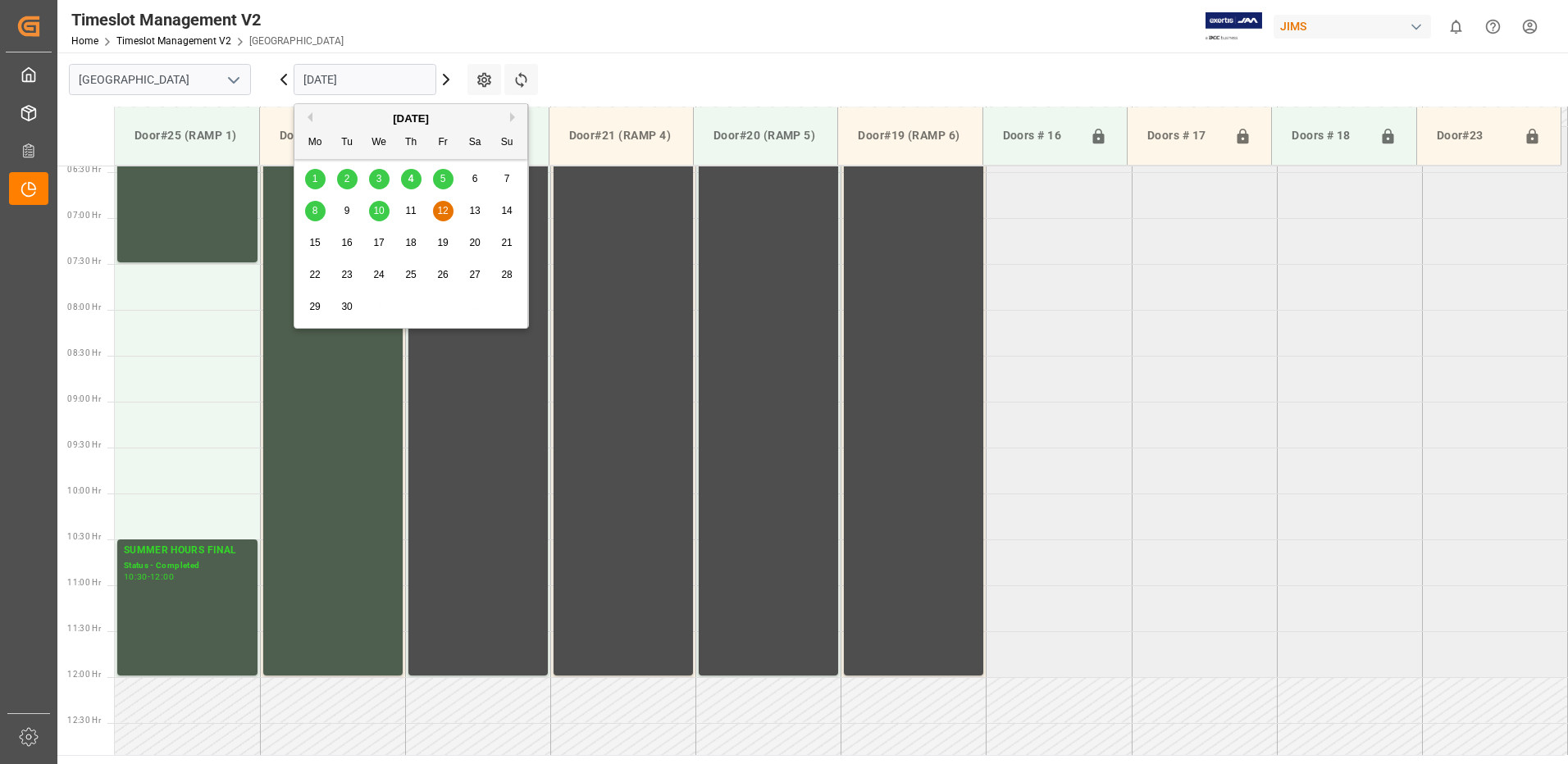
click at [444, 173] on div "5" at bounding box center [443, 179] width 21 height 20
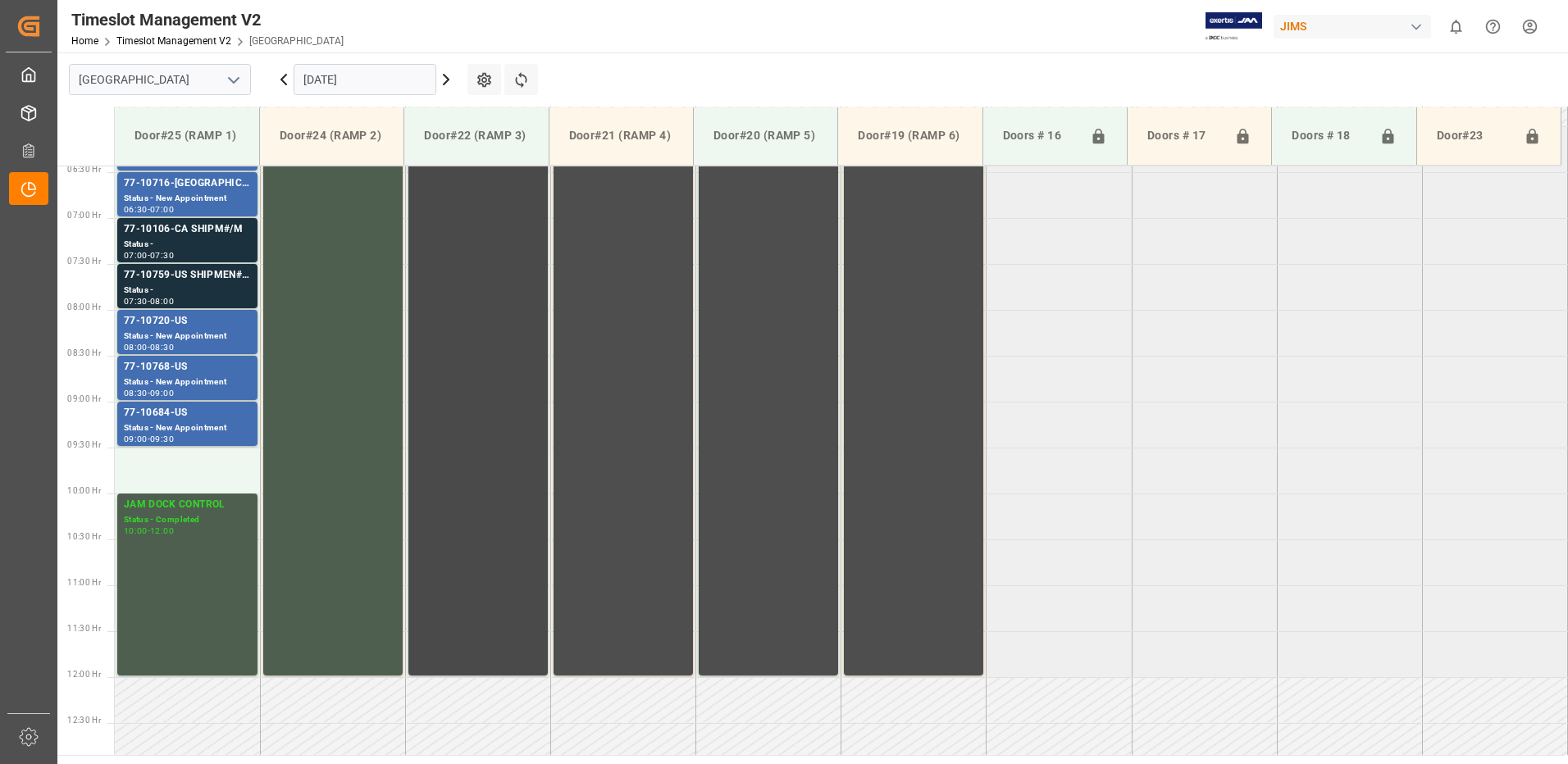
scroll to position [508, 0]
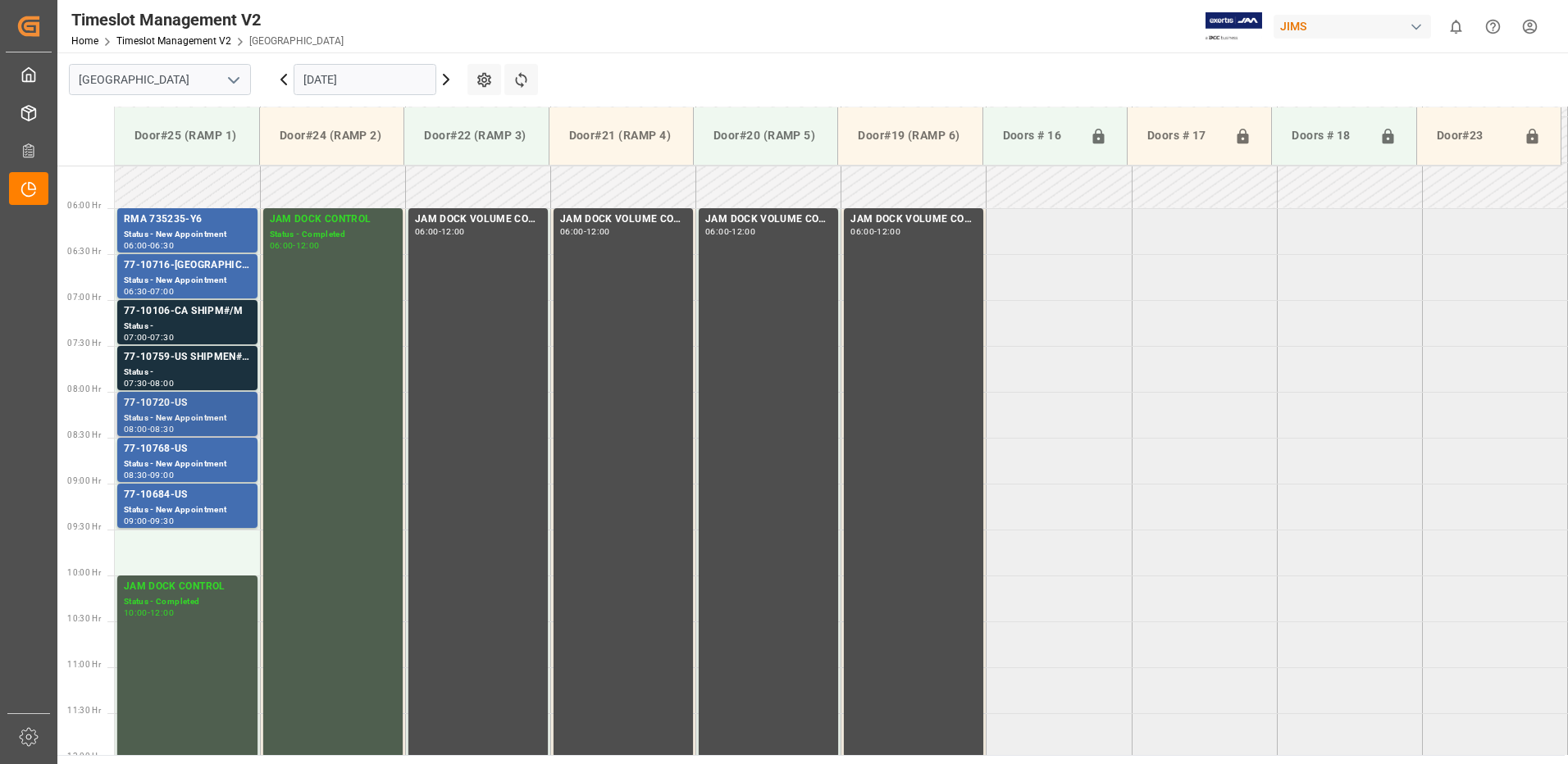
click at [187, 411] on div "Status - New Appointment" at bounding box center [187, 418] width 127 height 14
click at [194, 454] on div "77-10768-US" at bounding box center [187, 449] width 127 height 17
click at [181, 492] on div "77-10684-US" at bounding box center [187, 495] width 127 height 17
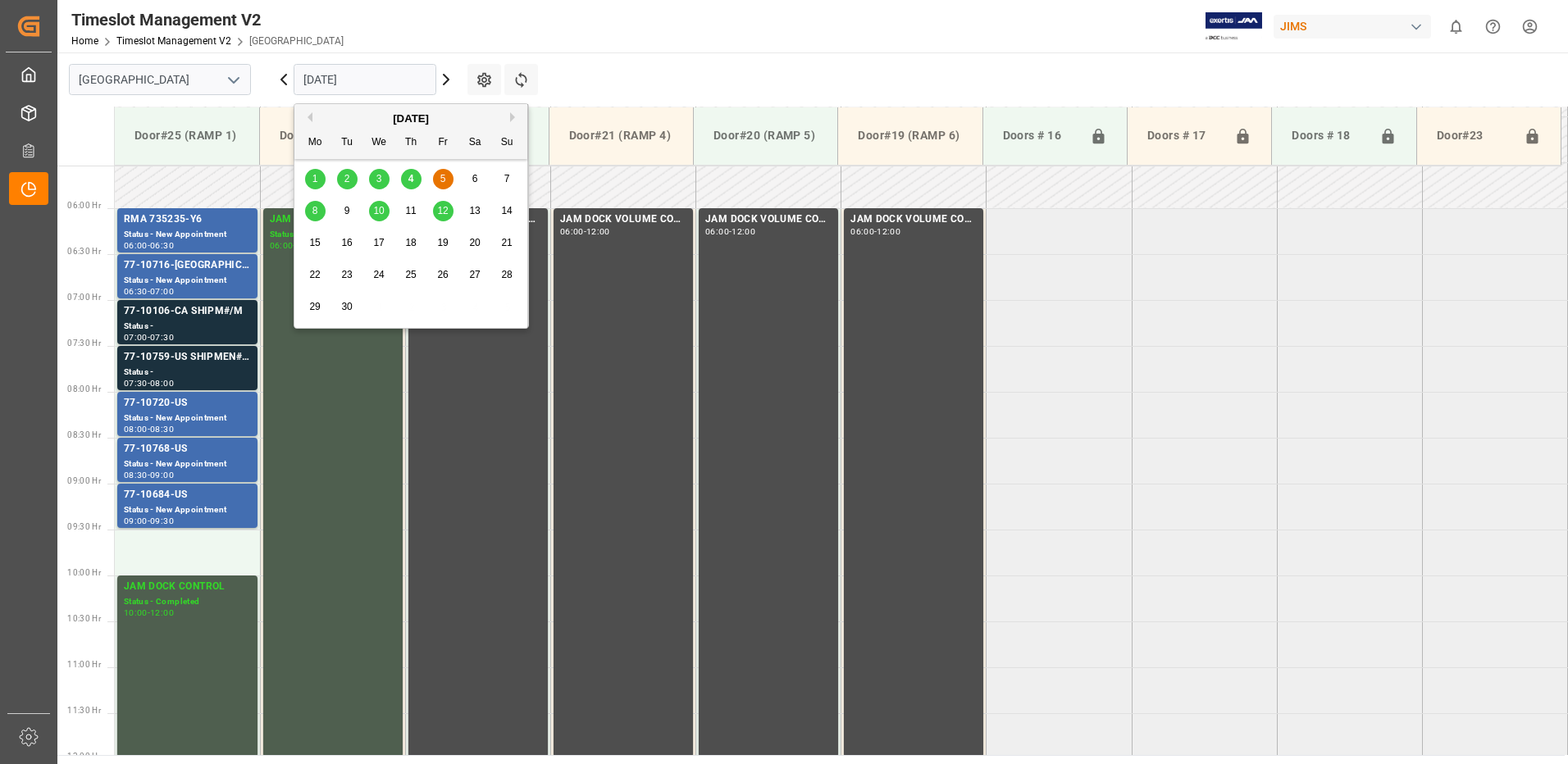
click at [382, 73] on input "[DATE]" at bounding box center [366, 79] width 143 height 31
click at [316, 209] on span "8" at bounding box center [316, 211] width 6 height 12
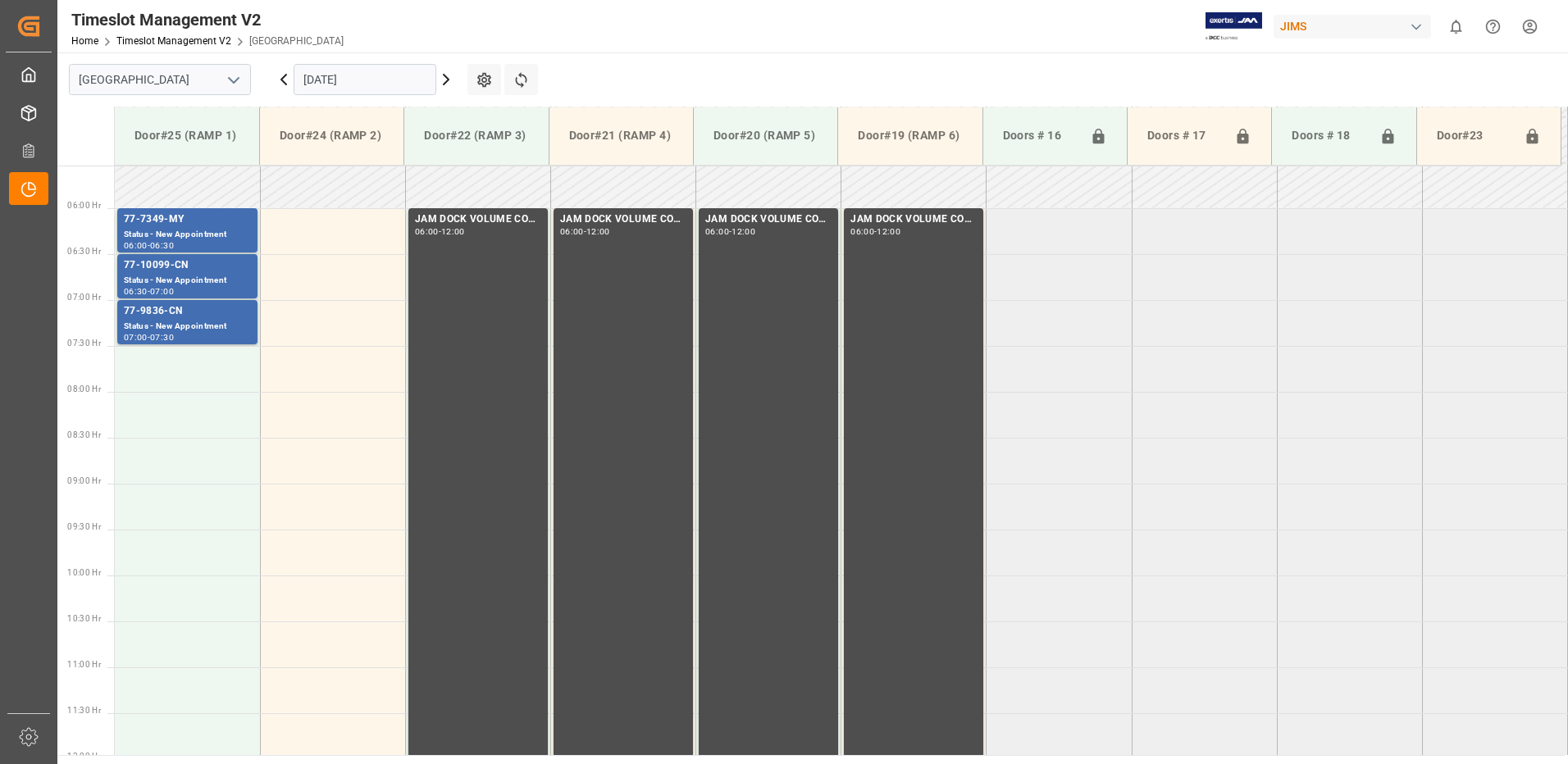
click at [372, 78] on input "[DATE]" at bounding box center [366, 79] width 143 height 31
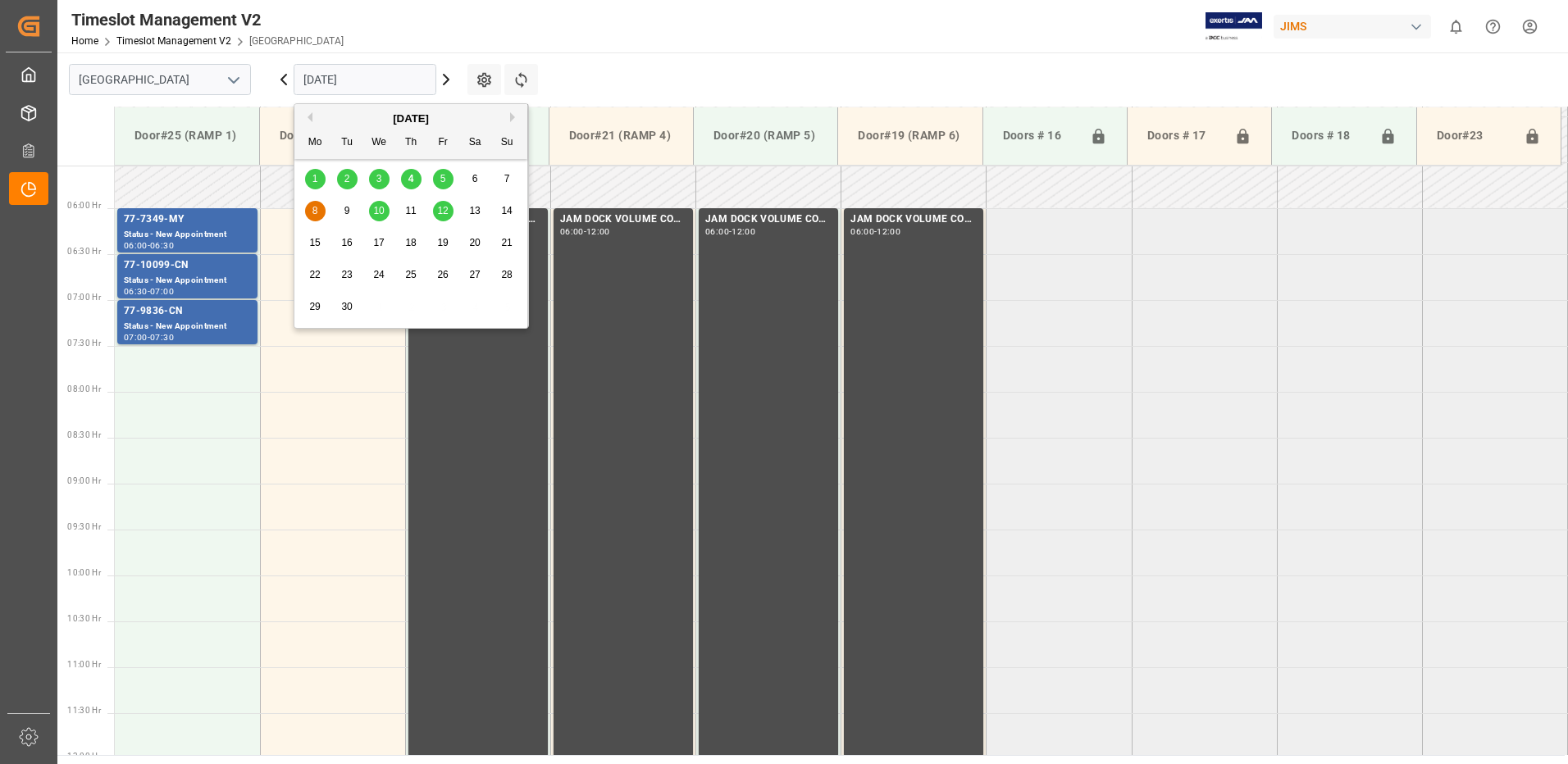
click at [376, 212] on span "10" at bounding box center [378, 211] width 11 height 12
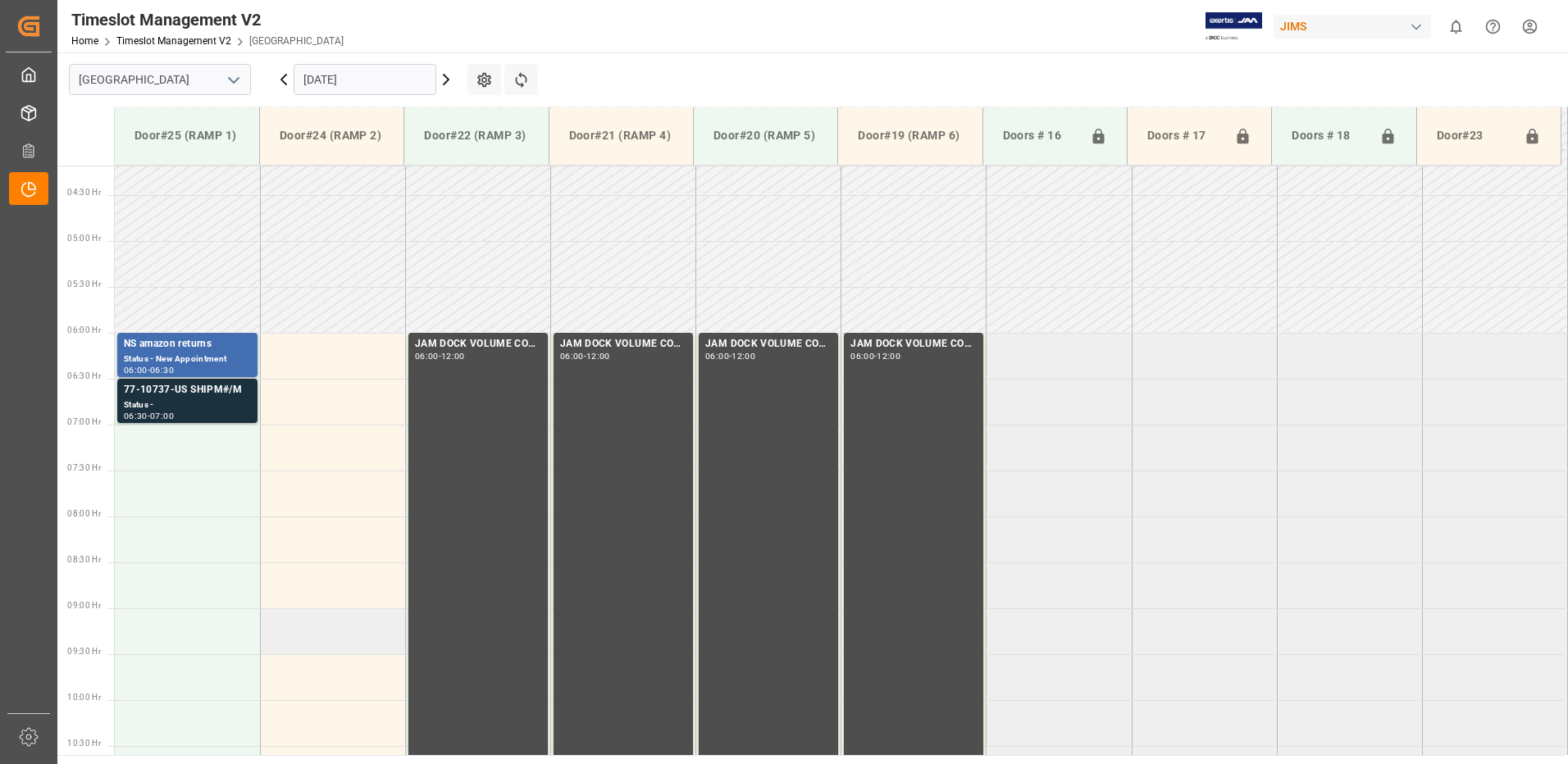
scroll to position [412, 0]
